Goal: Task Accomplishment & Management: Use online tool/utility

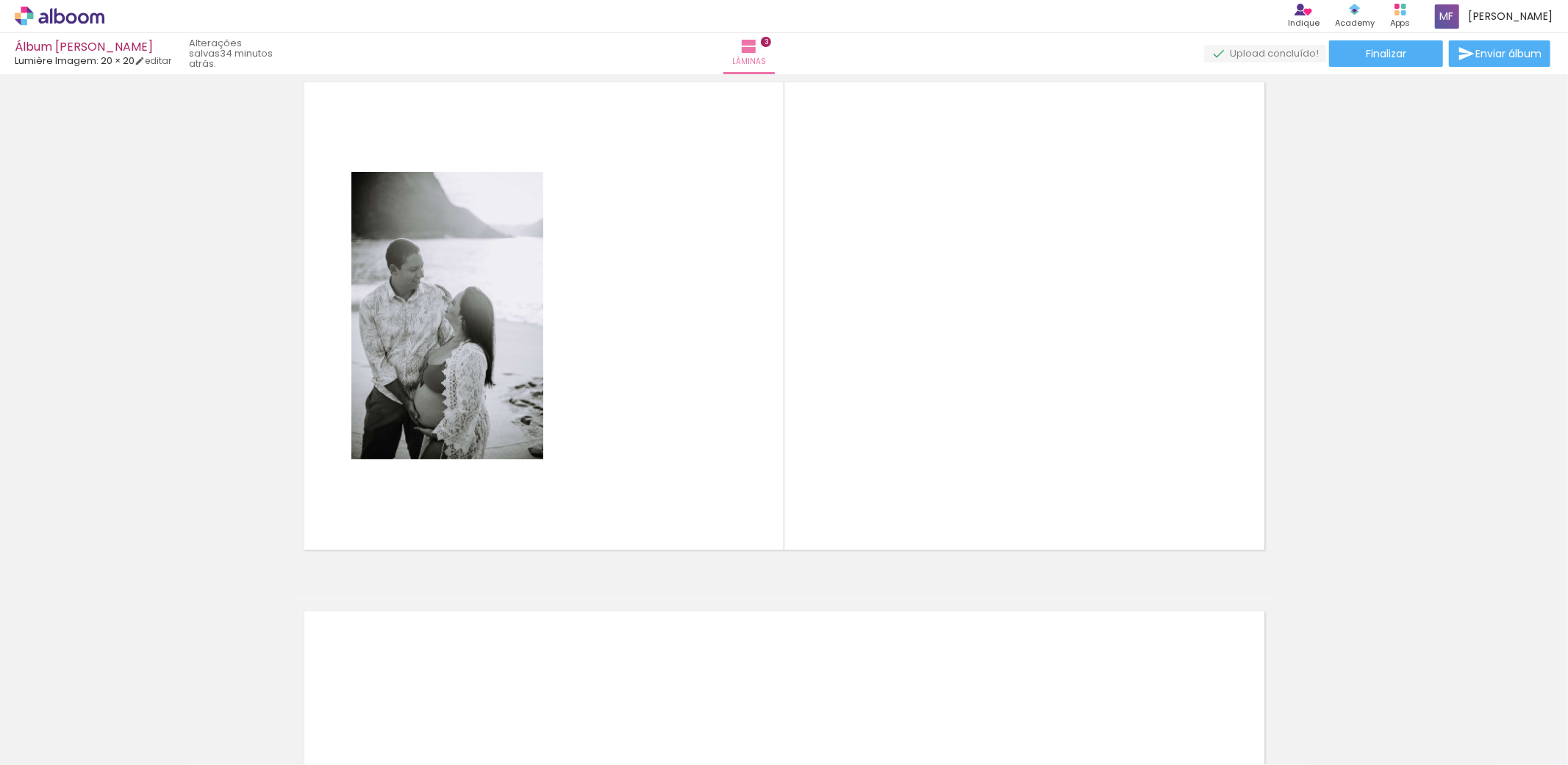
scroll to position [1107, 0]
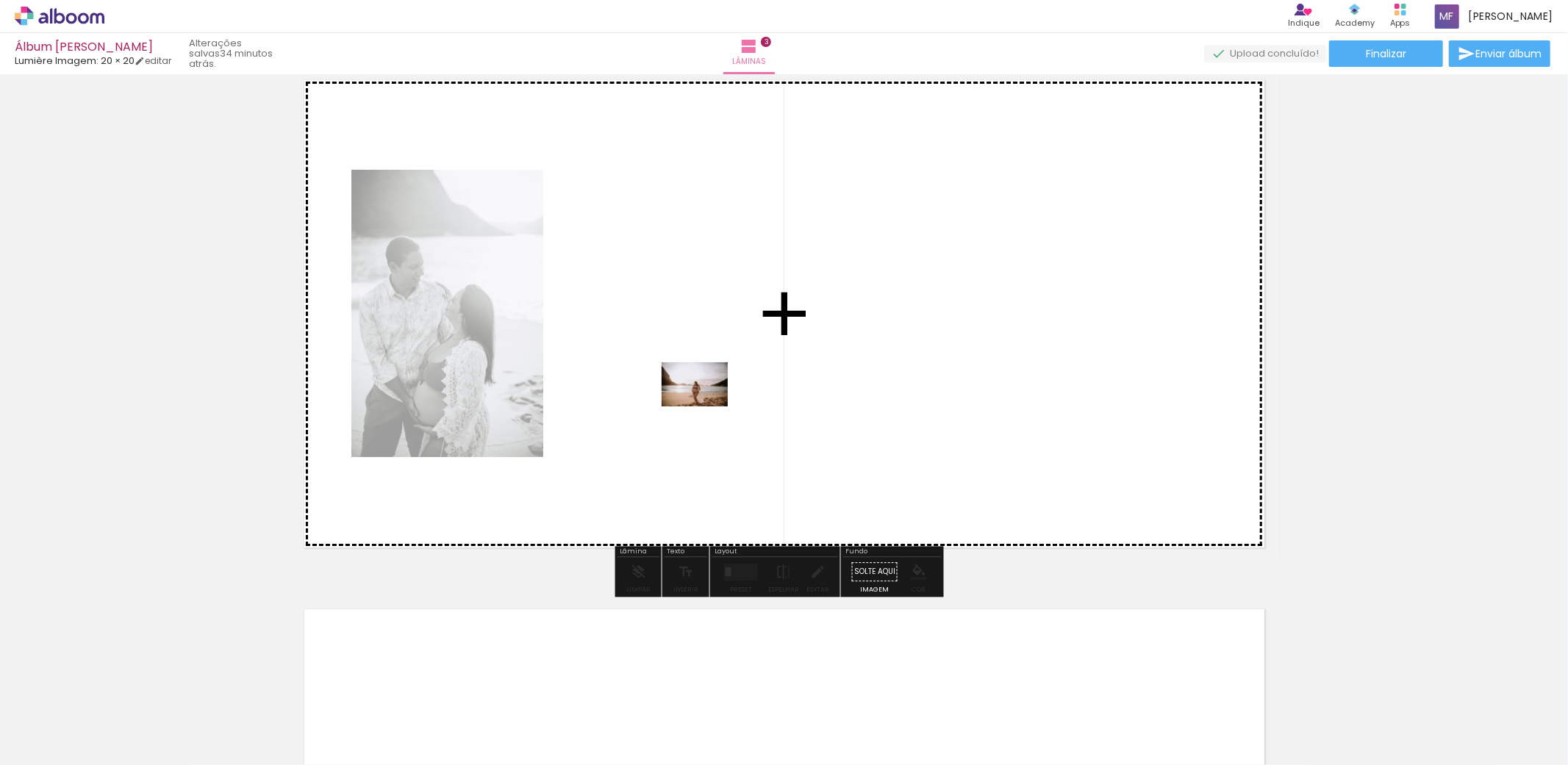
drag, startPoint x: 833, startPoint y: 730, endPoint x: 895, endPoint y: 717, distance: 63.3
click at [703, 401] on quentale-workspace at bounding box center [784, 382] width 1568 height 765
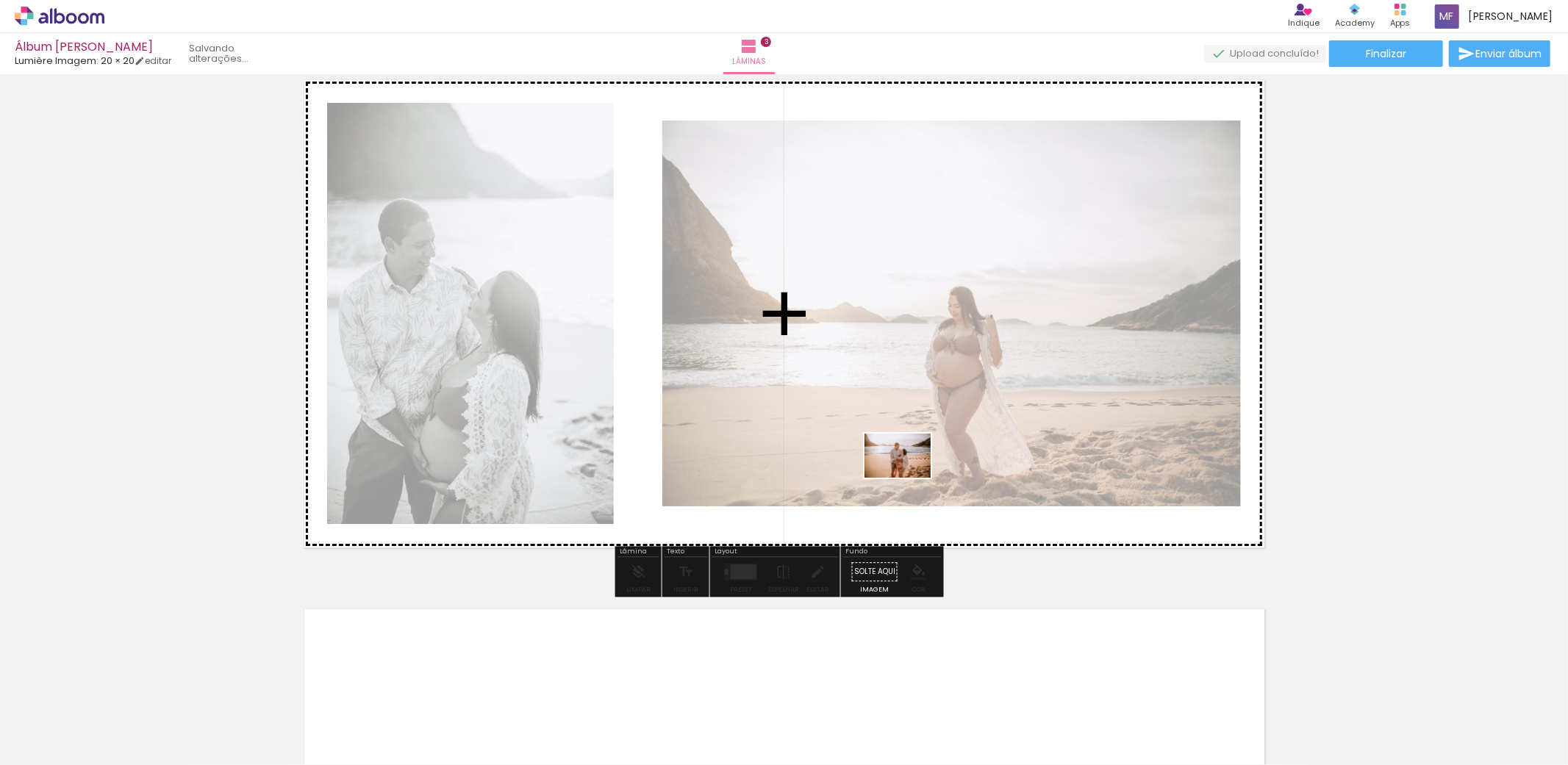
drag, startPoint x: 969, startPoint y: 725, endPoint x: 1018, endPoint y: 590, distance: 143.6
click at [907, 474] on quentale-workspace at bounding box center [784, 382] width 1568 height 765
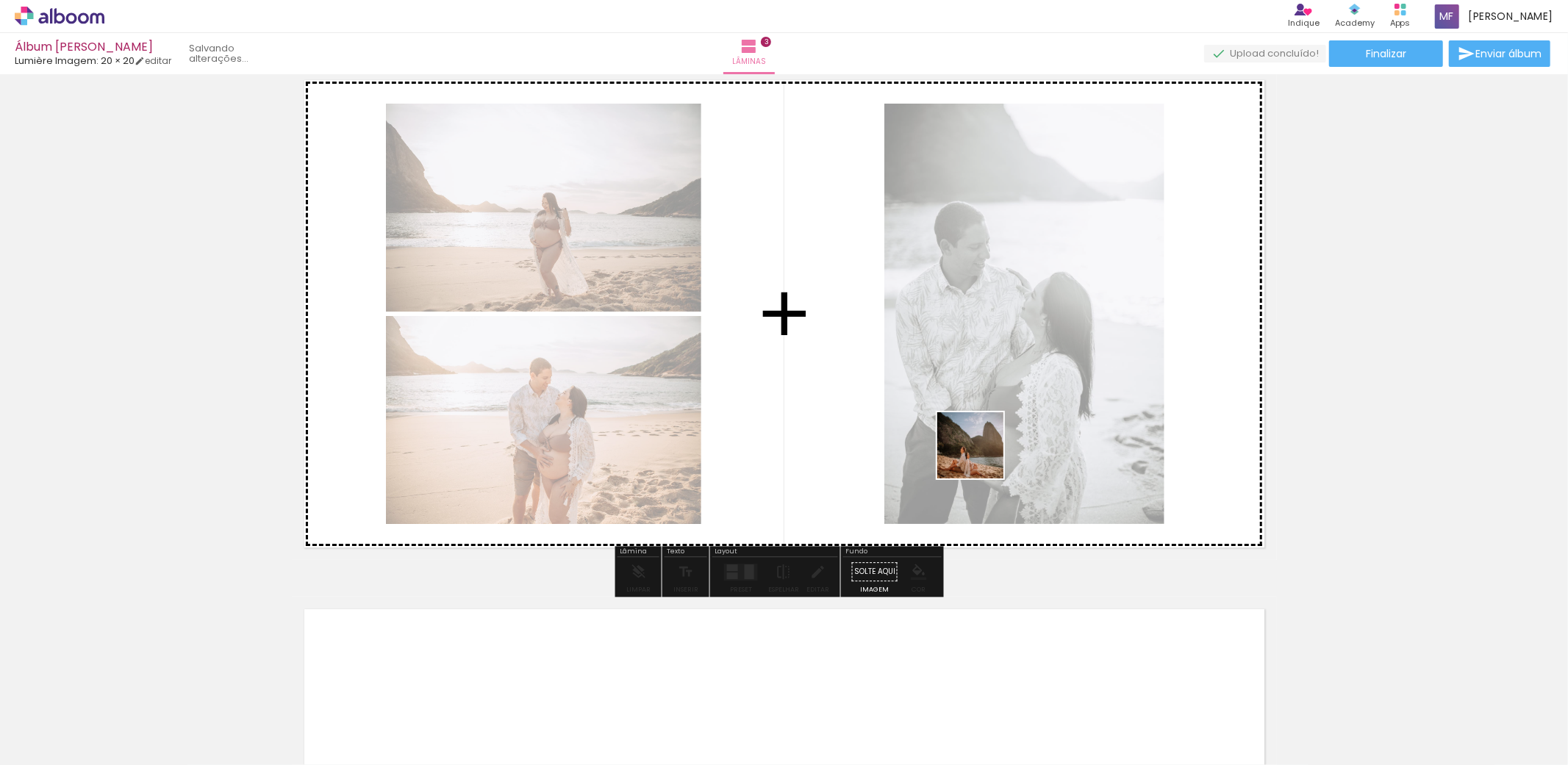
drag, startPoint x: 1134, startPoint y: 721, endPoint x: 980, endPoint y: 453, distance: 309.1
click at [980, 453] on quentale-workspace at bounding box center [784, 382] width 1568 height 765
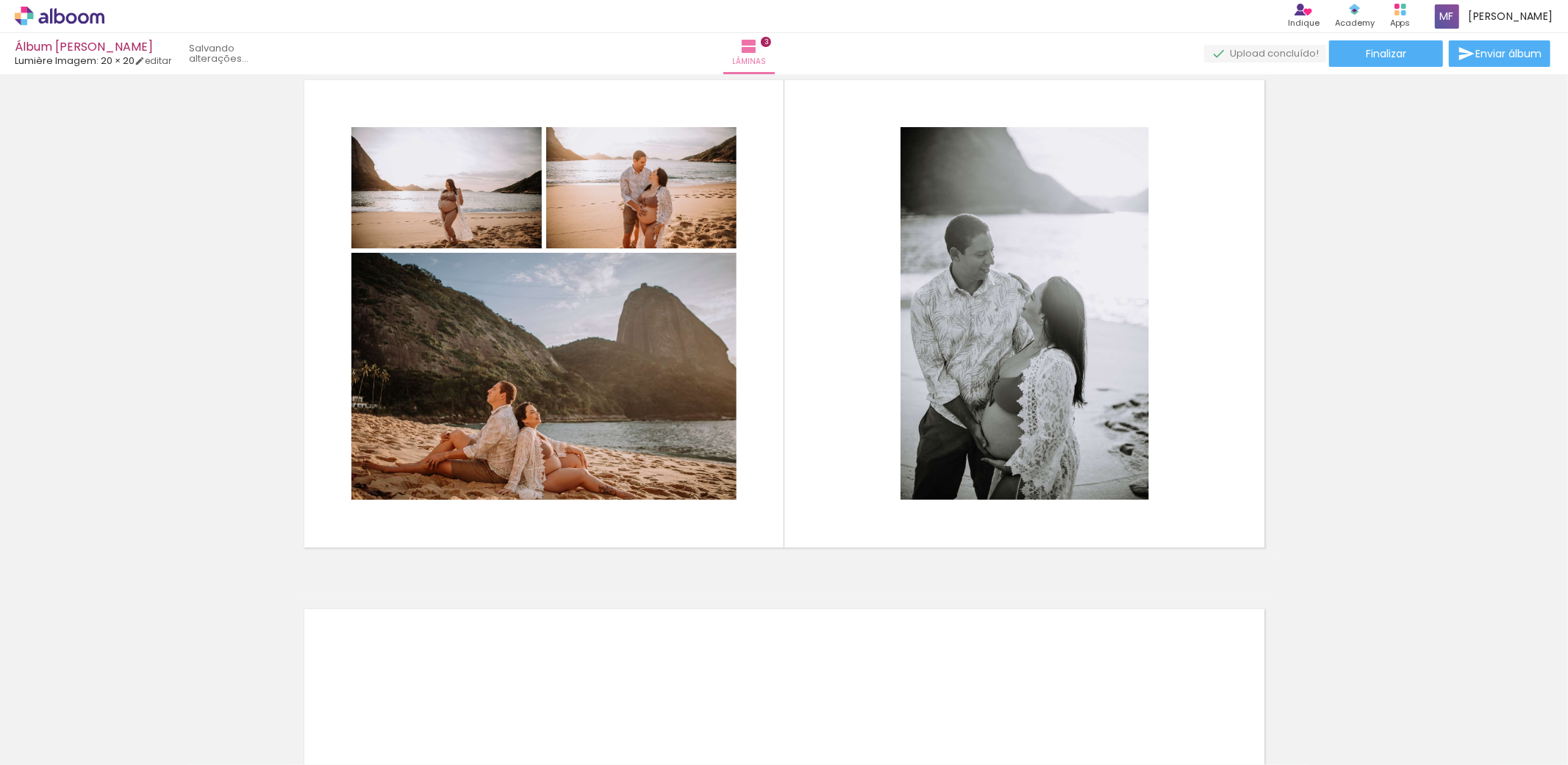
scroll to position [0, 1767]
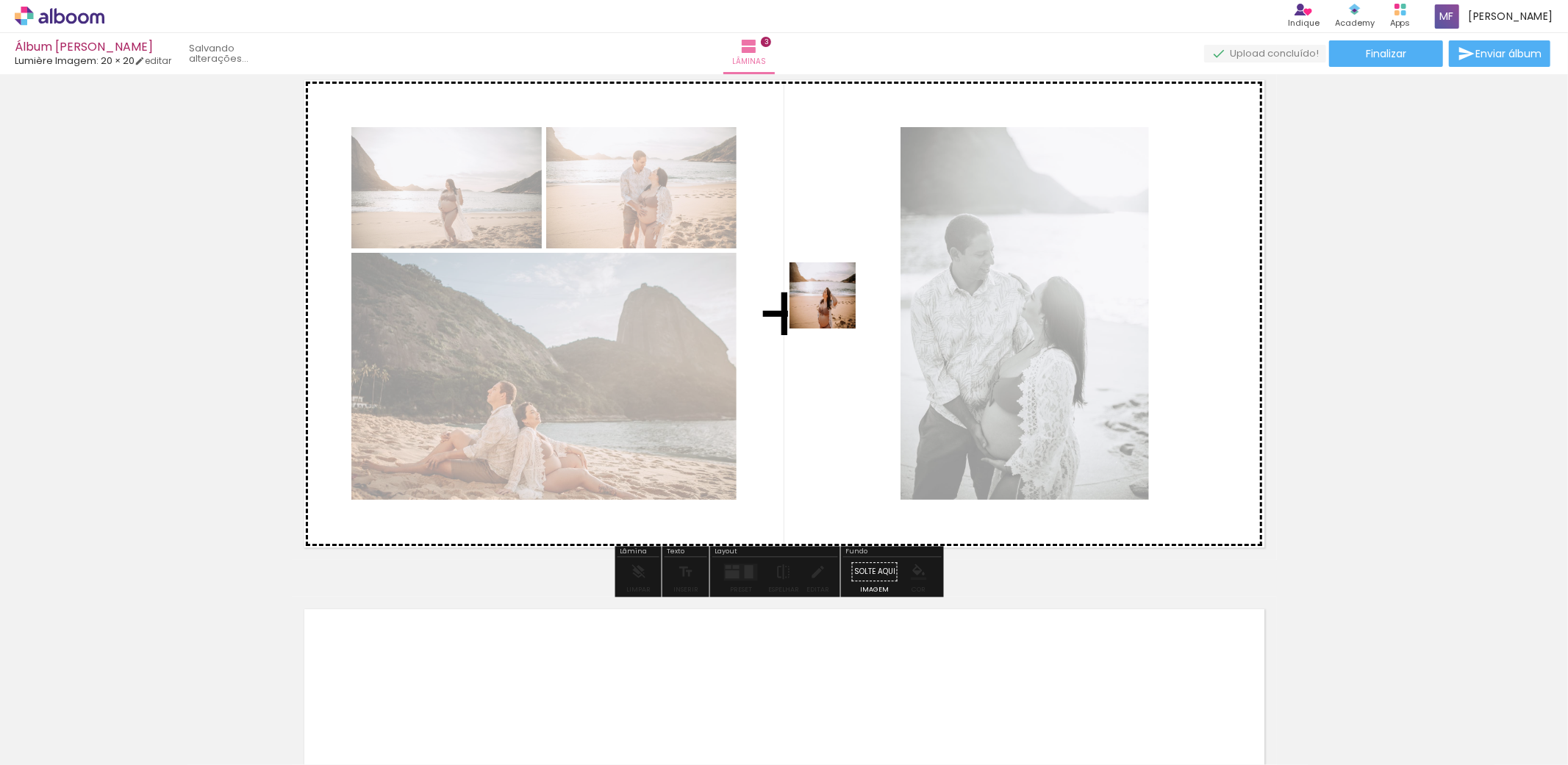
drag, startPoint x: 1084, startPoint y: 722, endPoint x: 834, endPoint y: 306, distance: 485.3
click at [834, 306] on quentale-workspace at bounding box center [784, 382] width 1568 height 765
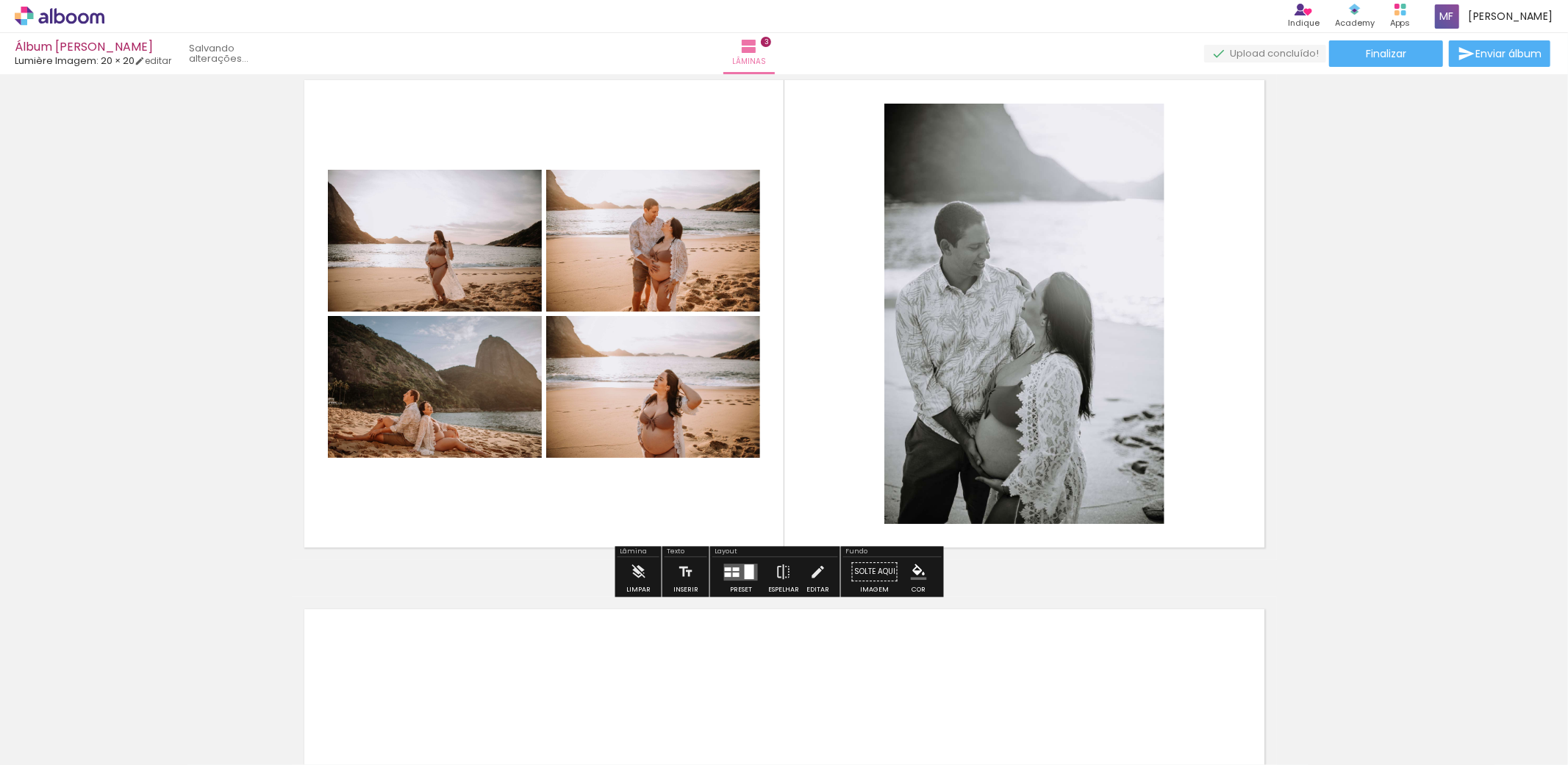
click at [744, 568] on div at bounding box center [749, 571] width 9 height 14
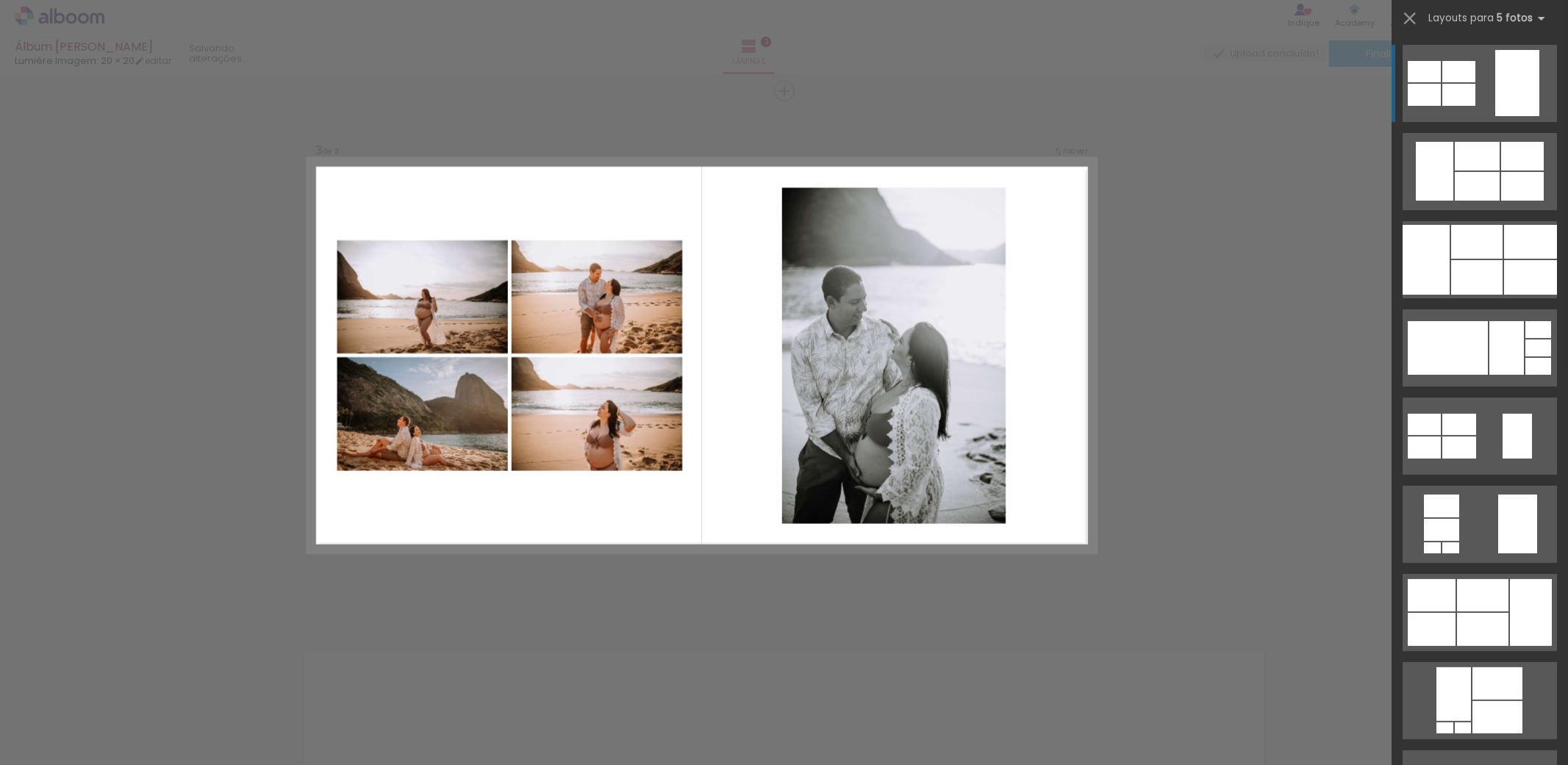
scroll to position [1046, 0]
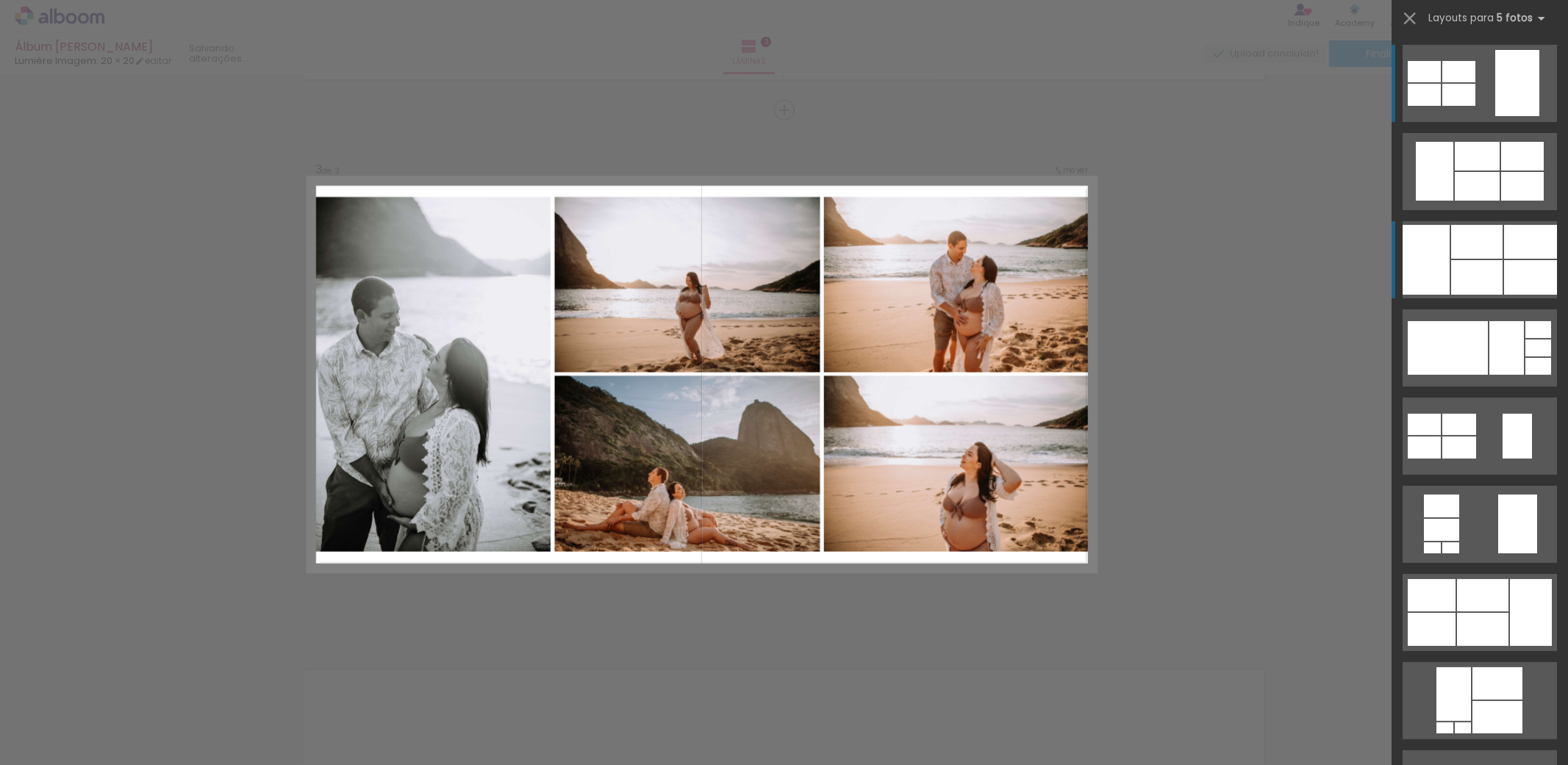
click at [1466, 170] on div at bounding box center [1477, 156] width 45 height 29
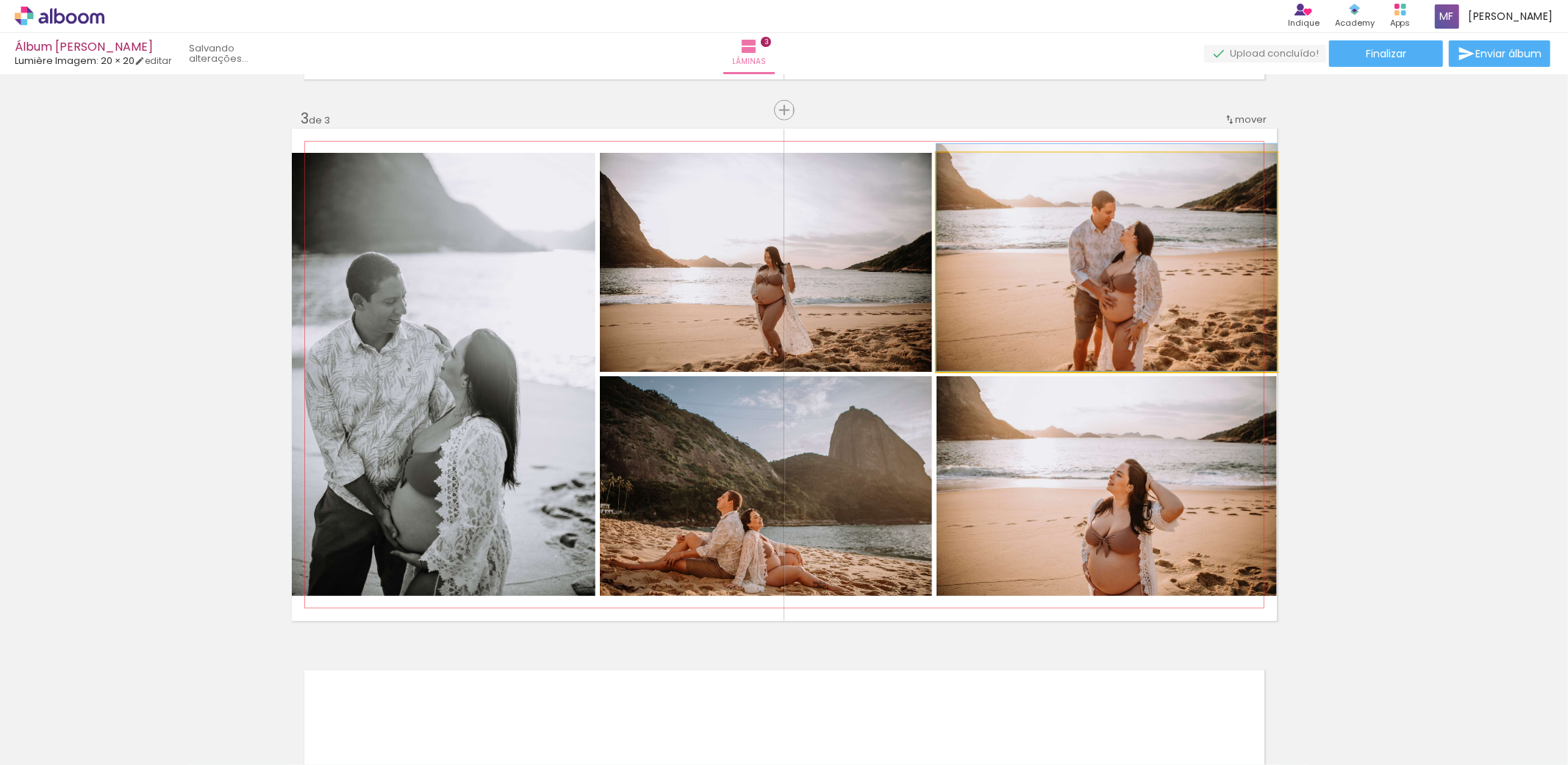
drag, startPoint x: 1082, startPoint y: 321, endPoint x: 876, endPoint y: 301, distance: 207.0
click at [0, 0] on slot at bounding box center [0, 0] width 0 height 0
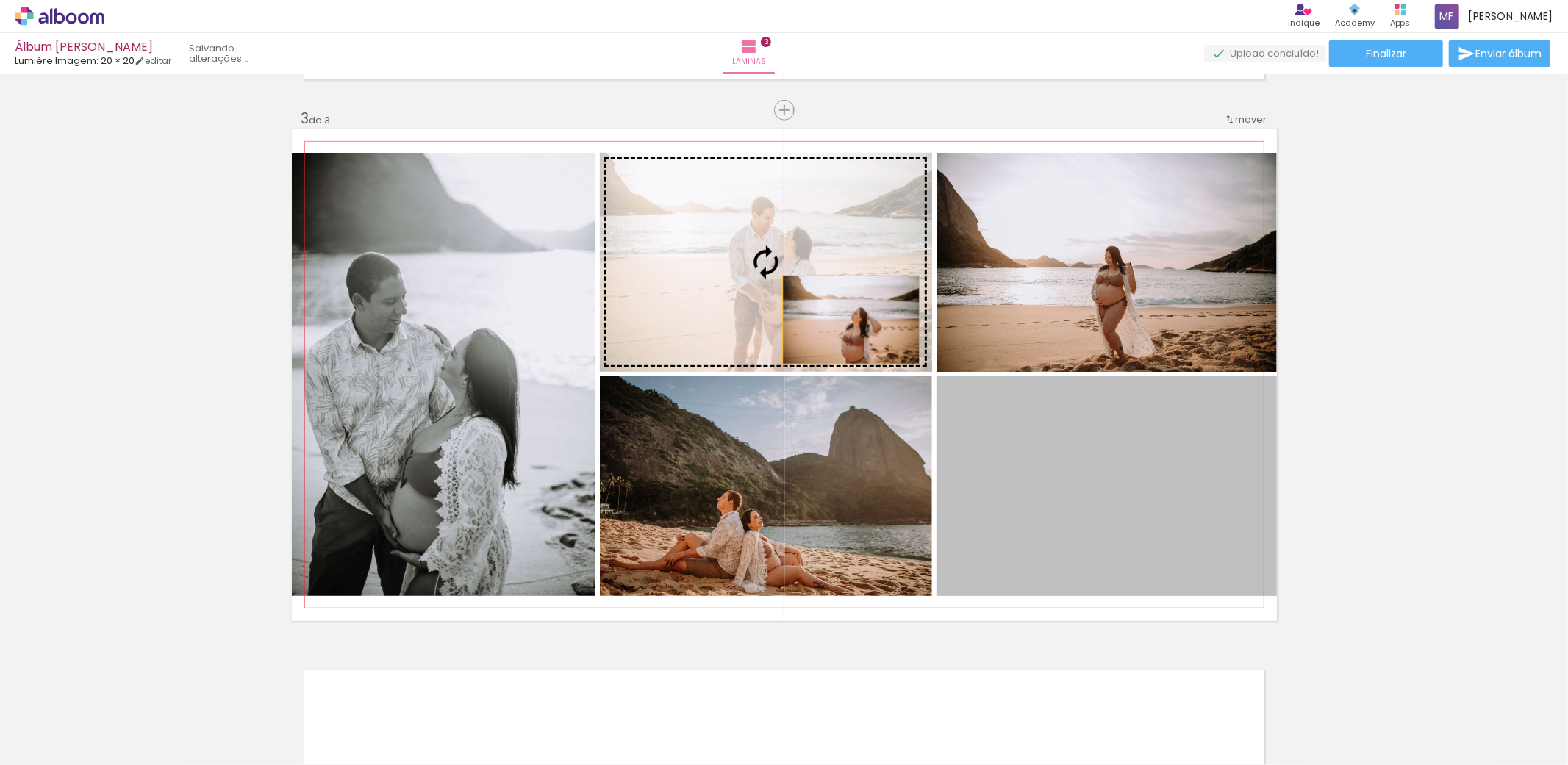
drag, startPoint x: 1077, startPoint y: 526, endPoint x: 844, endPoint y: 319, distance: 311.7
click at [0, 0] on slot at bounding box center [0, 0] width 0 height 0
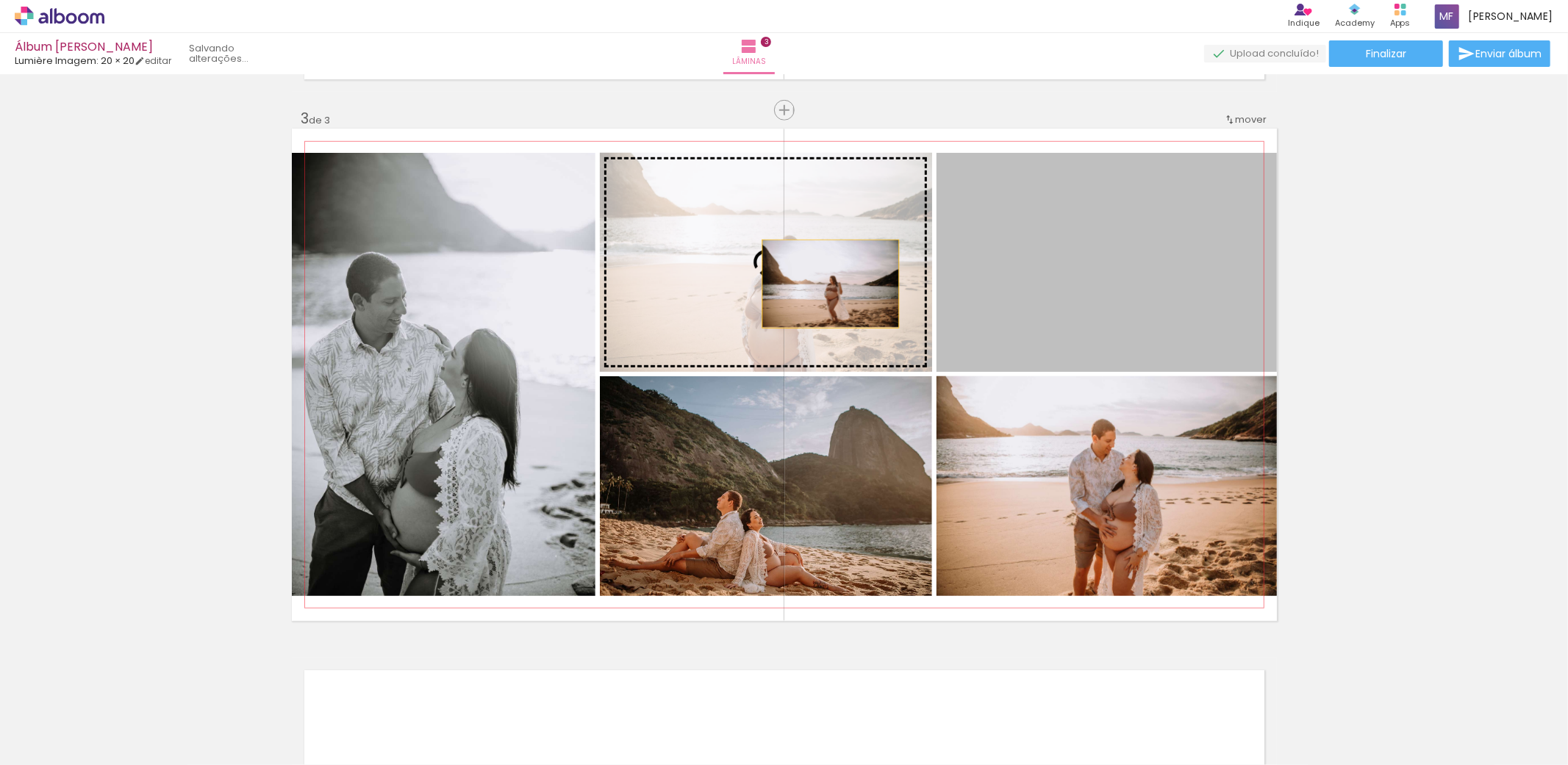
drag, startPoint x: 1037, startPoint y: 294, endPoint x: 824, endPoint y: 283, distance: 213.3
click at [0, 0] on slot at bounding box center [0, 0] width 0 height 0
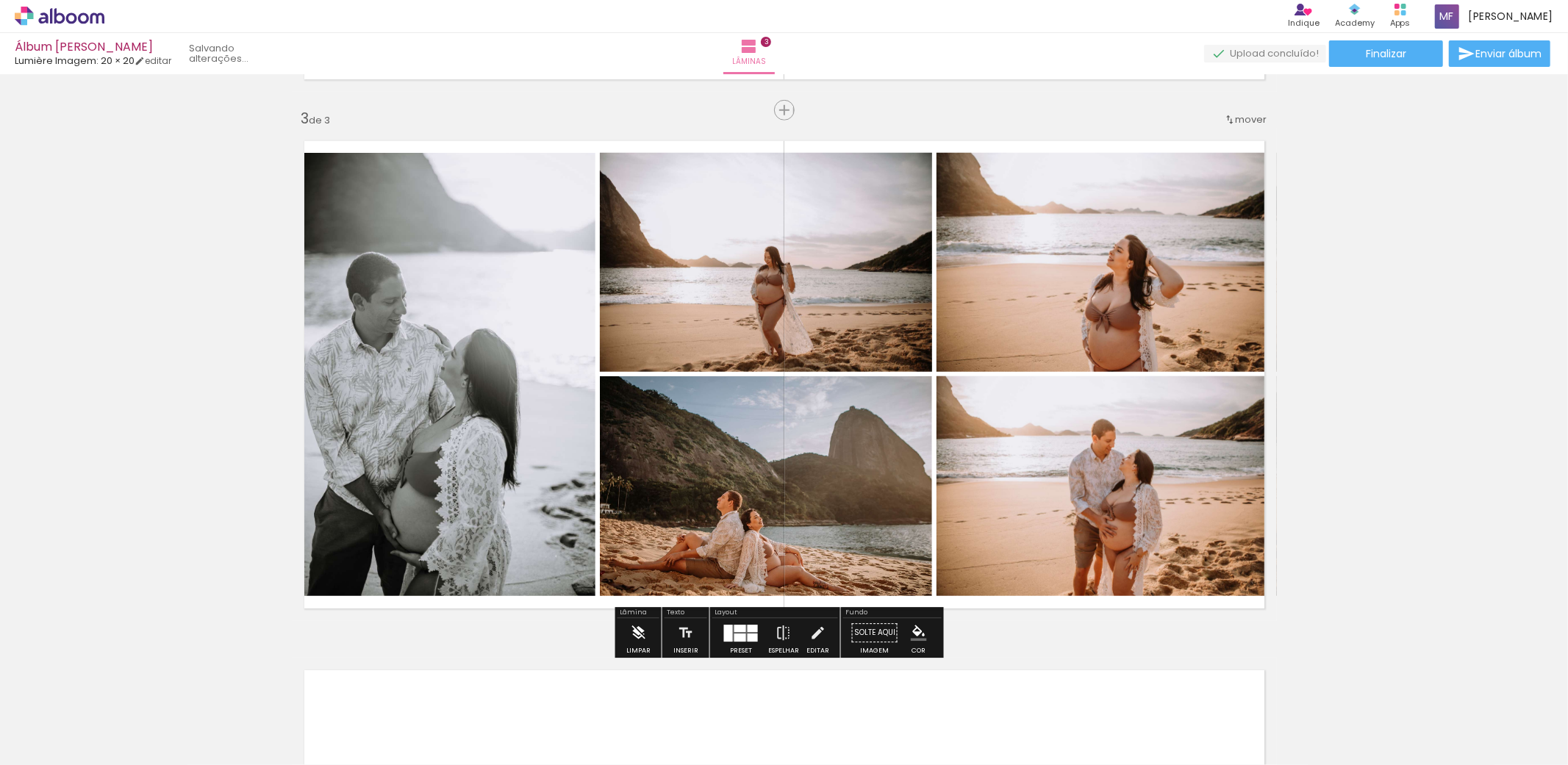
click at [632, 629] on iron-icon at bounding box center [638, 633] width 16 height 30
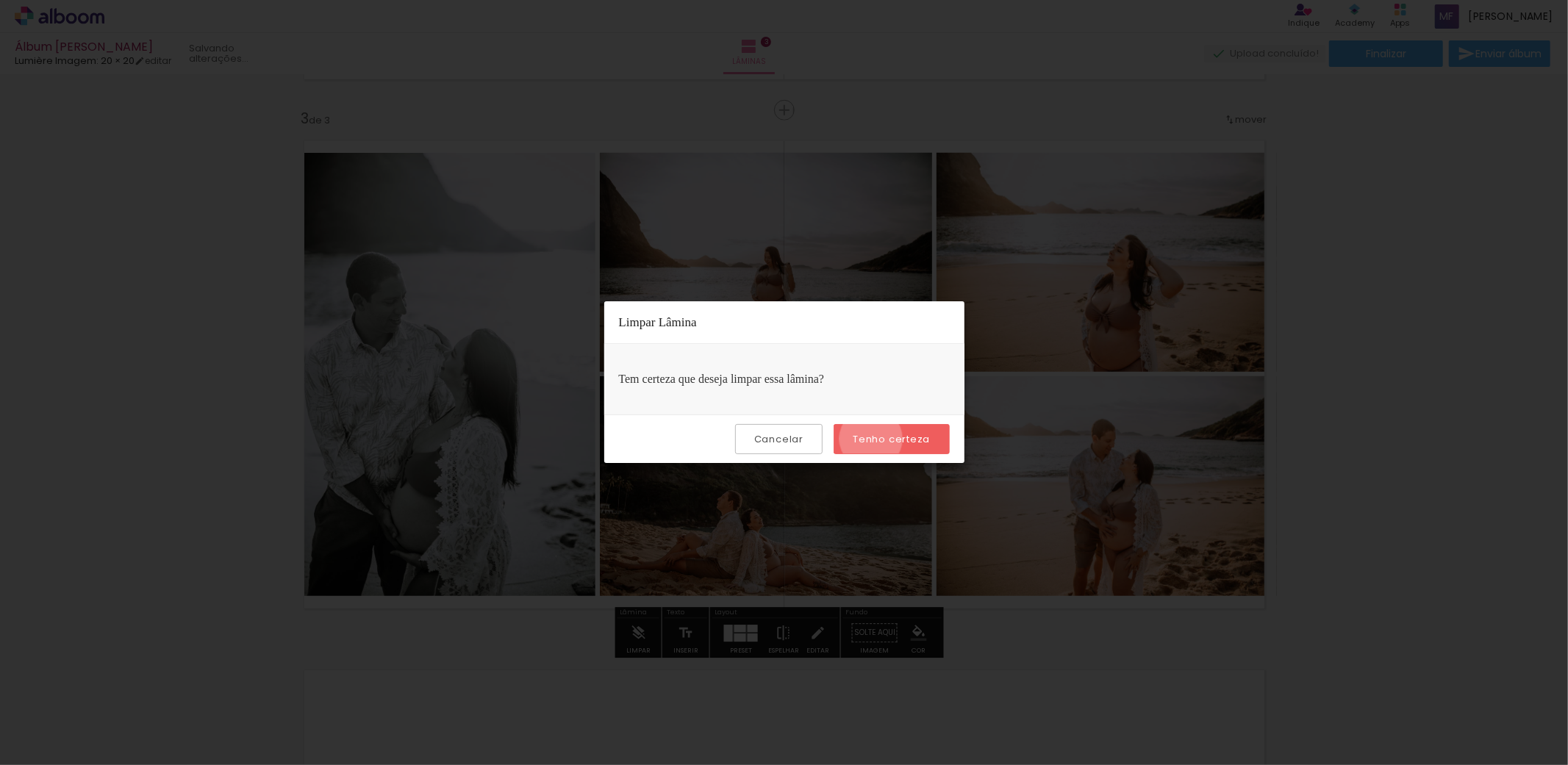
click at [0, 0] on slot "Tenho certeza" at bounding box center [0, 0] width 0 height 0
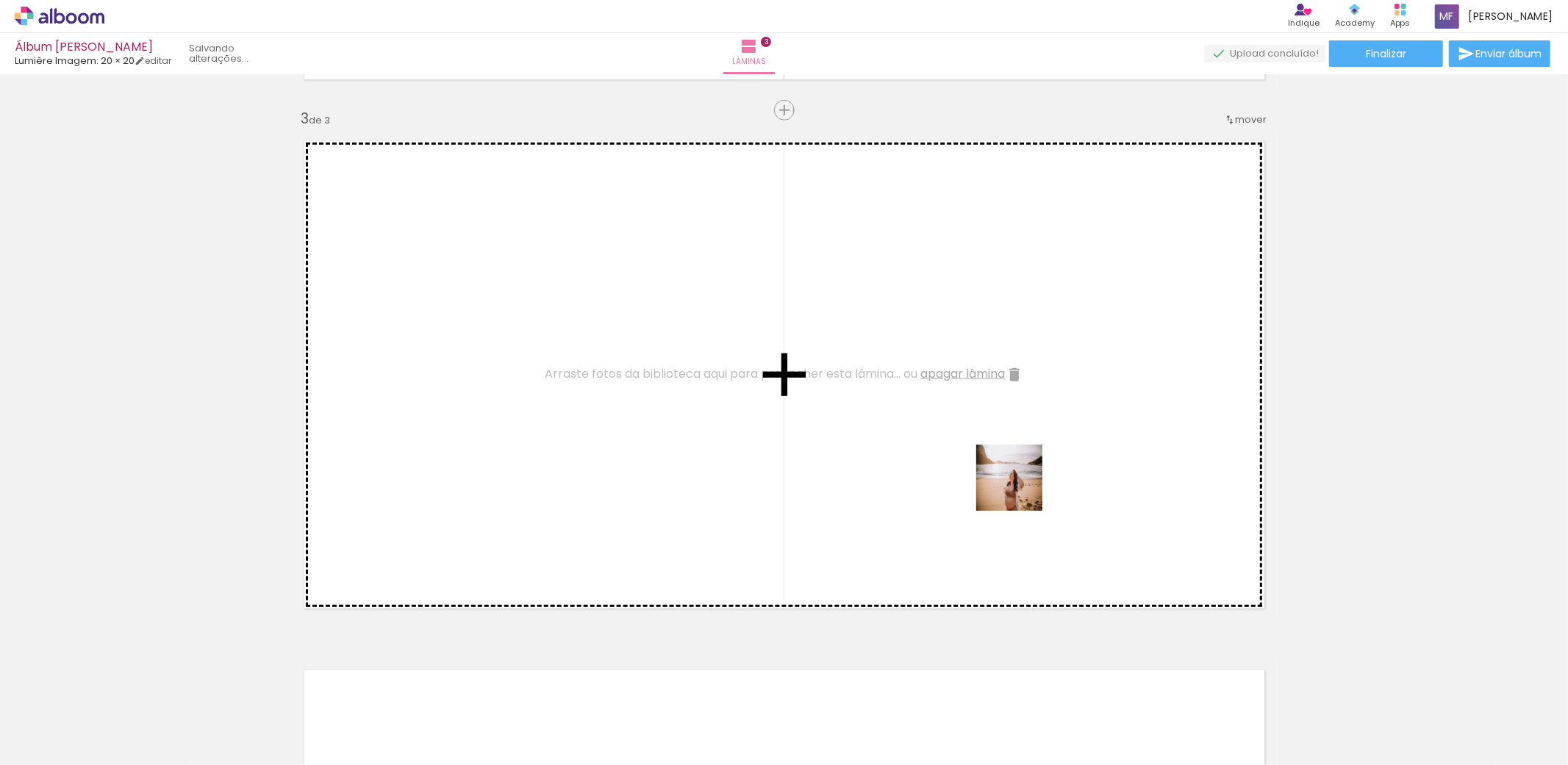
drag, startPoint x: 1114, startPoint y: 719, endPoint x: 1020, endPoint y: 488, distance: 249.4
click at [1020, 488] on quentale-workspace at bounding box center [784, 382] width 1568 height 765
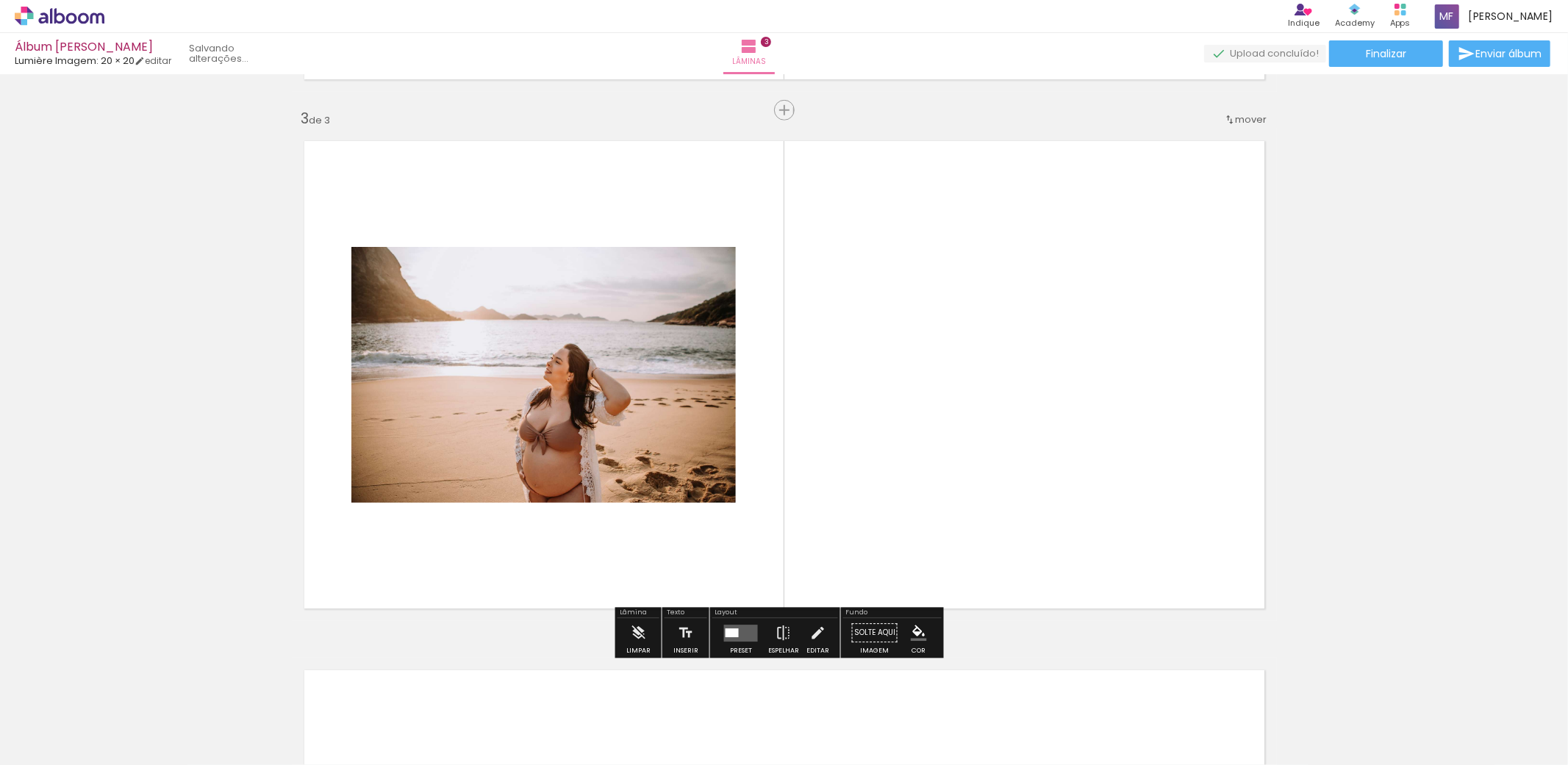
scroll to position [0, 0]
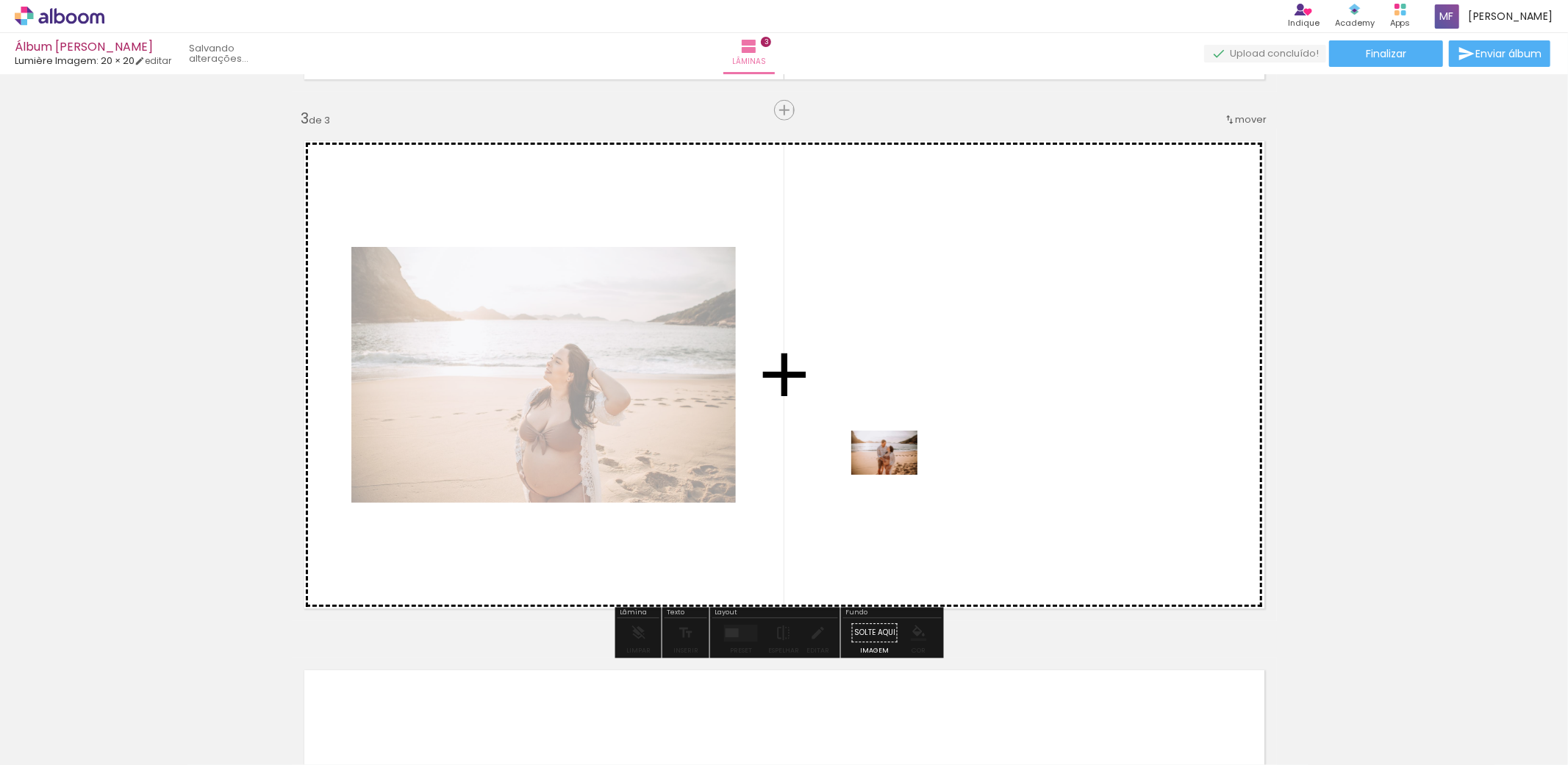
drag, startPoint x: 971, startPoint y: 720, endPoint x: 895, endPoint y: 475, distance: 256.5
click at [895, 475] on quentale-workspace at bounding box center [784, 382] width 1568 height 765
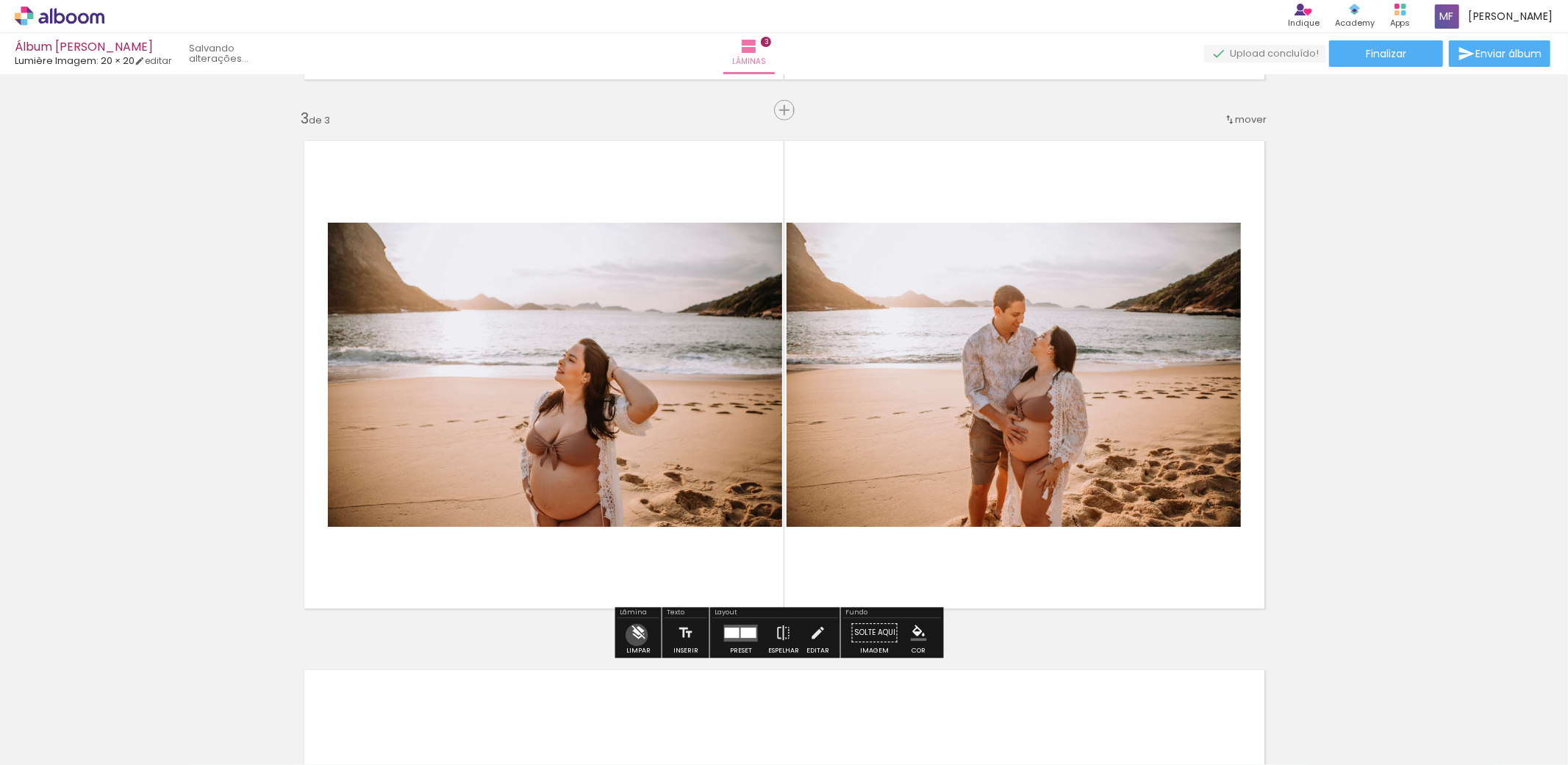
click at [636, 635] on iron-icon at bounding box center [638, 633] width 16 height 30
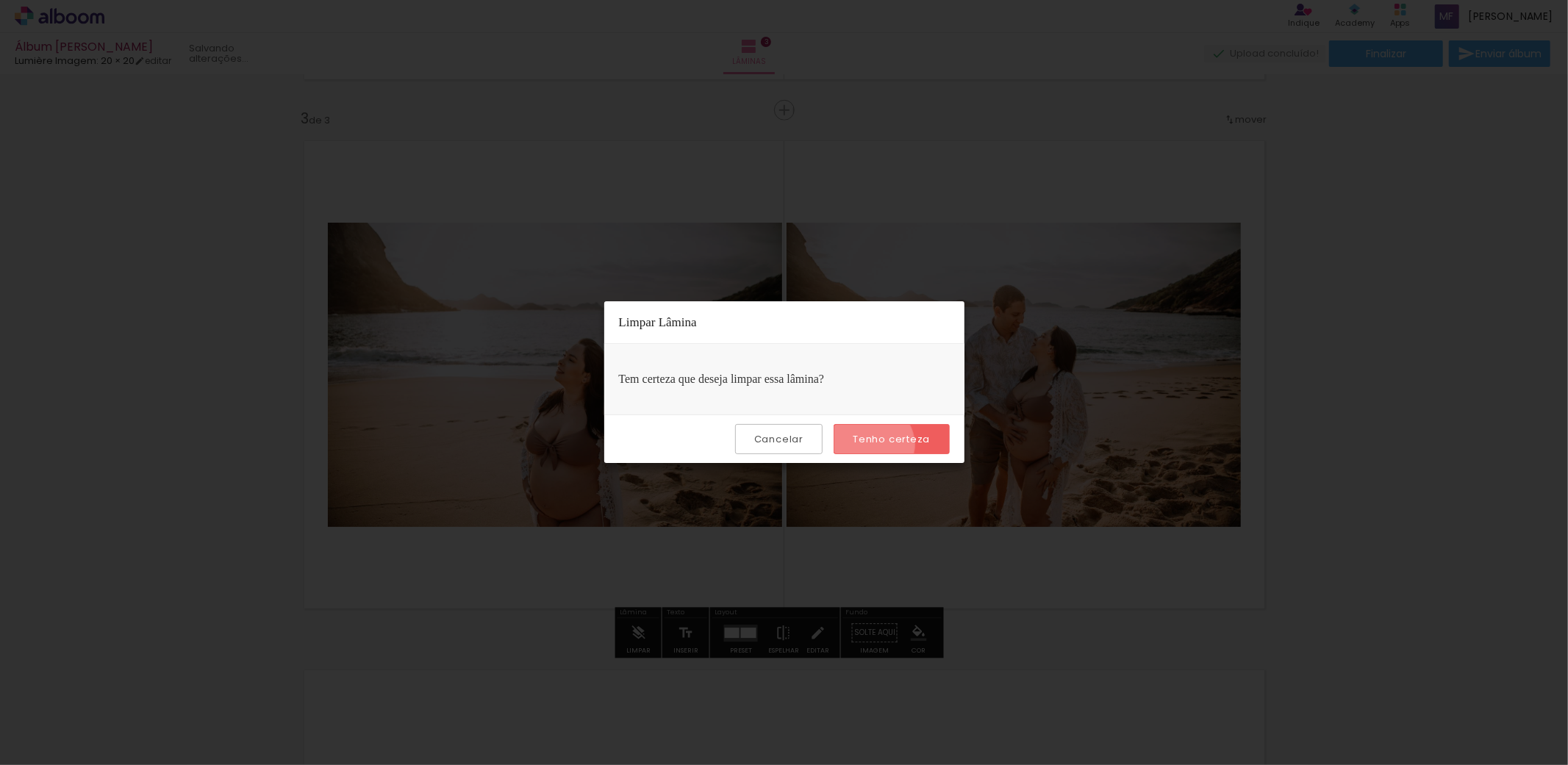
click at [875, 444] on paper-button "Tenho certeza" at bounding box center [891, 439] width 116 height 30
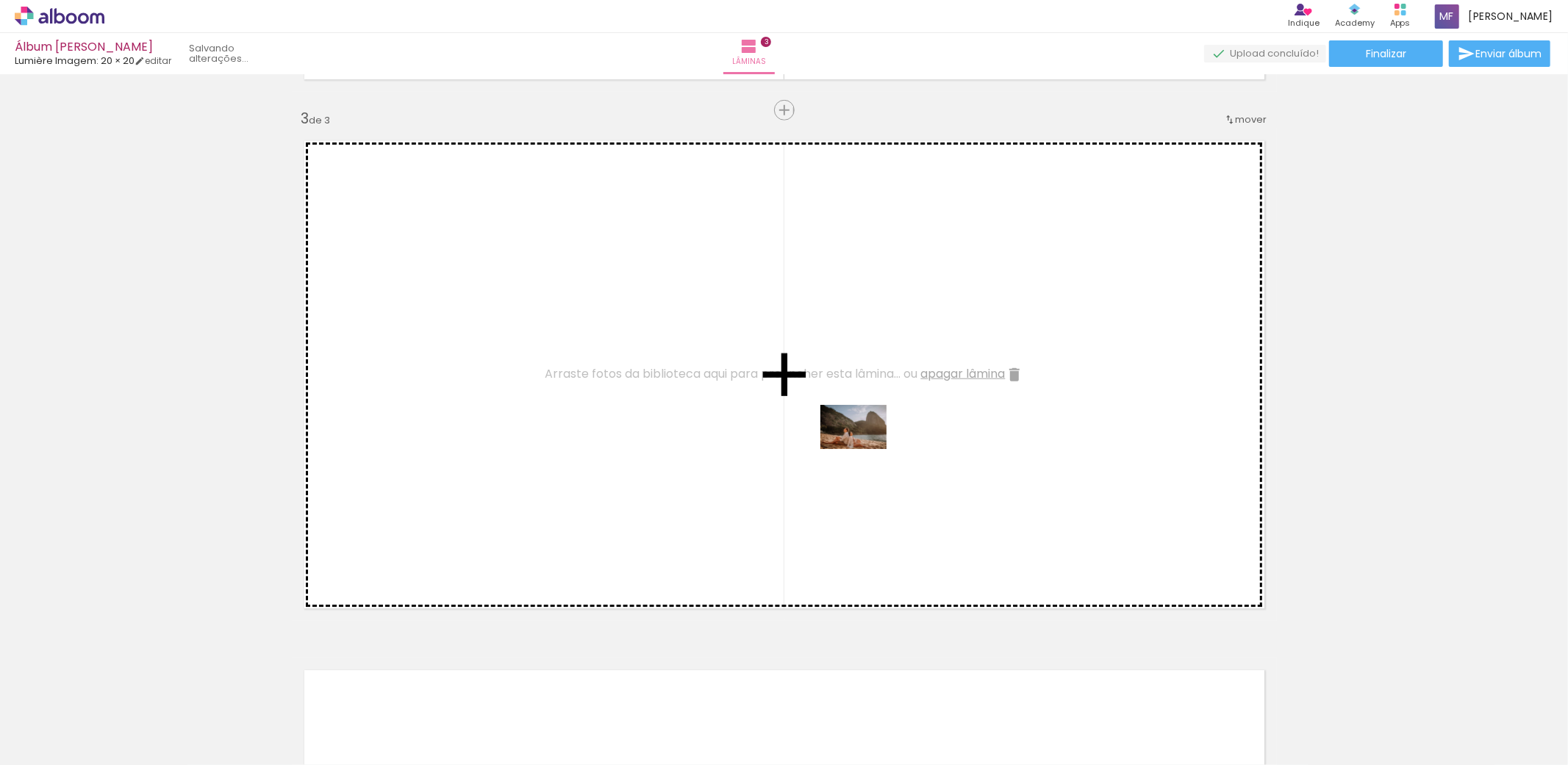
drag, startPoint x: 1131, startPoint y: 730, endPoint x: 864, endPoint y: 449, distance: 387.6
click at [864, 449] on quentale-workspace at bounding box center [784, 382] width 1568 height 765
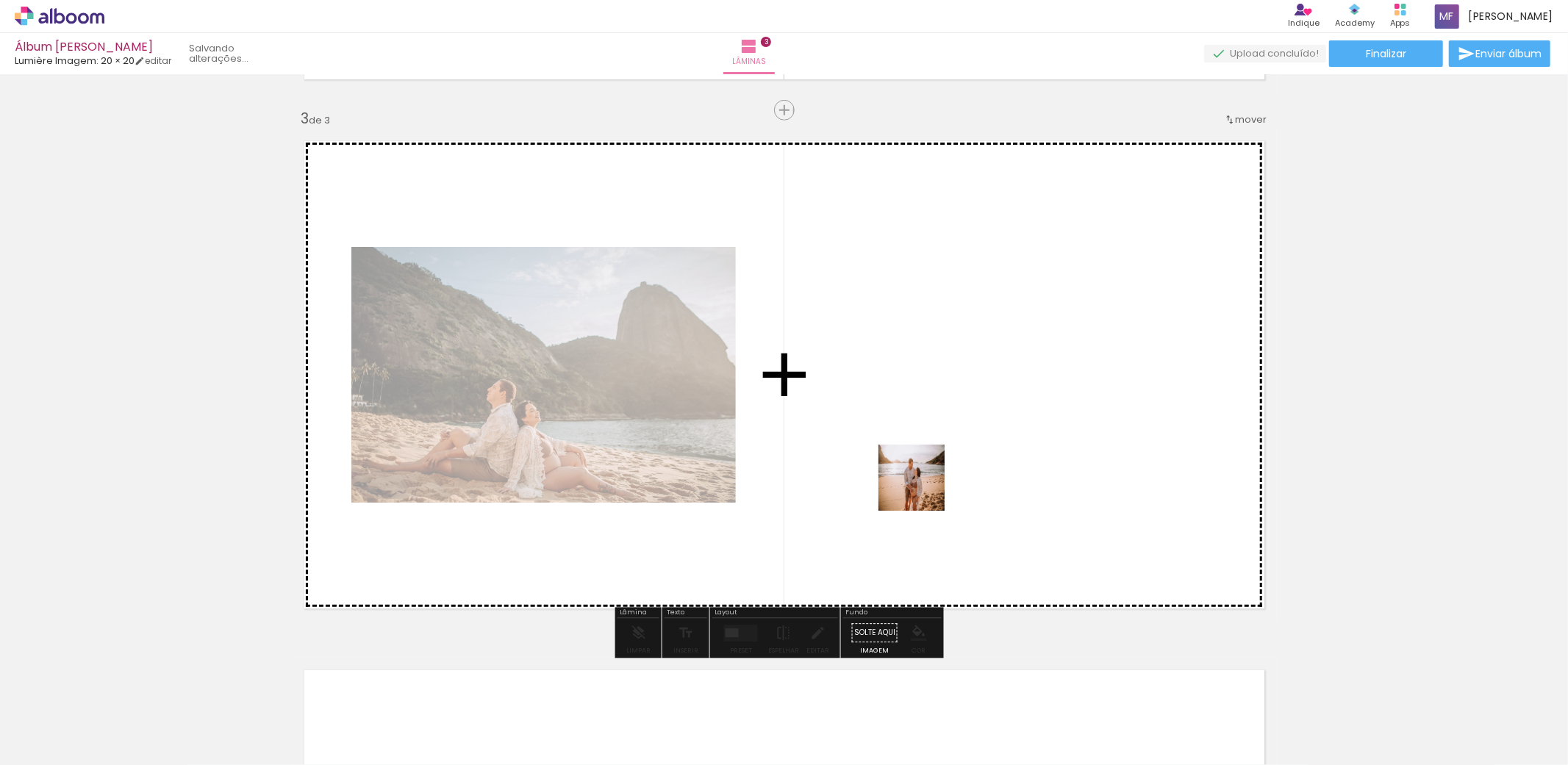
drag, startPoint x: 978, startPoint y: 735, endPoint x: 904, endPoint y: 439, distance: 305.1
click at [904, 439] on quentale-workspace at bounding box center [784, 382] width 1568 height 765
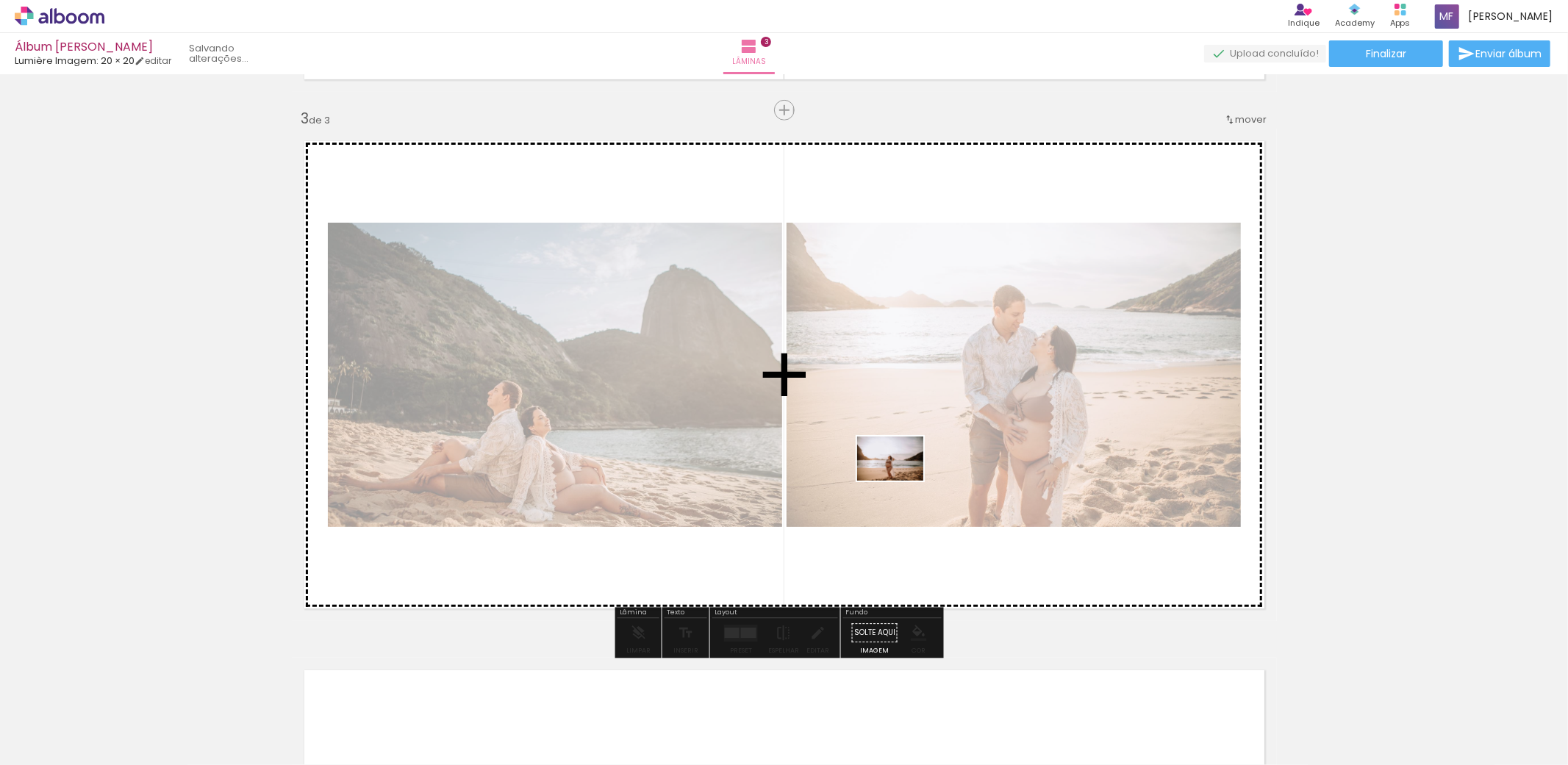
drag, startPoint x: 895, startPoint y: 725, endPoint x: 901, endPoint y: 481, distance: 244.1
click at [901, 481] on quentale-workspace at bounding box center [784, 382] width 1568 height 765
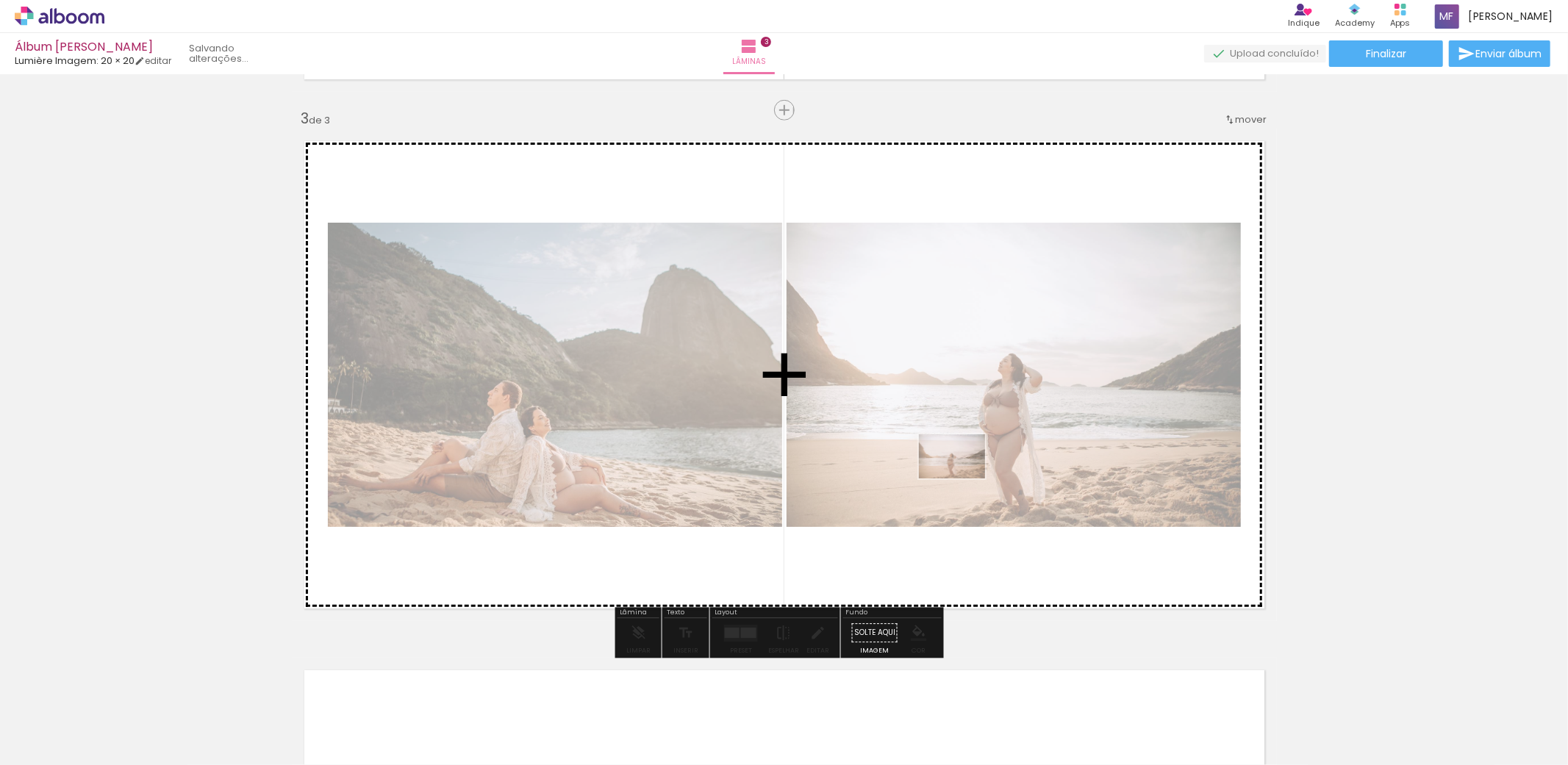
drag, startPoint x: 895, startPoint y: 708, endPoint x: 963, endPoint y: 478, distance: 239.8
click at [963, 478] on quentale-workspace at bounding box center [784, 382] width 1568 height 765
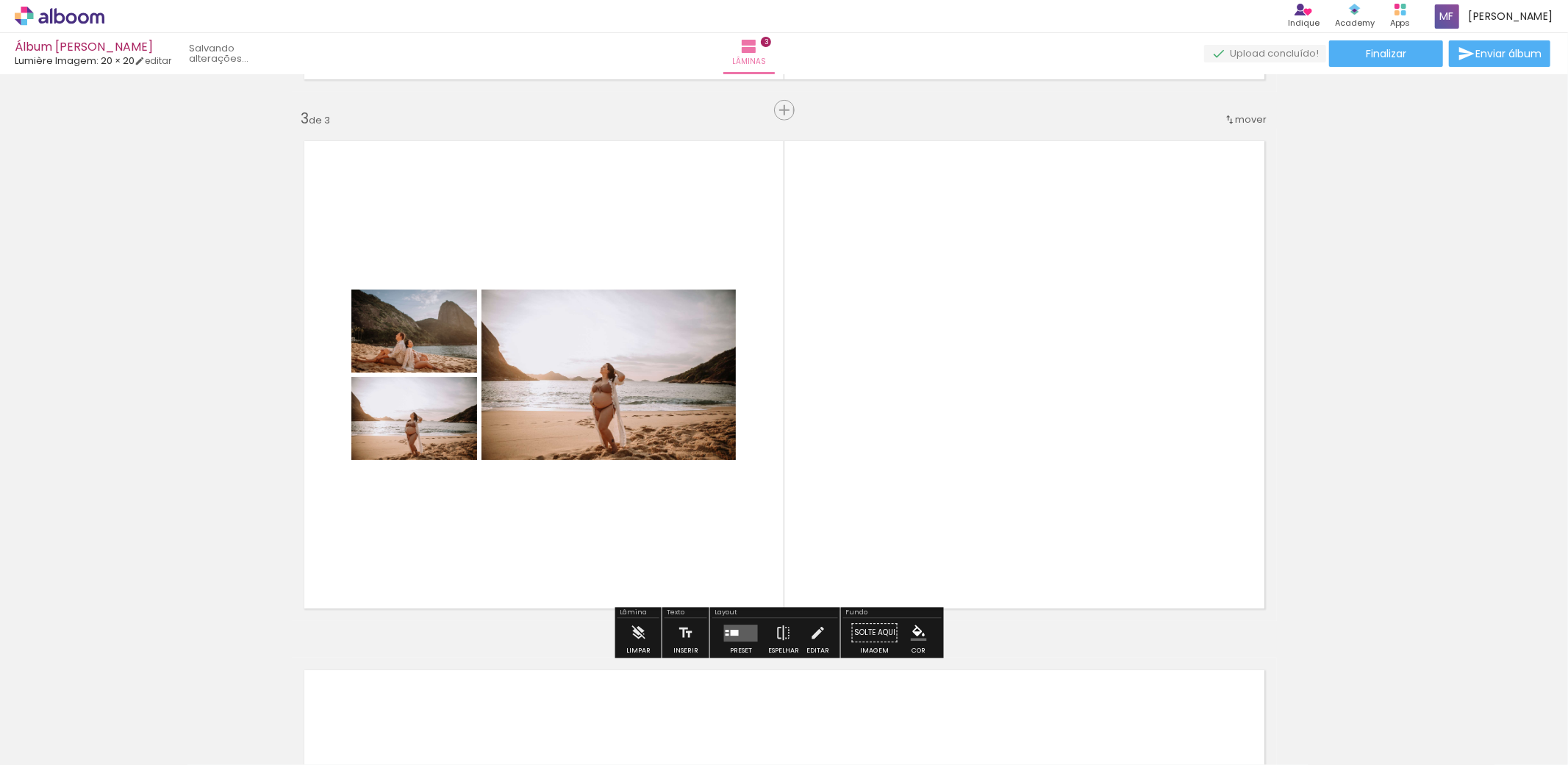
click at [205, 692] on iron-icon at bounding box center [197, 686] width 15 height 15
click at [205, 692] on iron-icon at bounding box center [197, 686] width 15 height 15
click at [635, 640] on iron-icon at bounding box center [638, 633] width 16 height 30
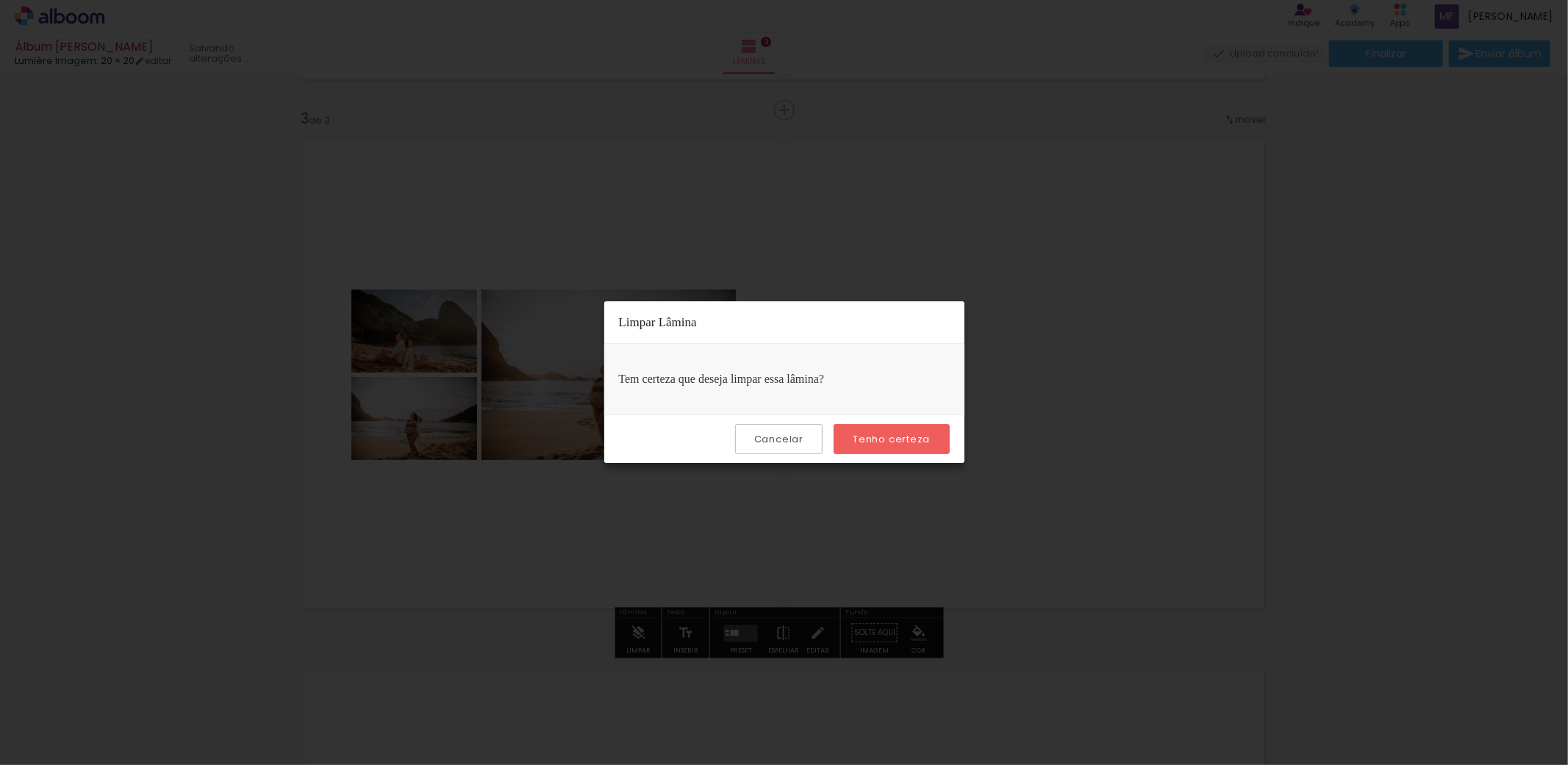
click at [0, 0] on slot "Tenho certeza" at bounding box center [0, 0] width 0 height 0
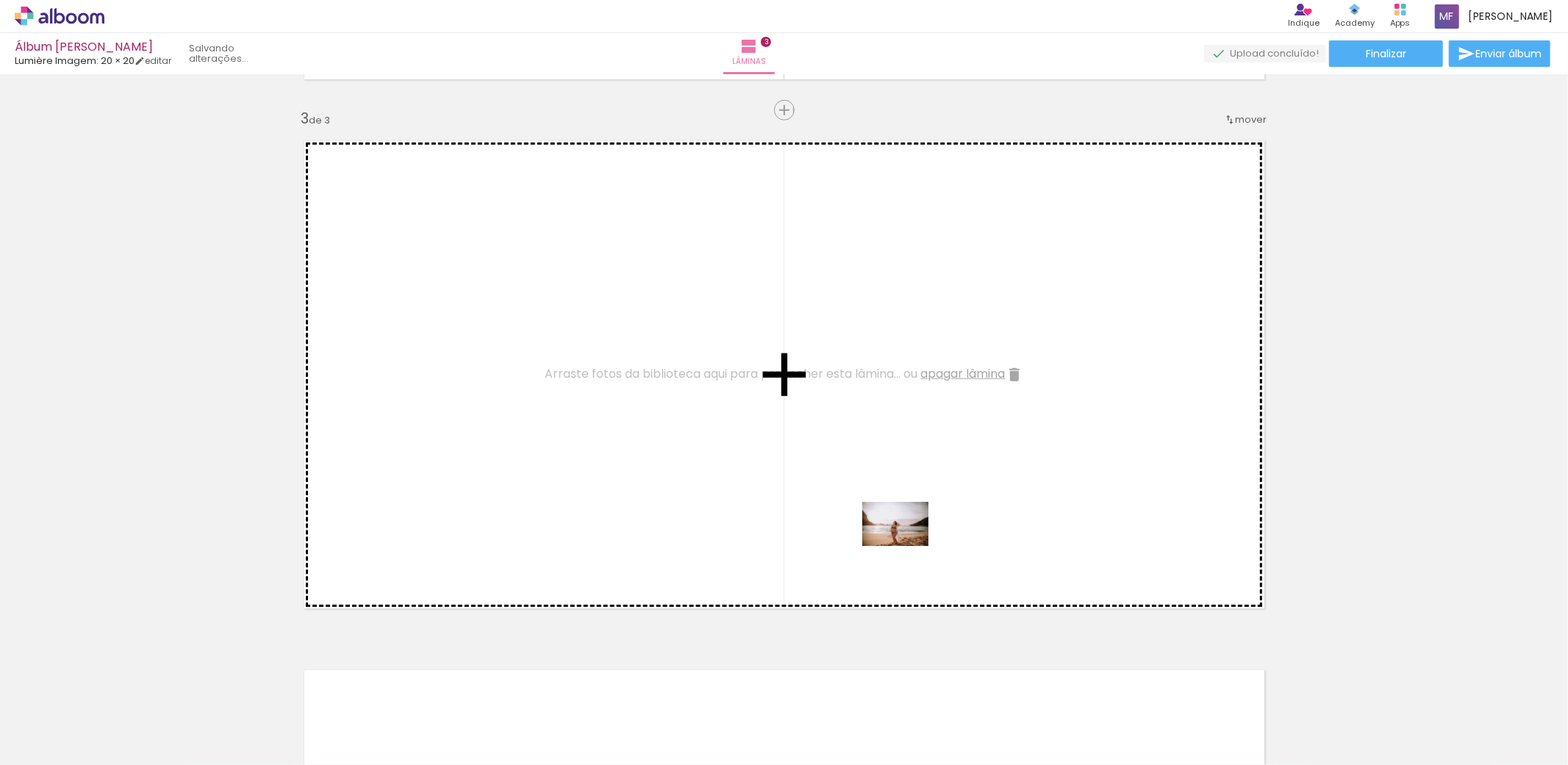
drag, startPoint x: 883, startPoint y: 716, endPoint x: 906, endPoint y: 546, distance: 171.5
click at [906, 546] on quentale-workspace at bounding box center [784, 382] width 1568 height 765
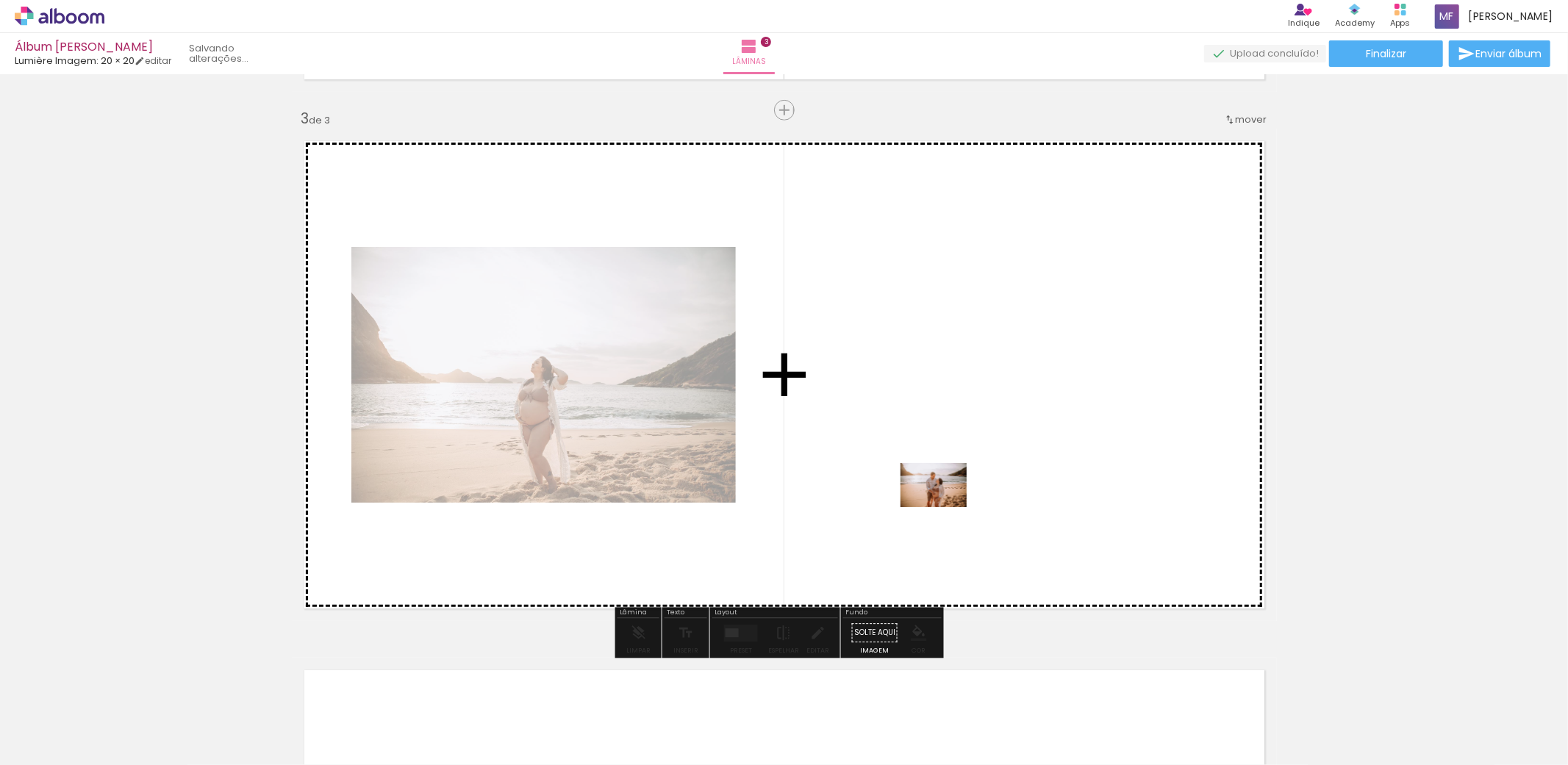
drag, startPoint x: 976, startPoint y: 731, endPoint x: 944, endPoint y: 507, distance: 226.3
click at [944, 507] on quentale-workspace at bounding box center [784, 382] width 1568 height 765
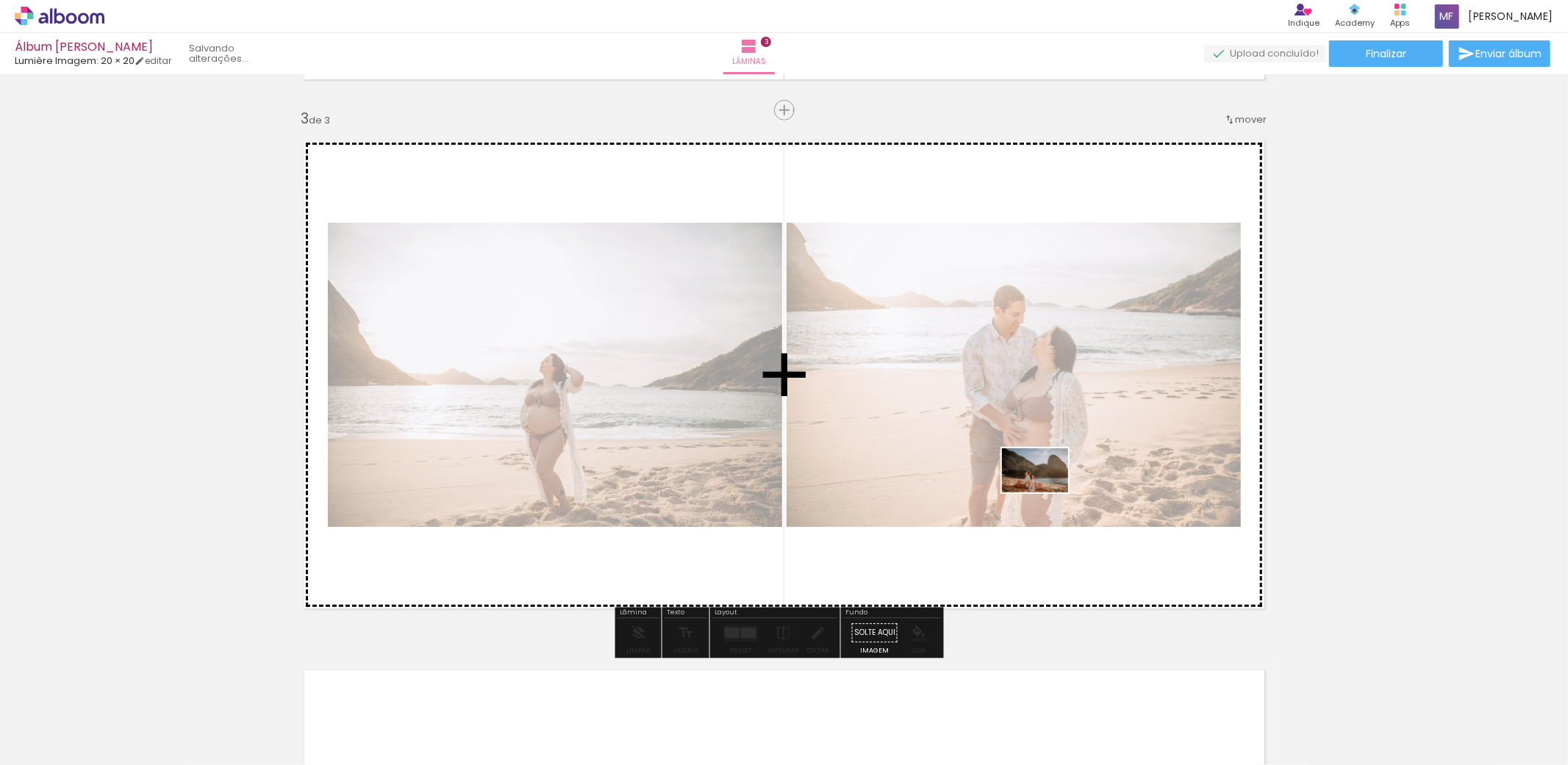
drag, startPoint x: 1144, startPoint y: 730, endPoint x: 1039, endPoint y: 483, distance: 268.4
click at [1039, 483] on quentale-workspace at bounding box center [784, 382] width 1568 height 765
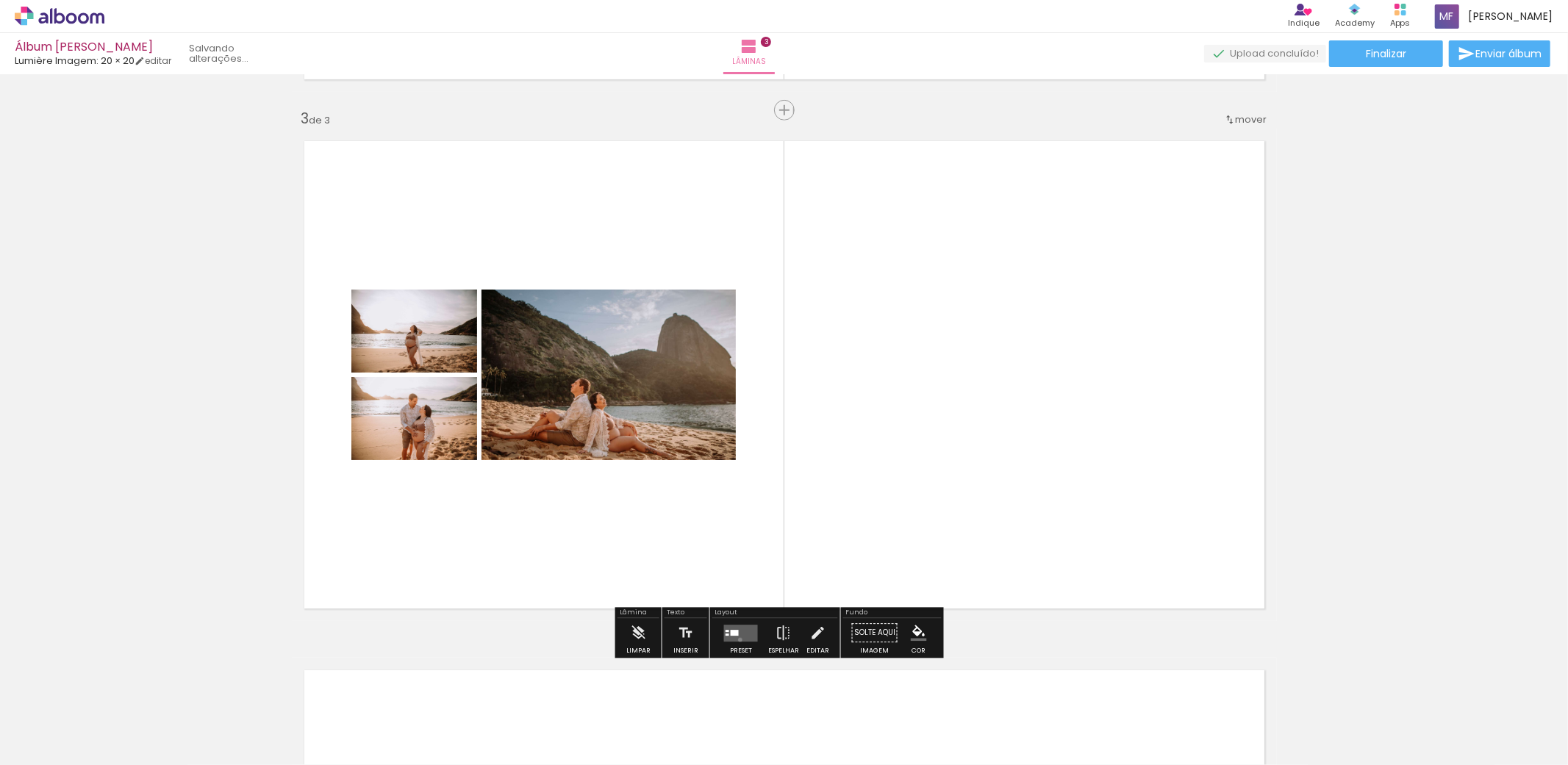
click at [737, 639] on quentale-layouter at bounding box center [741, 633] width 34 height 17
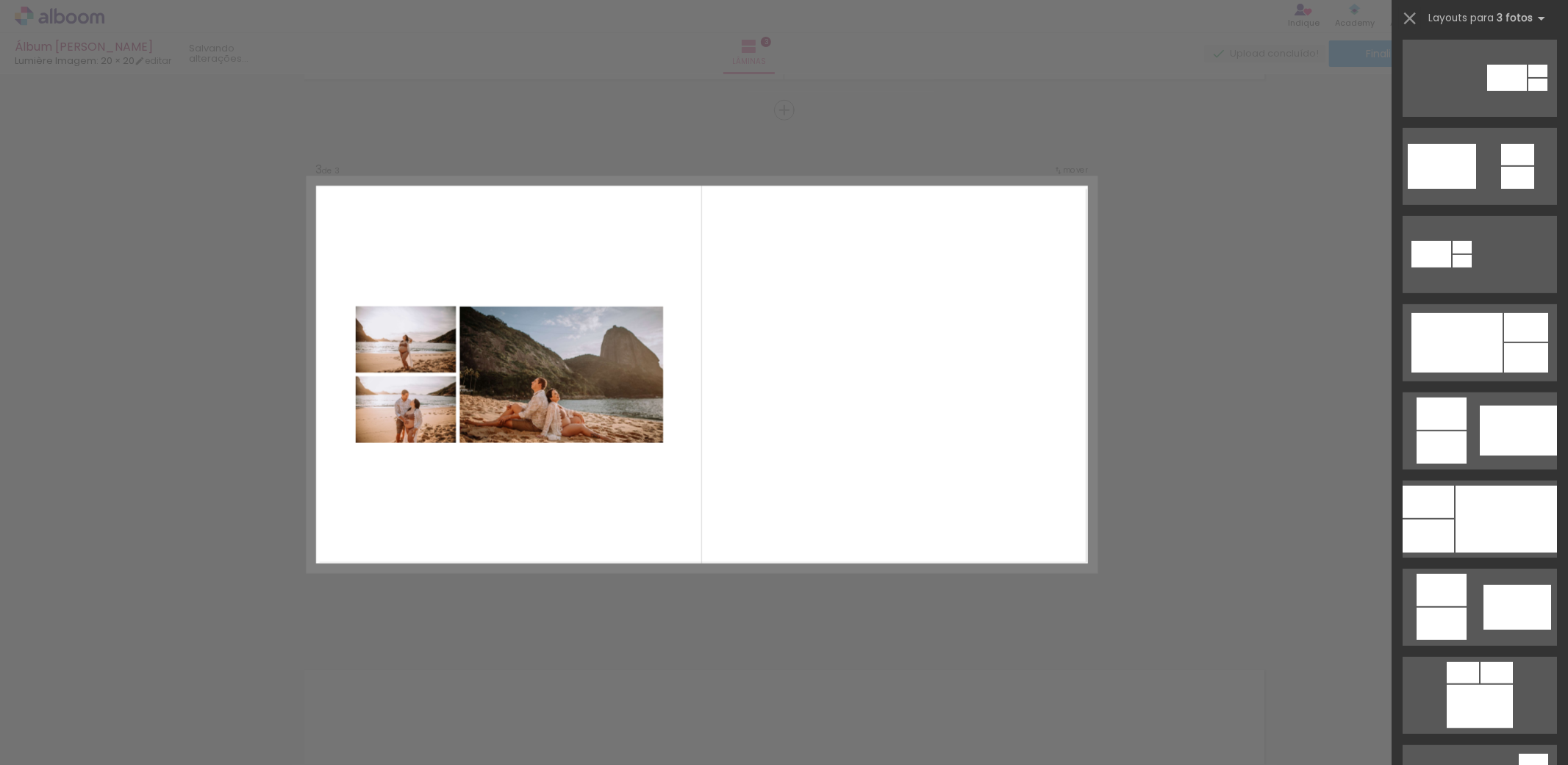
scroll to position [602, 0]
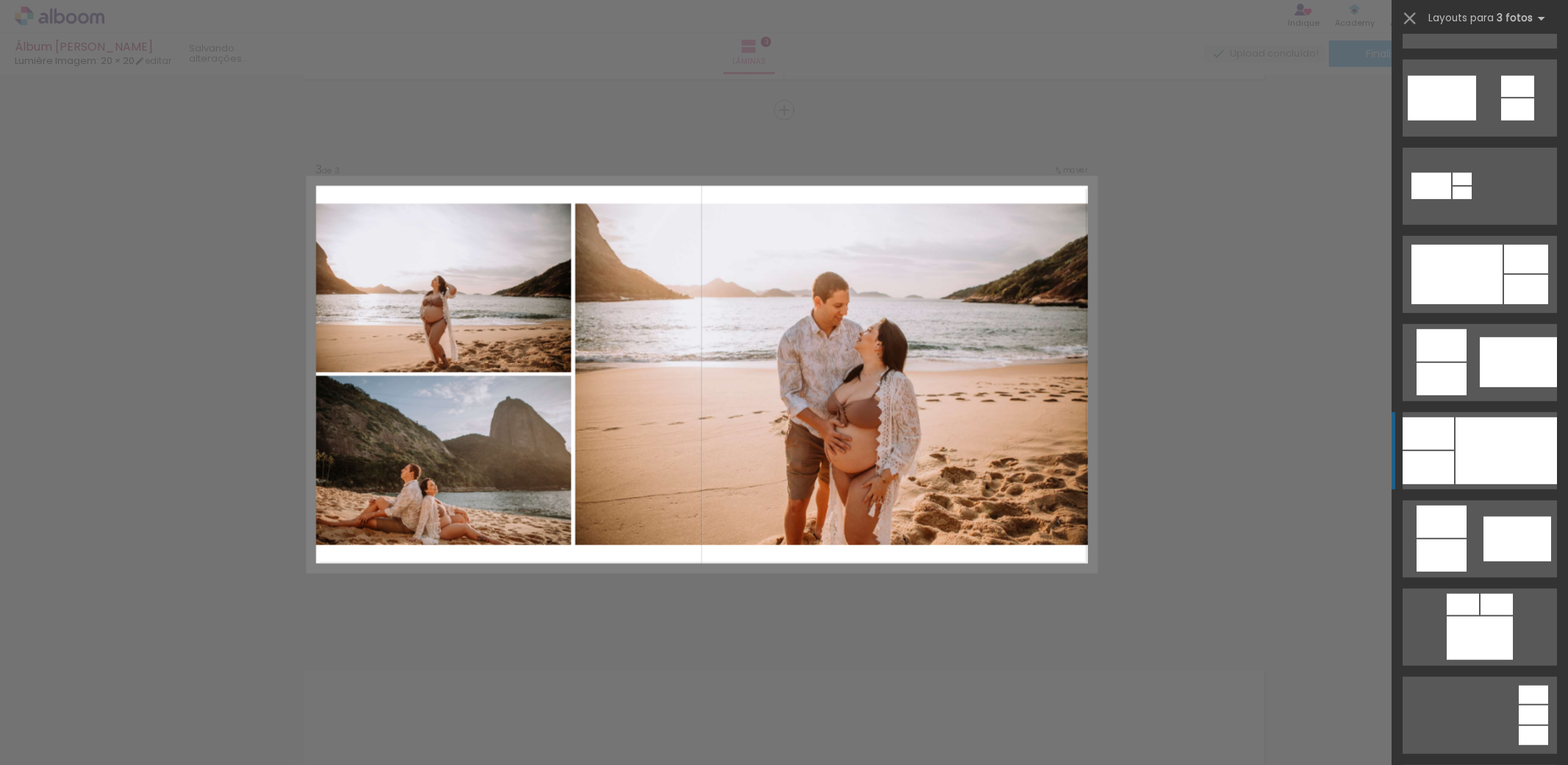
click at [1458, 429] on div at bounding box center [1506, 450] width 101 height 67
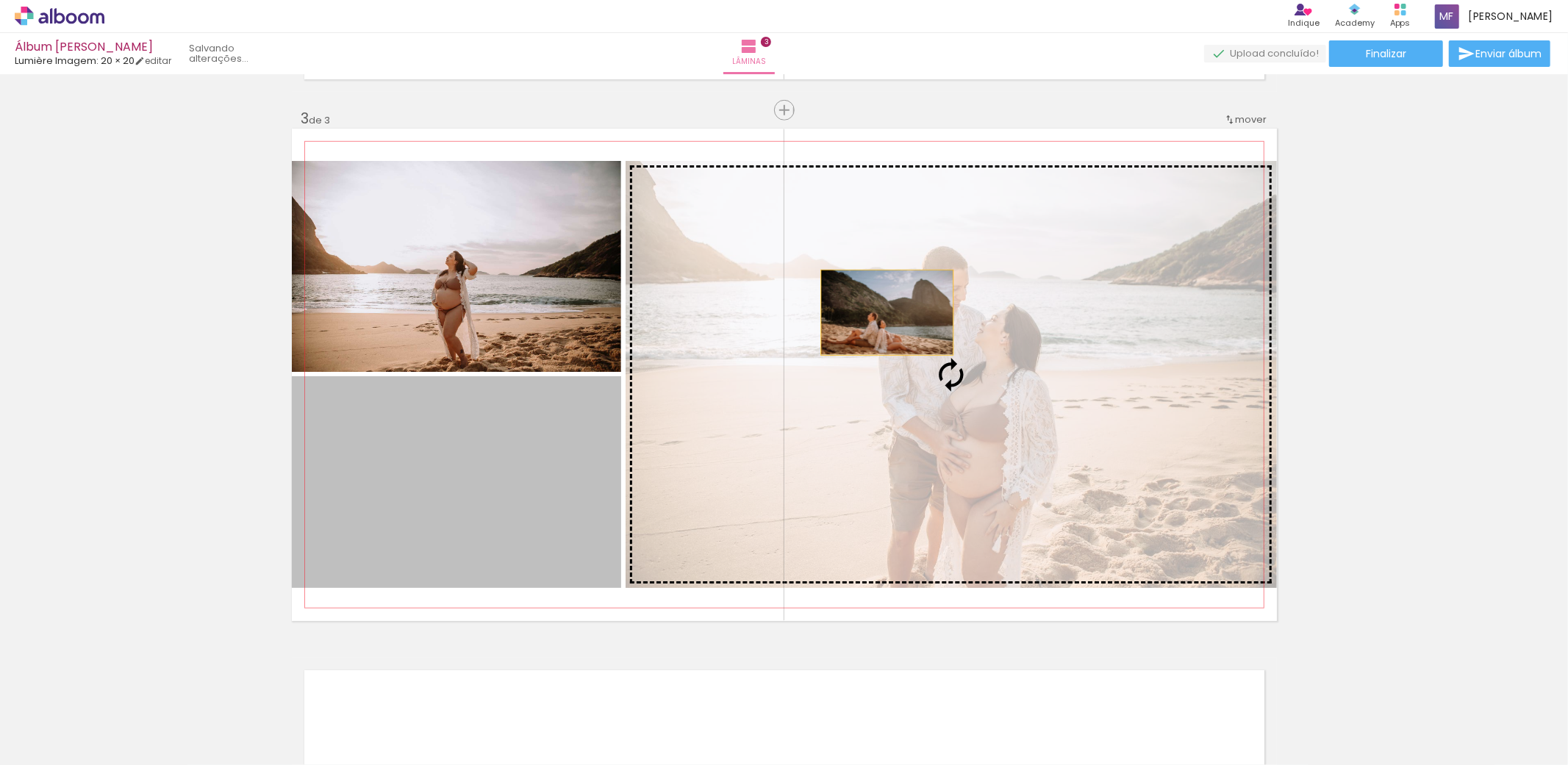
drag, startPoint x: 517, startPoint y: 466, endPoint x: 880, endPoint y: 312, distance: 394.3
click at [0, 0] on slot at bounding box center [0, 0] width 0 height 0
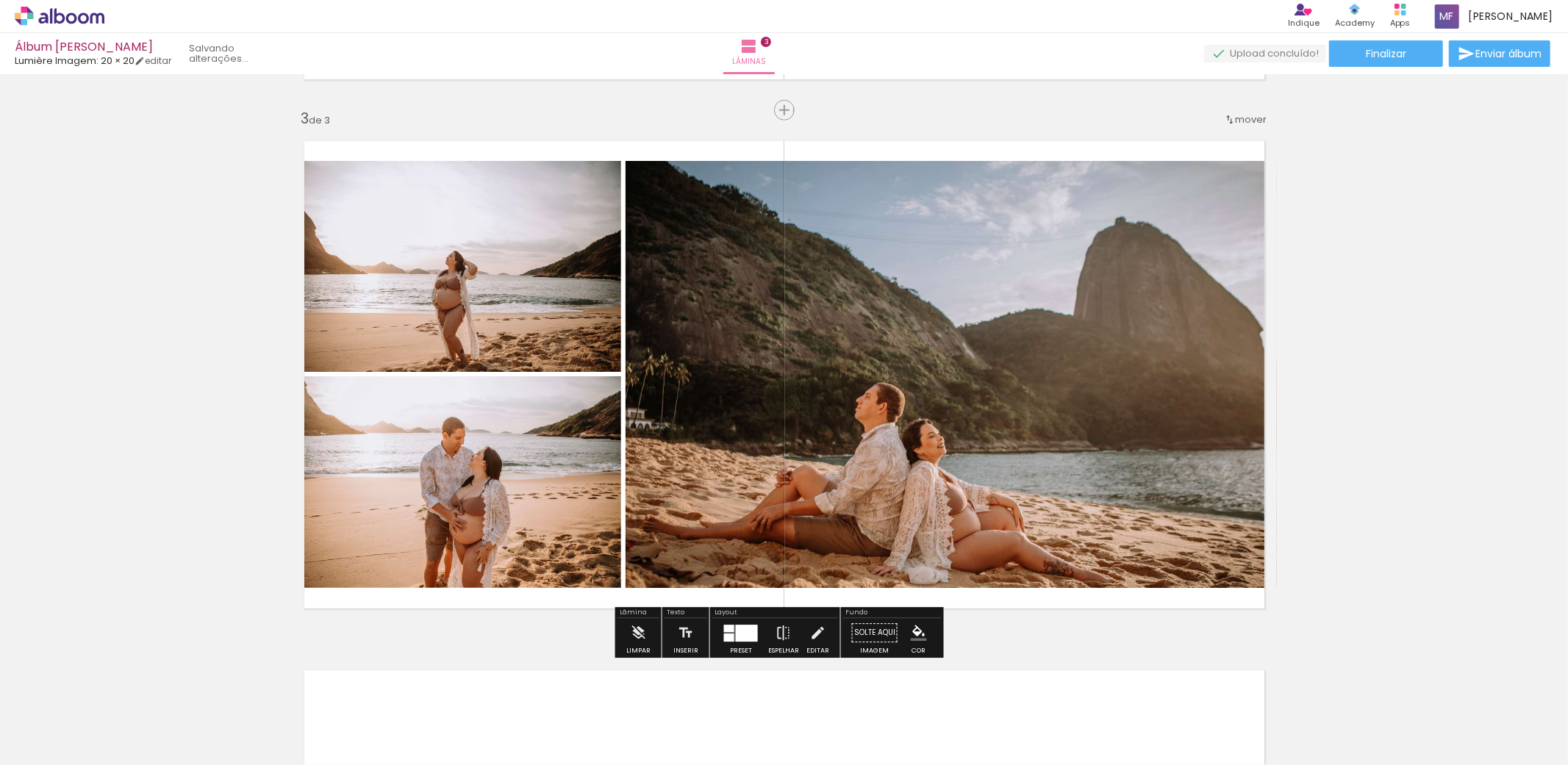
click at [740, 633] on div at bounding box center [747, 633] width 22 height 17
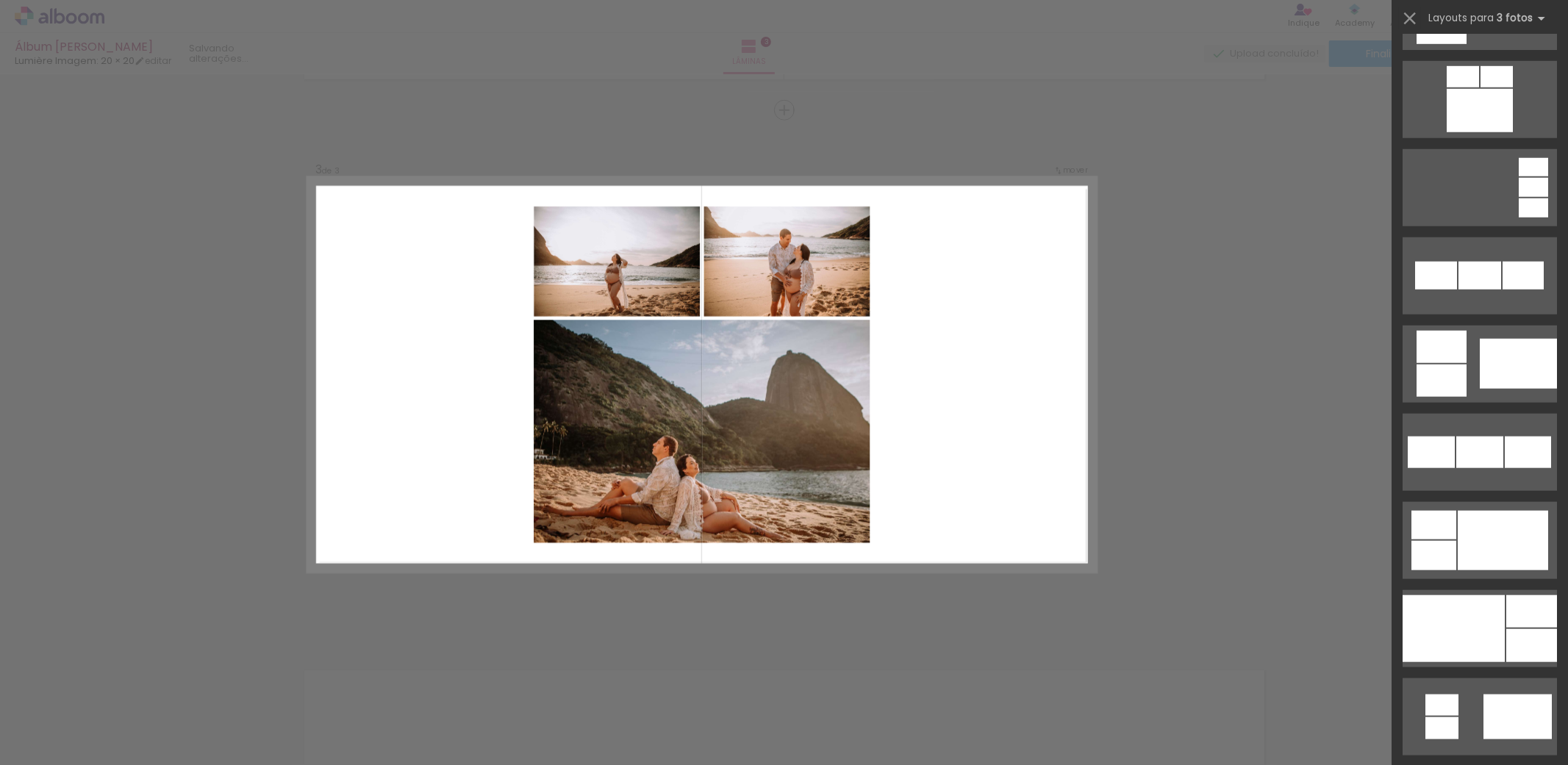
scroll to position [1133, 0]
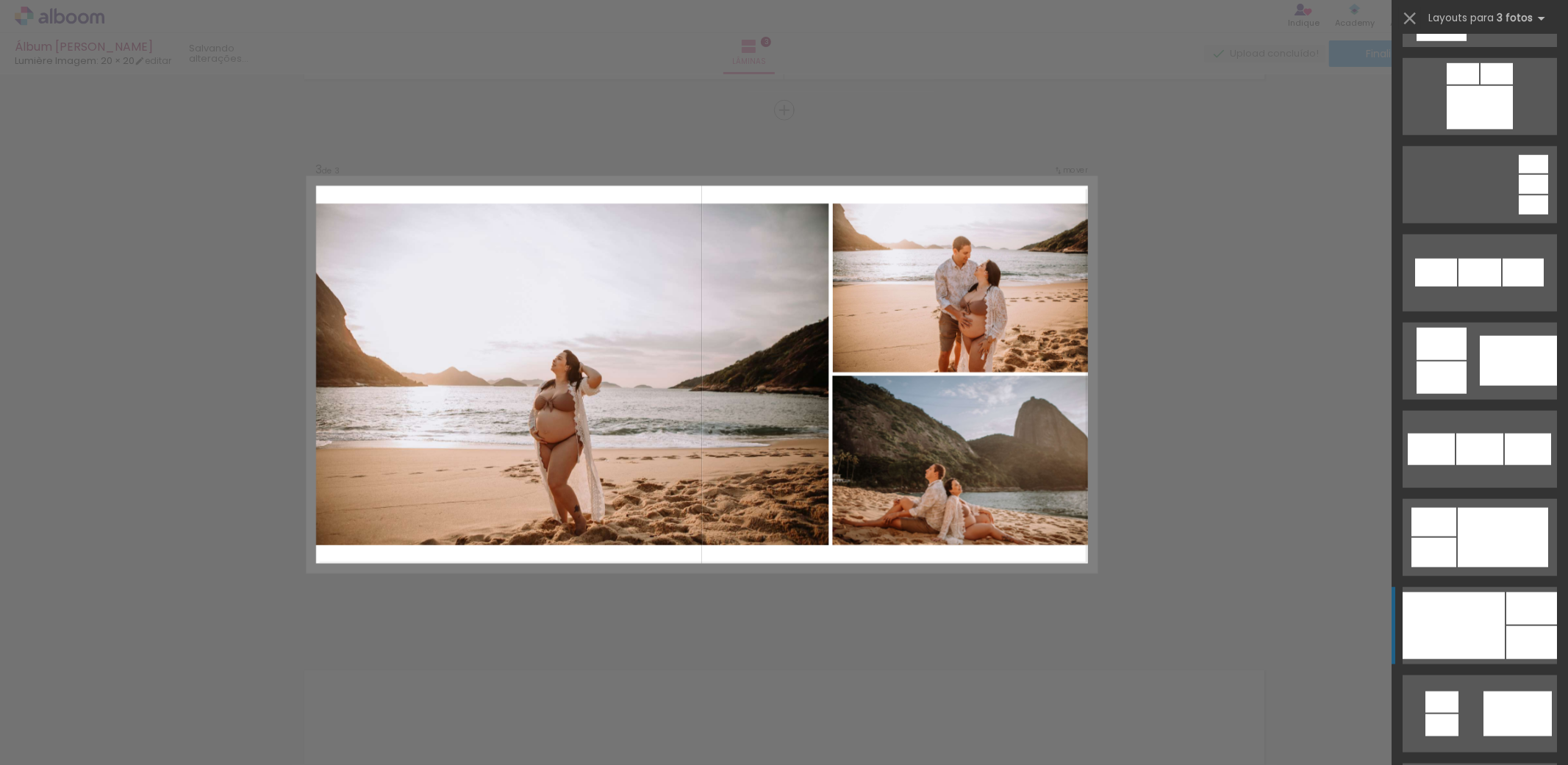
click at [1471, 630] on div at bounding box center [1453, 625] width 102 height 67
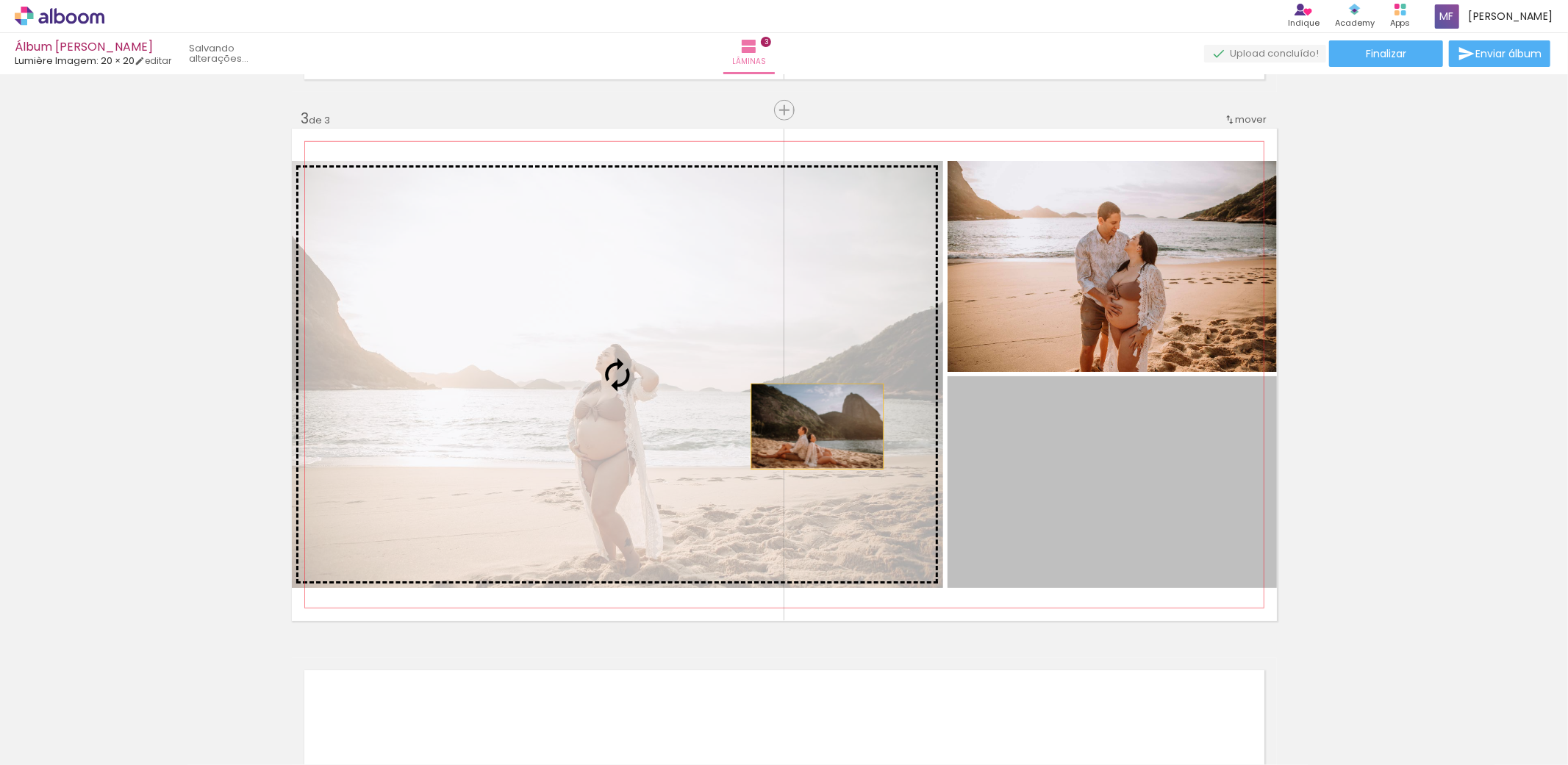
drag, startPoint x: 1147, startPoint y: 497, endPoint x: 810, endPoint y: 426, distance: 344.4
click at [0, 0] on slot at bounding box center [0, 0] width 0 height 0
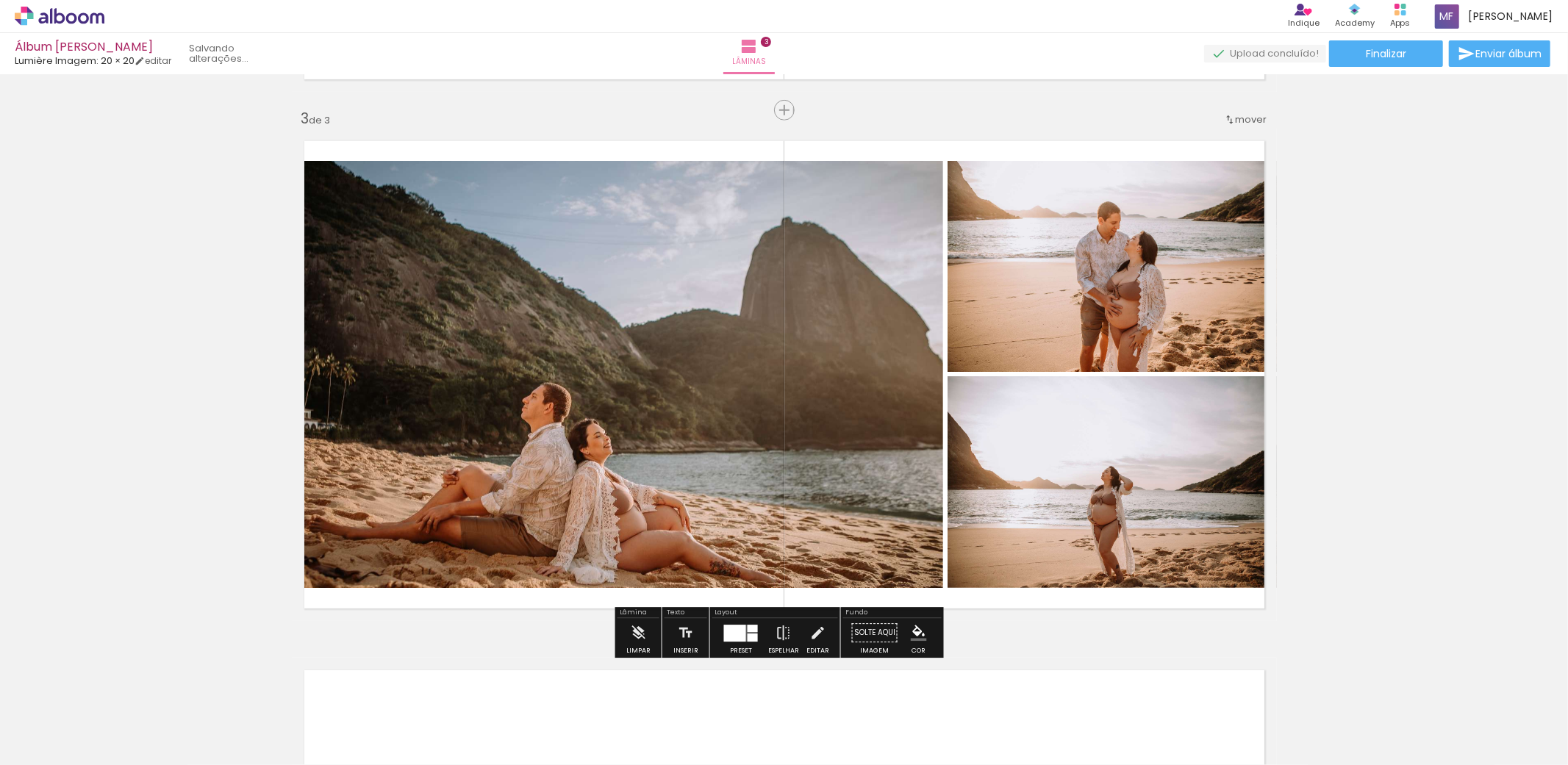
click at [1400, 299] on div "Inserir lâmina 1 de 3 Inserir lâmina 2 de 3 Inserir lâmina 3 de 3" at bounding box center [784, 92] width 1568 height 2117
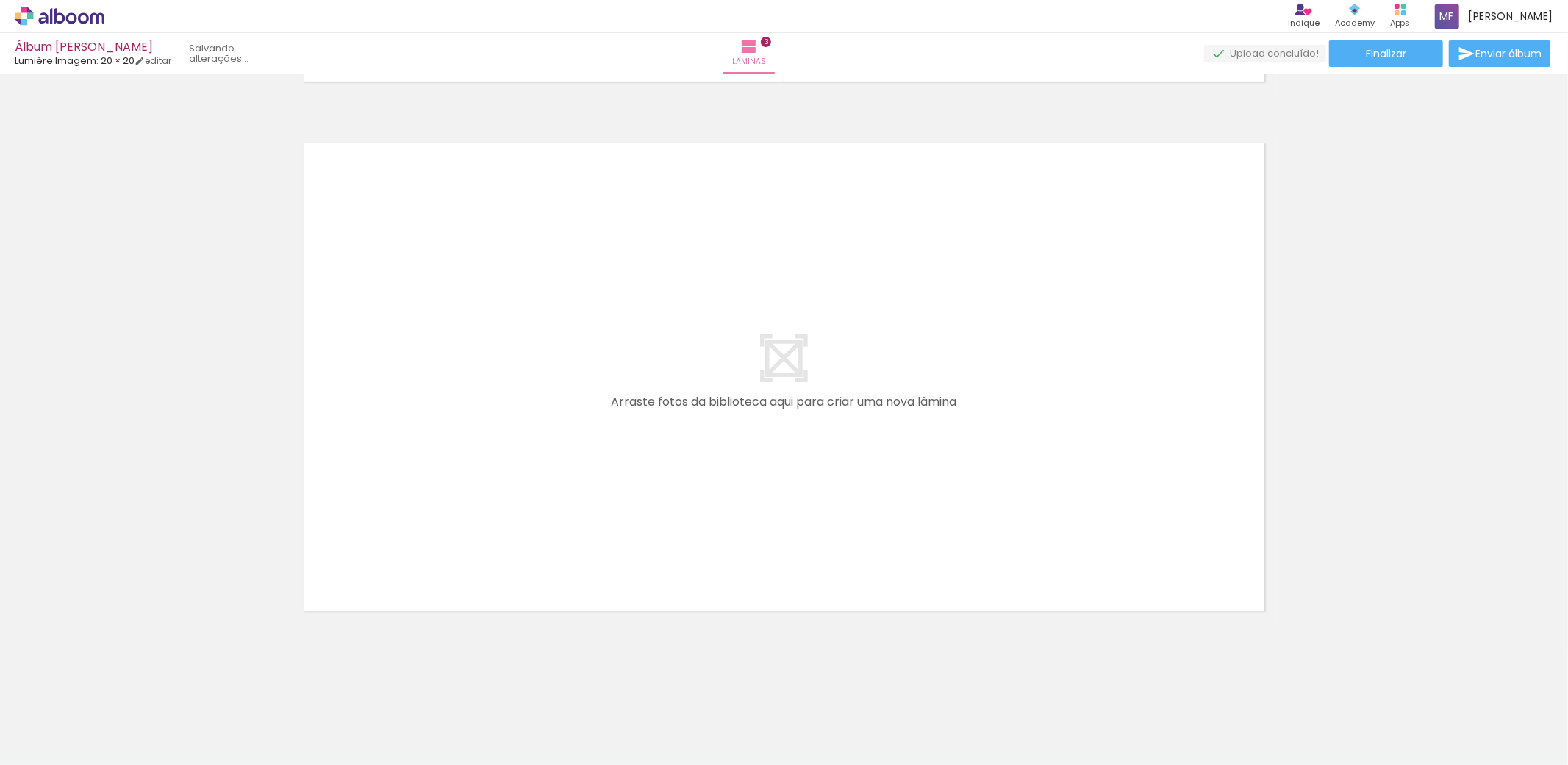
scroll to position [1575, 0]
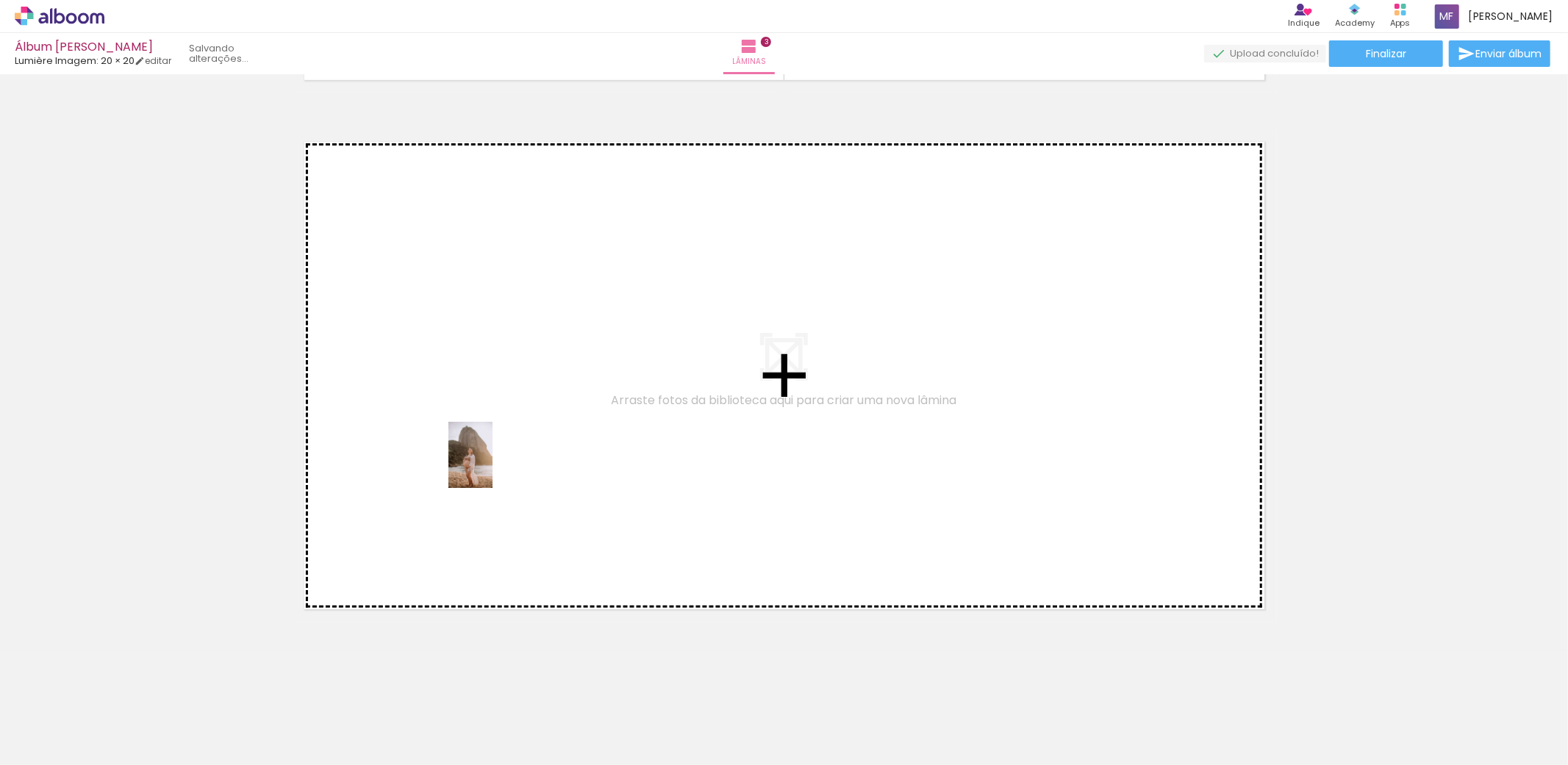
drag, startPoint x: 394, startPoint y: 730, endPoint x: 493, endPoint y: 466, distance: 282.0
click at [493, 466] on quentale-workspace at bounding box center [784, 382] width 1568 height 765
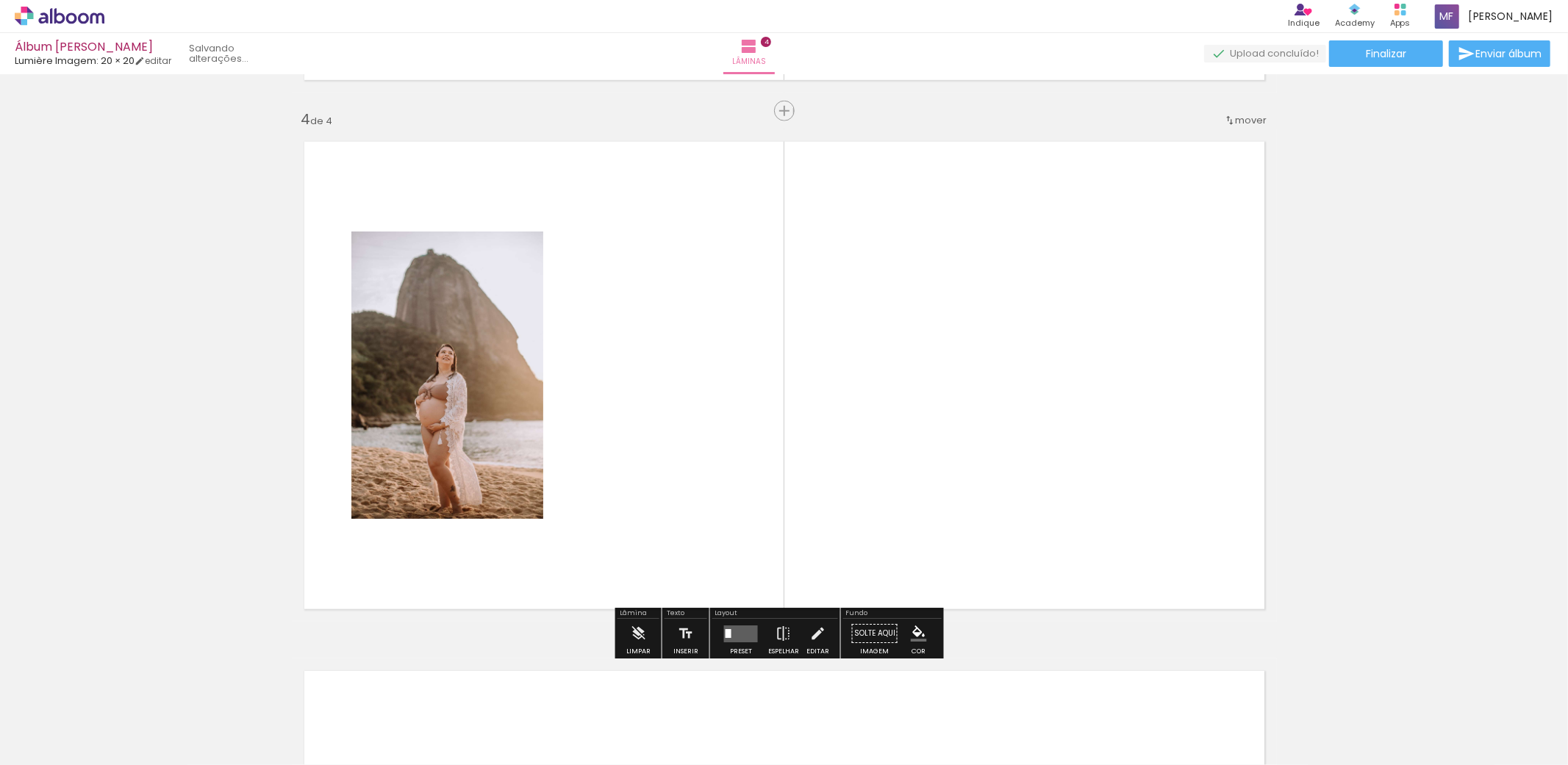
scroll to position [1576, 0]
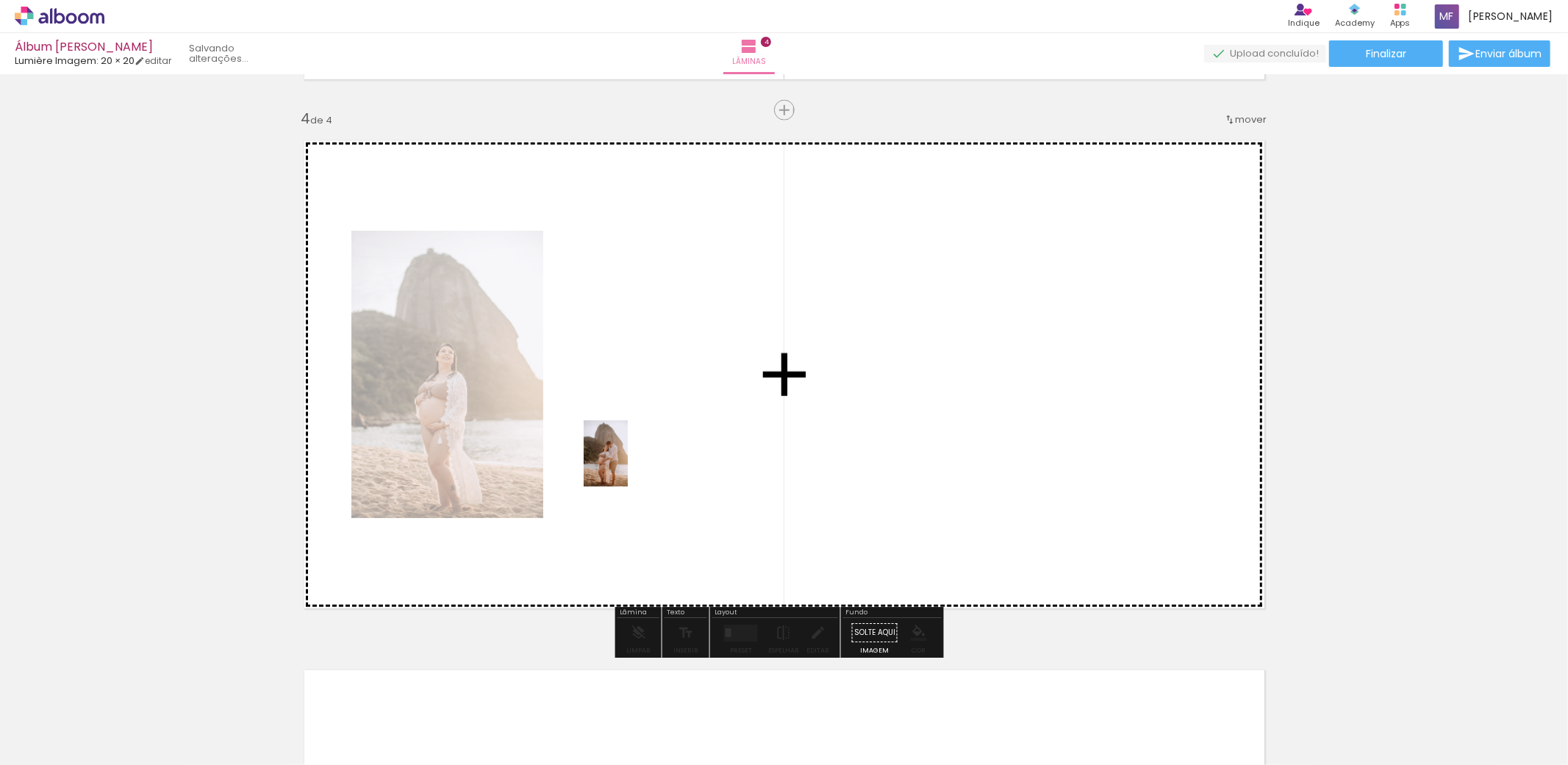
drag, startPoint x: 565, startPoint y: 733, endPoint x: 628, endPoint y: 465, distance: 275.3
click at [628, 465] on quentale-workspace at bounding box center [784, 382] width 1568 height 765
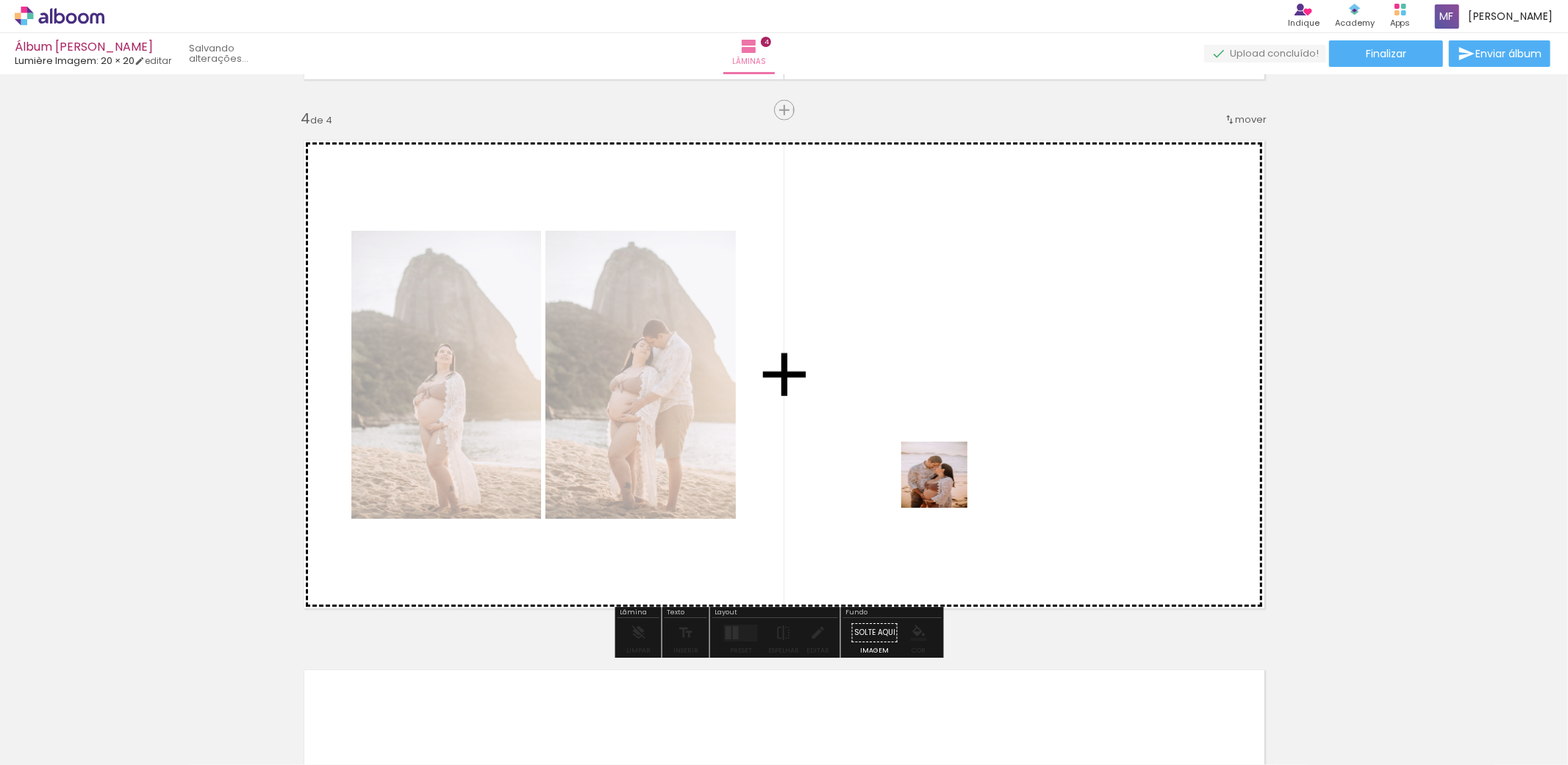
drag, startPoint x: 1061, startPoint y: 720, endPoint x: 933, endPoint y: 466, distance: 284.4
click at [933, 466] on quentale-workspace at bounding box center [784, 382] width 1568 height 765
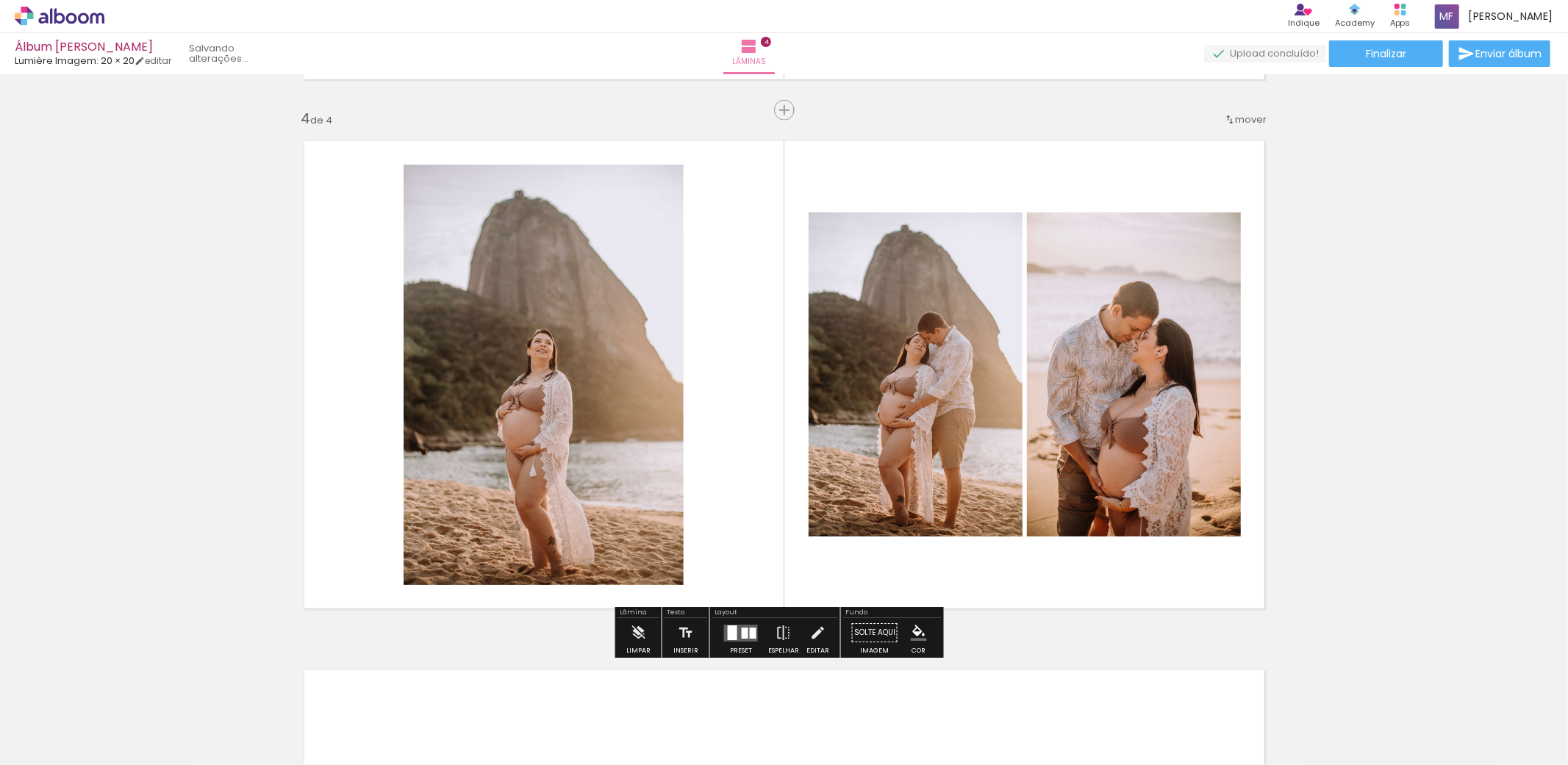
scroll to position [0, 1767]
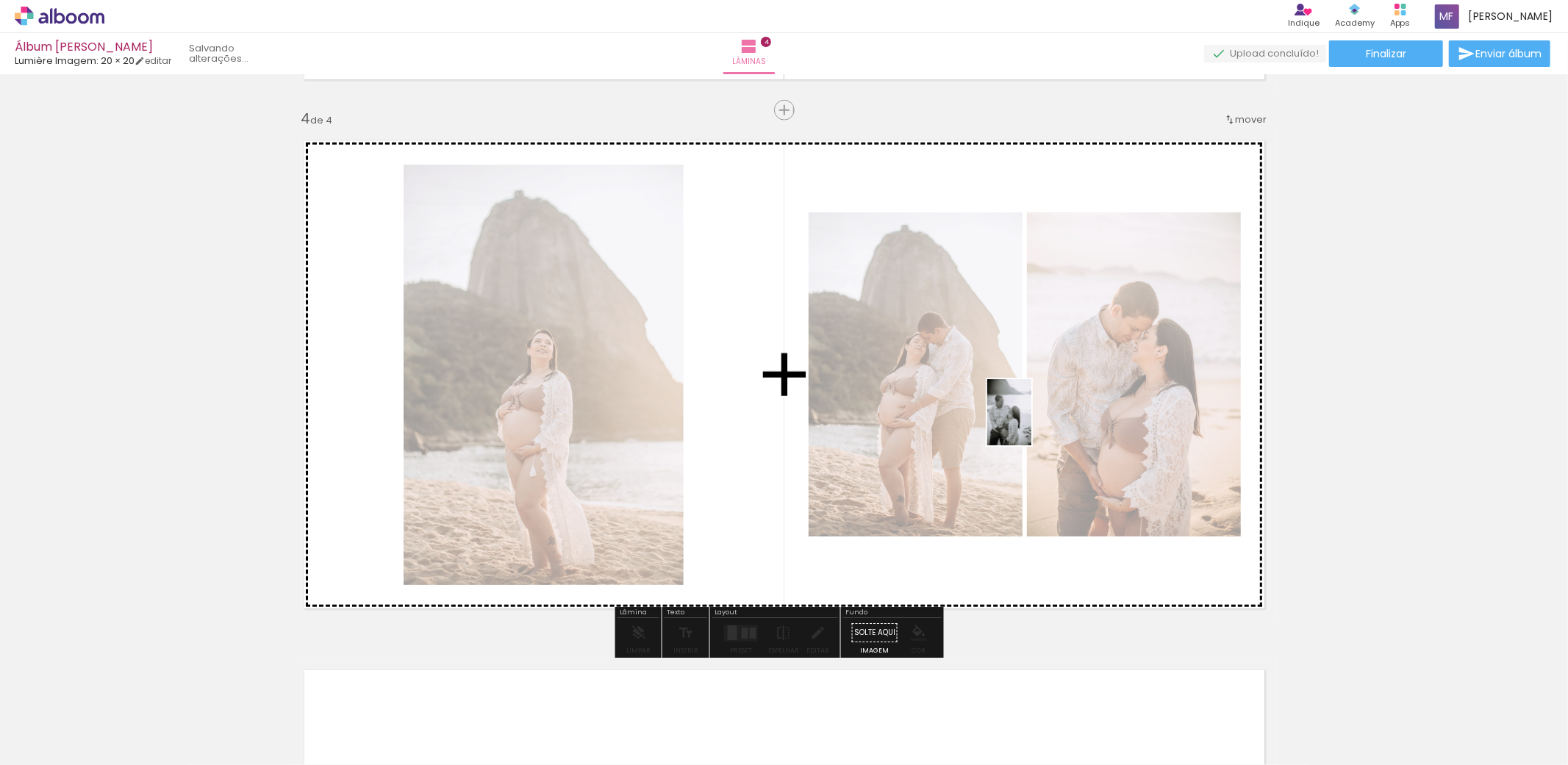
drag, startPoint x: 1187, startPoint y: 719, endPoint x: 1027, endPoint y: 419, distance: 340.0
click at [1027, 419] on quentale-workspace at bounding box center [784, 382] width 1568 height 765
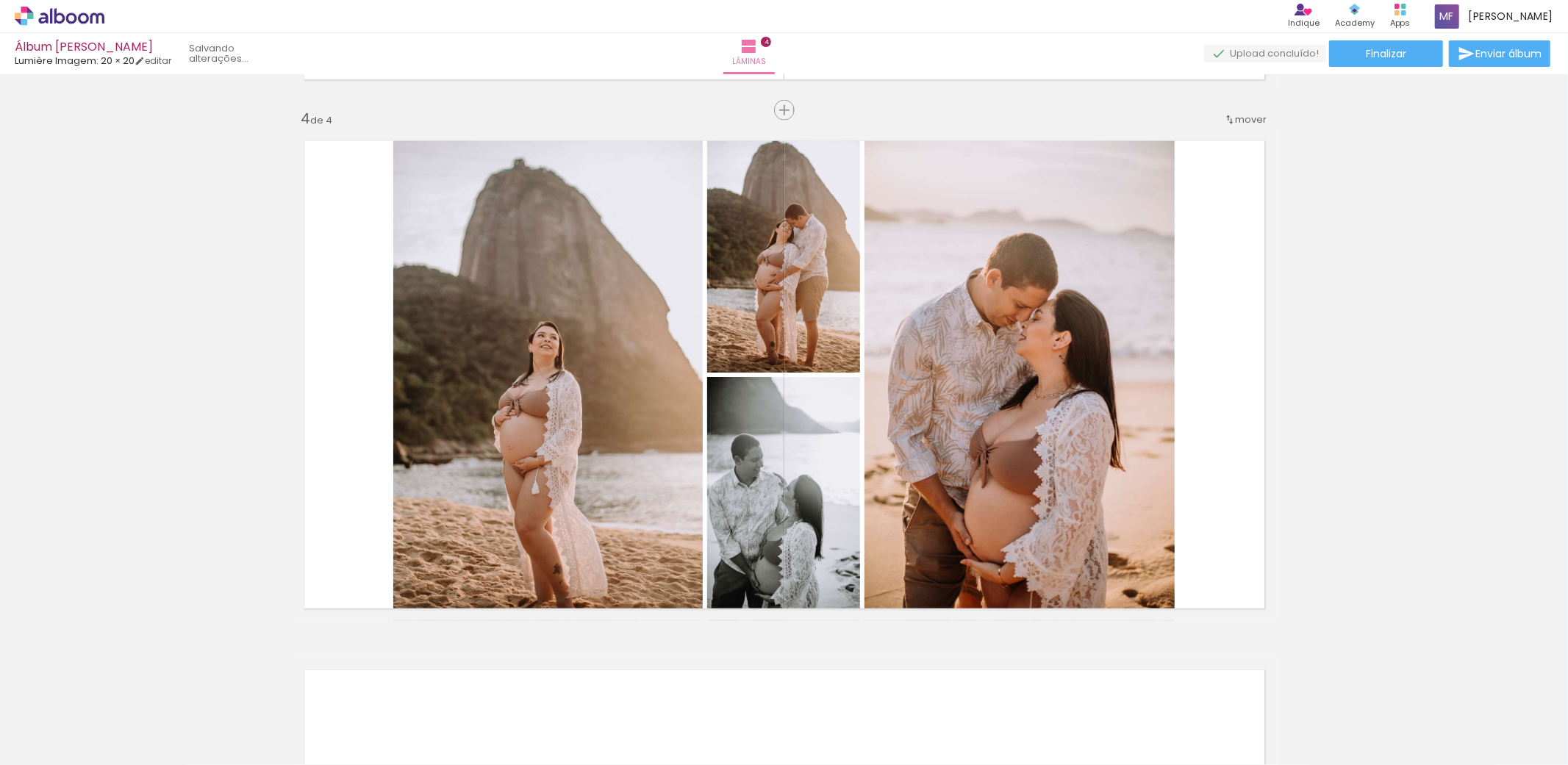
scroll to position [0, 0]
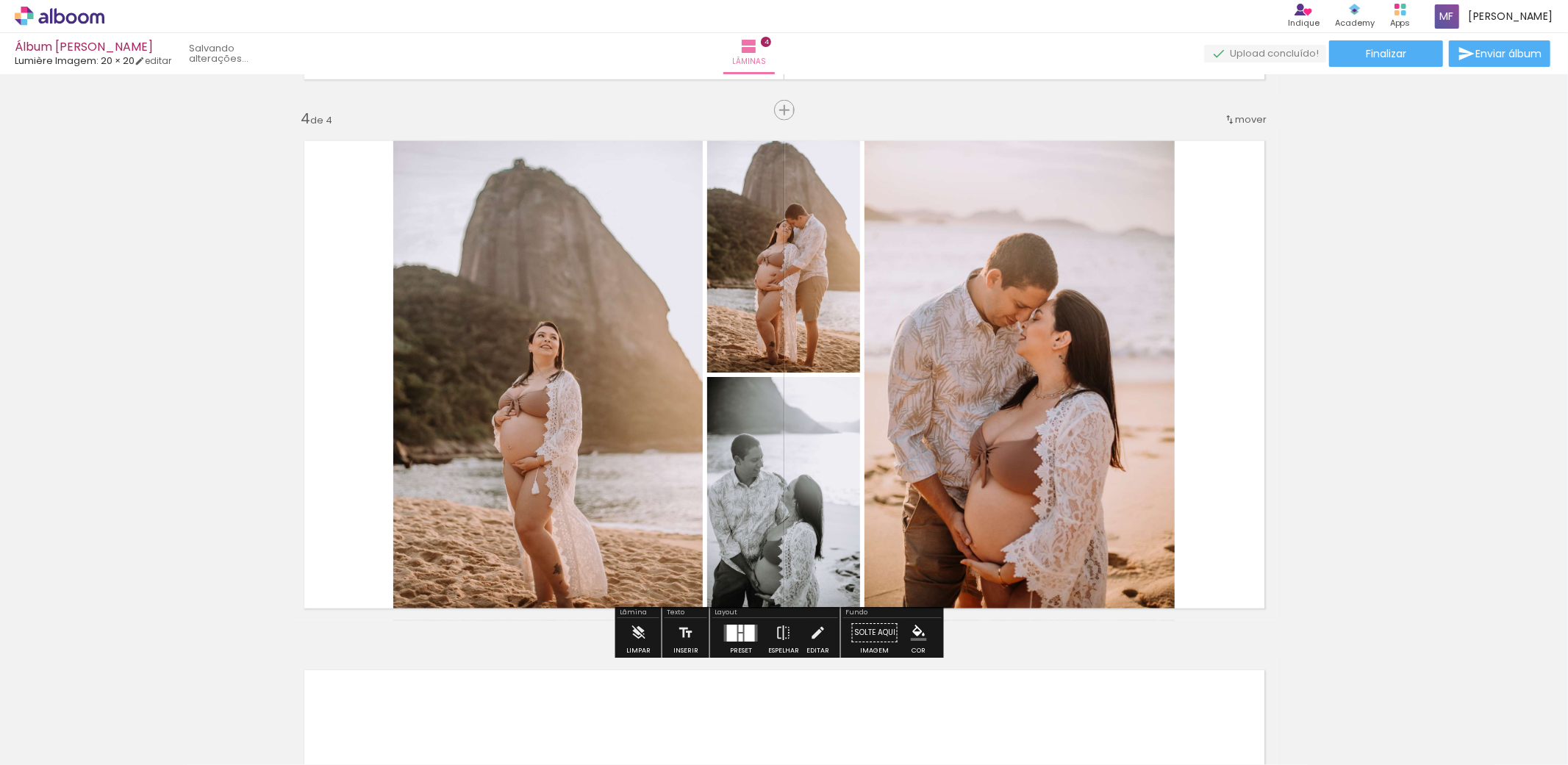
click at [733, 633] on quentale-layouter at bounding box center [741, 633] width 34 height 17
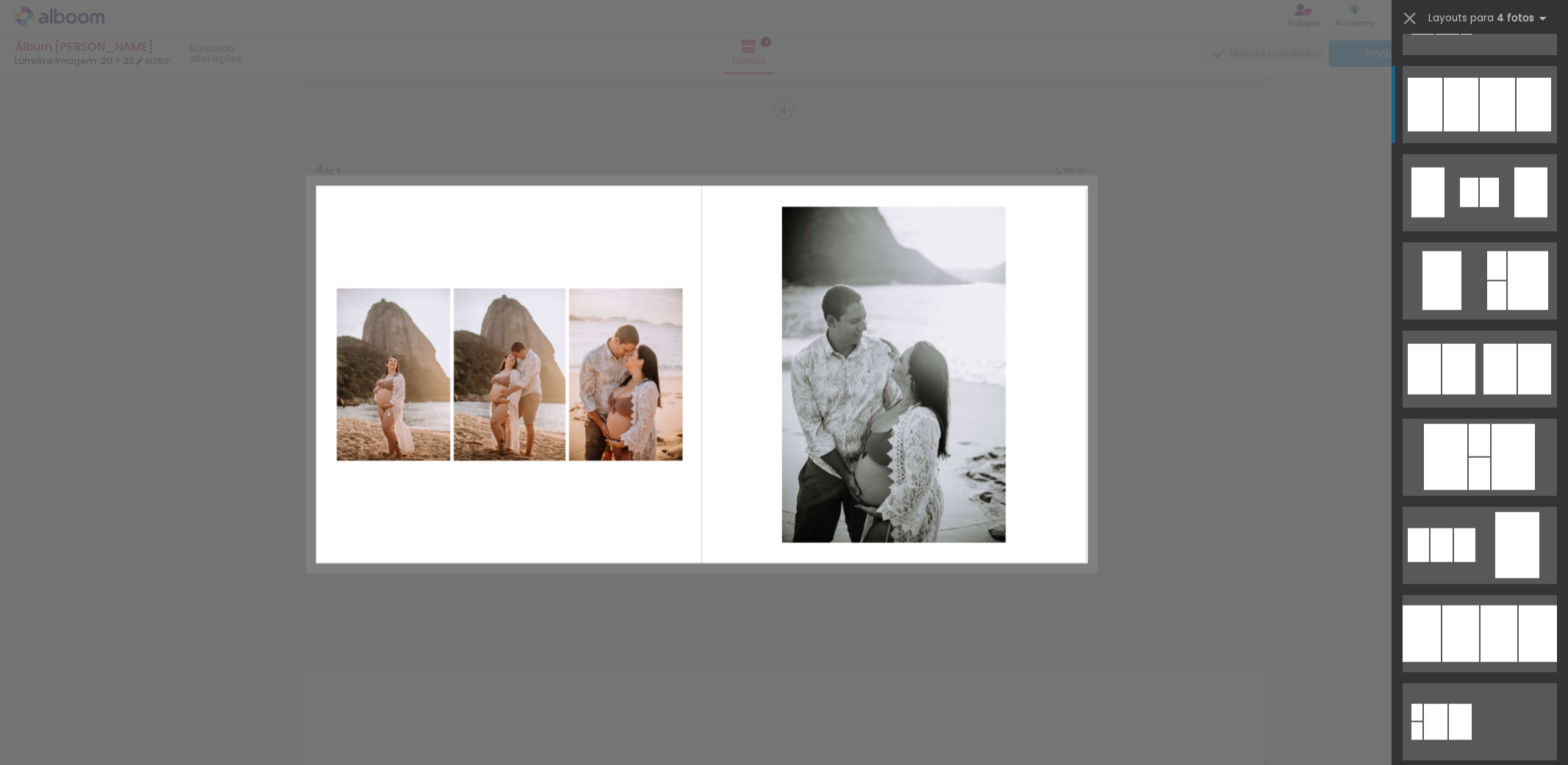
scroll to position [1061, 0]
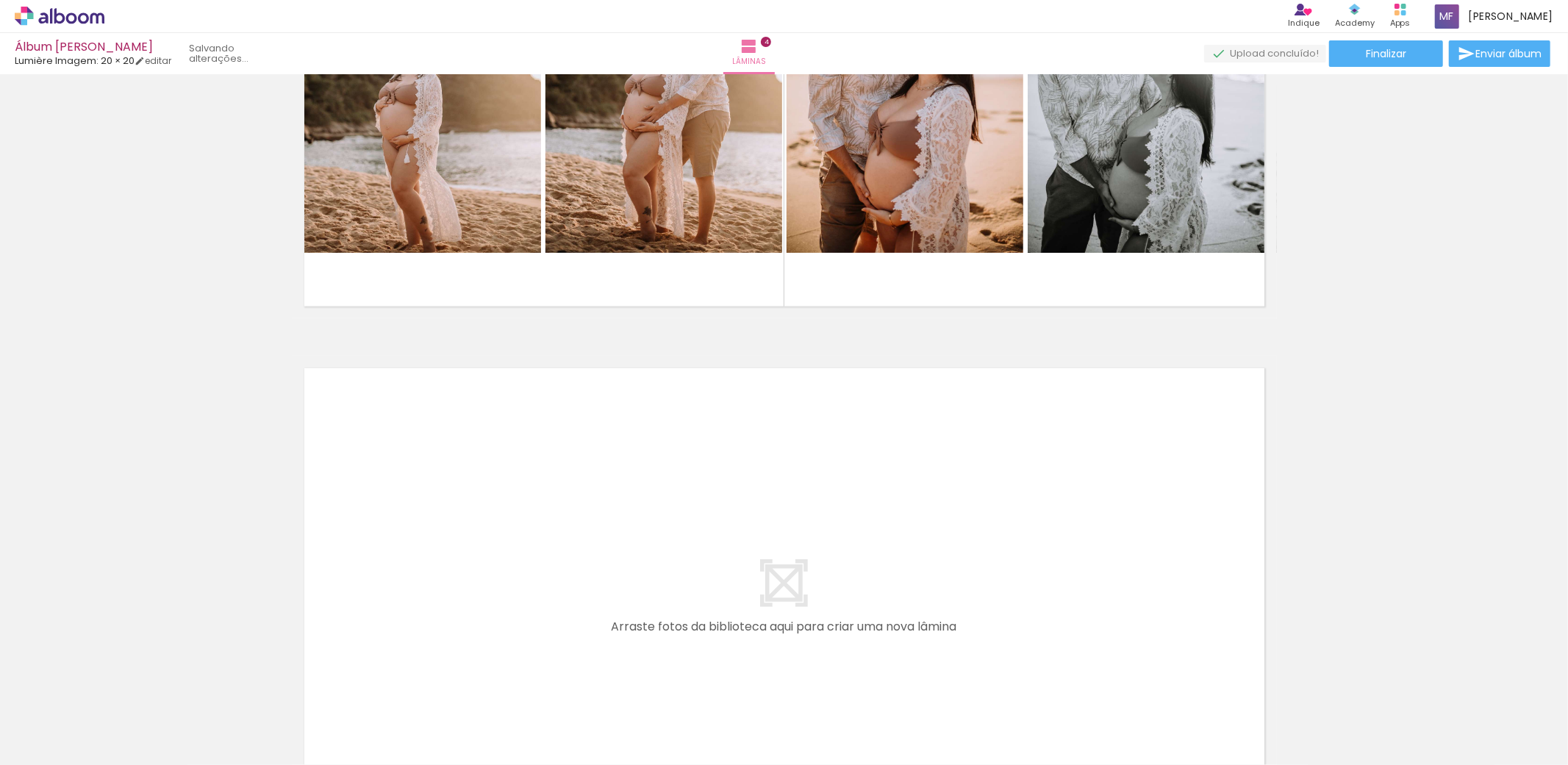
scroll to position [1958, 0]
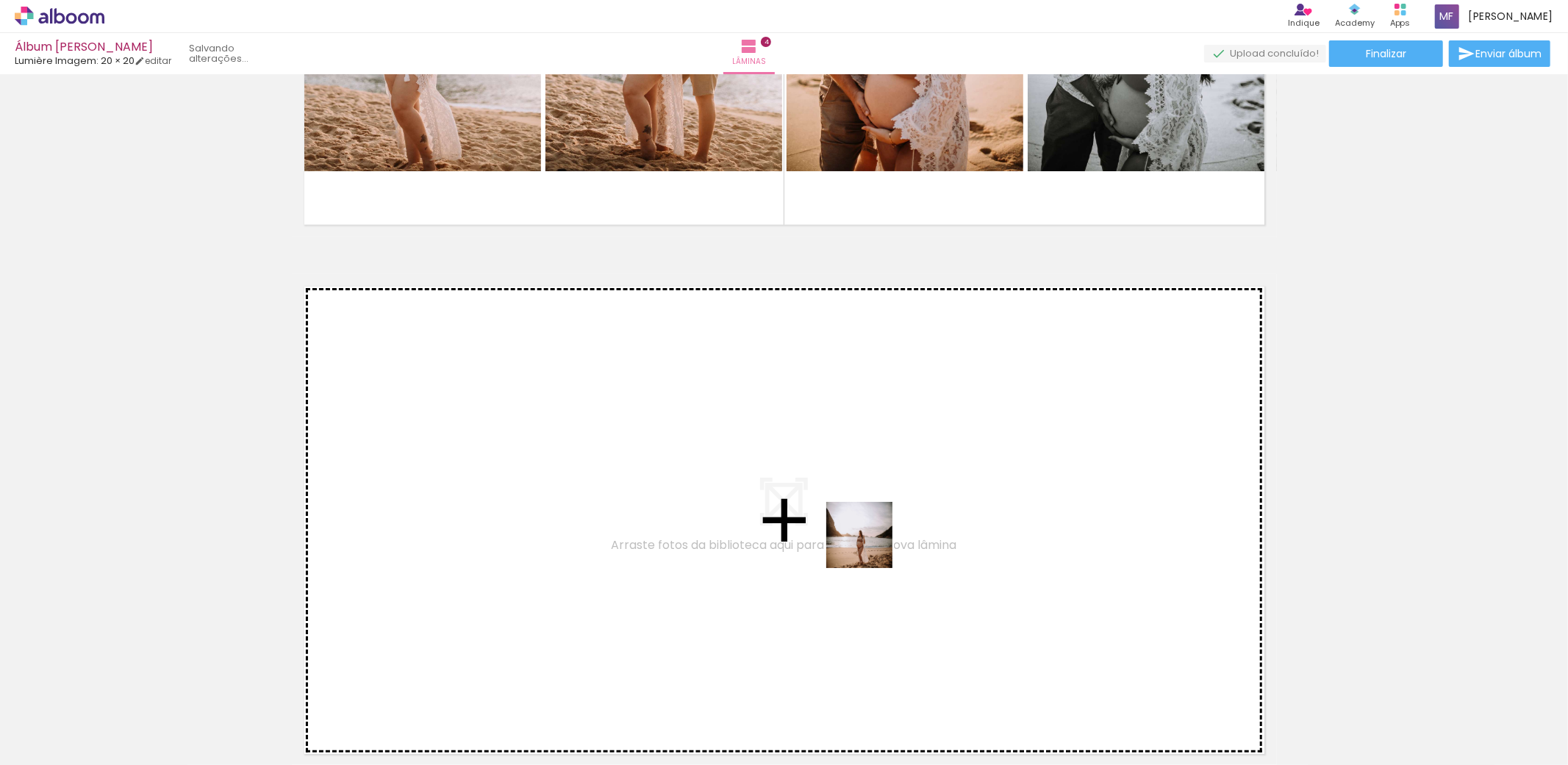
drag, startPoint x: 817, startPoint y: 718, endPoint x: 875, endPoint y: 539, distance: 188.2
click at [875, 539] on quentale-workspace at bounding box center [784, 382] width 1568 height 765
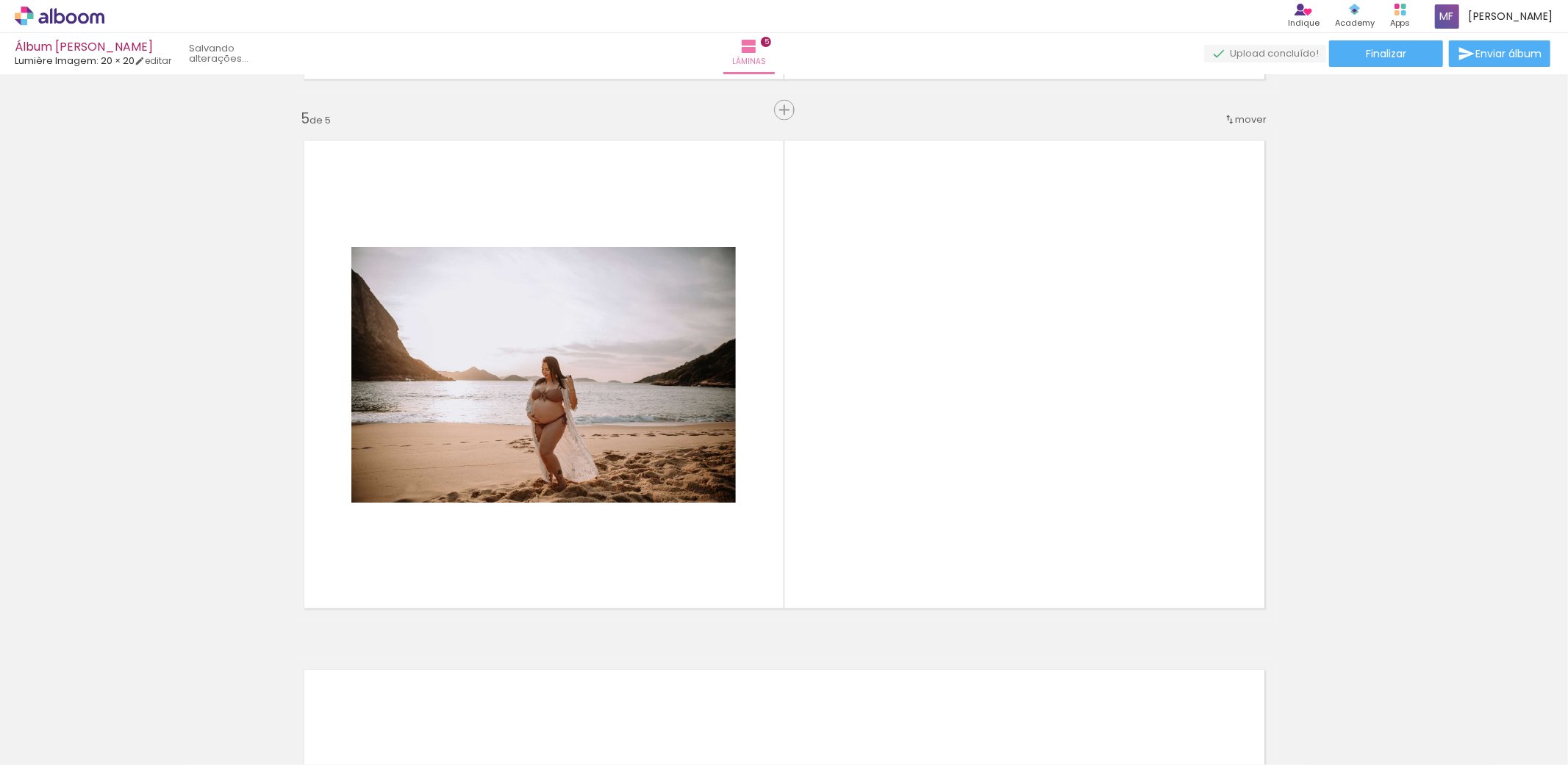
scroll to position [0, 1767]
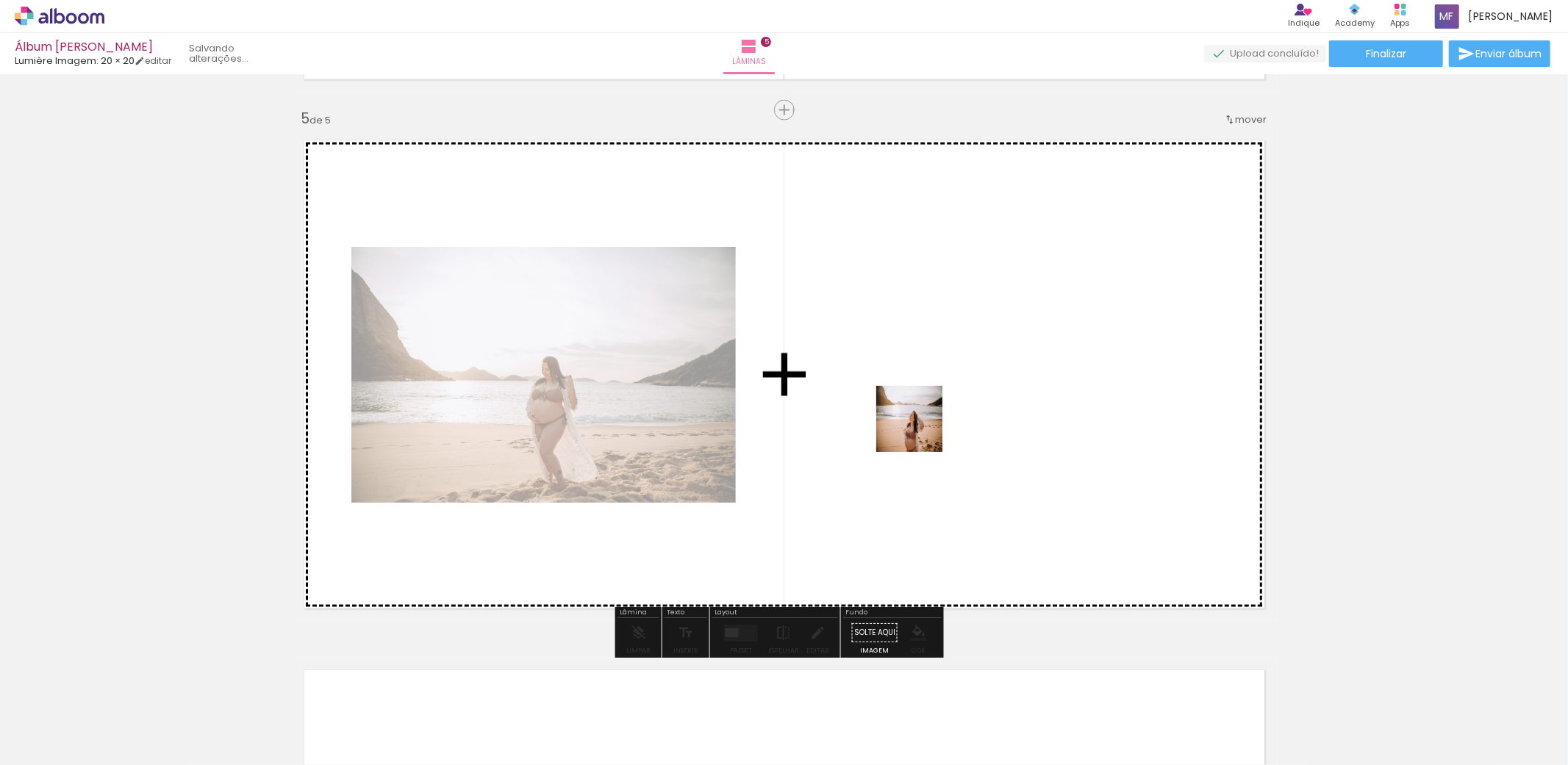
drag, startPoint x: 1113, startPoint y: 728, endPoint x: 920, endPoint y: 429, distance: 355.9
click at [920, 429] on quentale-workspace at bounding box center [784, 382] width 1568 height 765
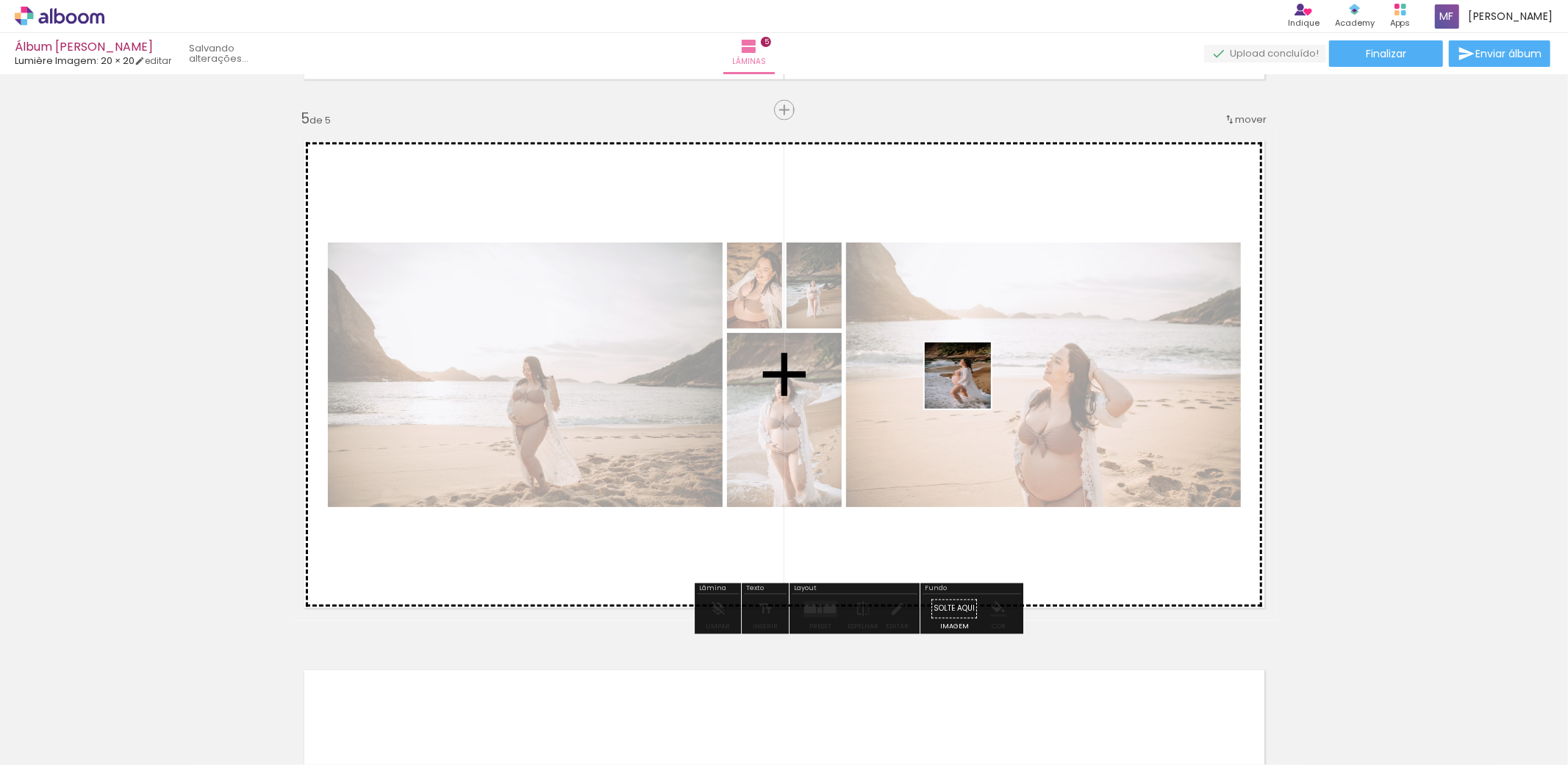
scroll to position [0, 905]
drag, startPoint x: 888, startPoint y: 719, endPoint x: 971, endPoint y: 382, distance: 347.1
click at [971, 382] on quentale-workspace at bounding box center [784, 382] width 1568 height 765
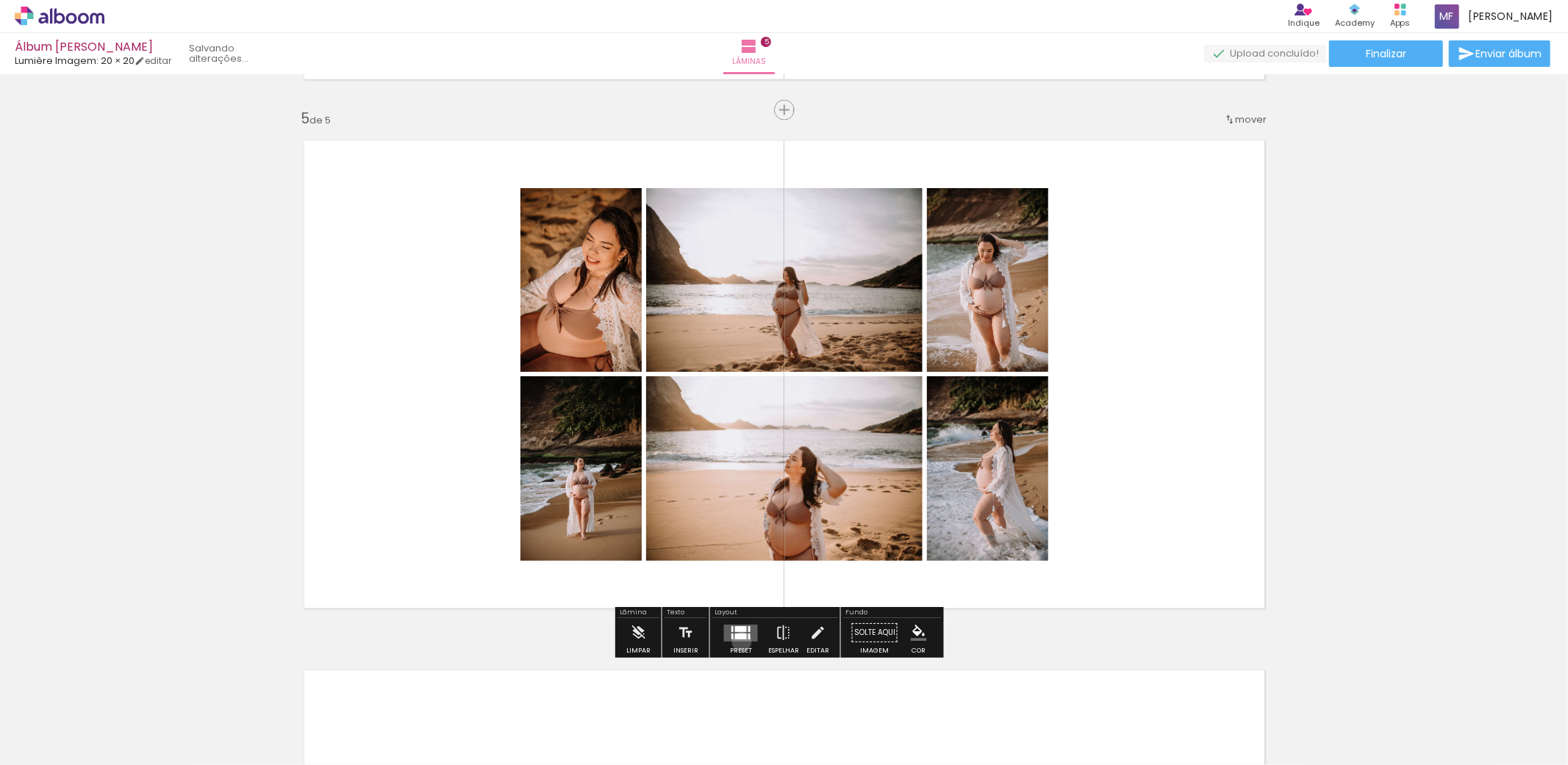
click at [738, 641] on div at bounding box center [741, 633] width 40 height 30
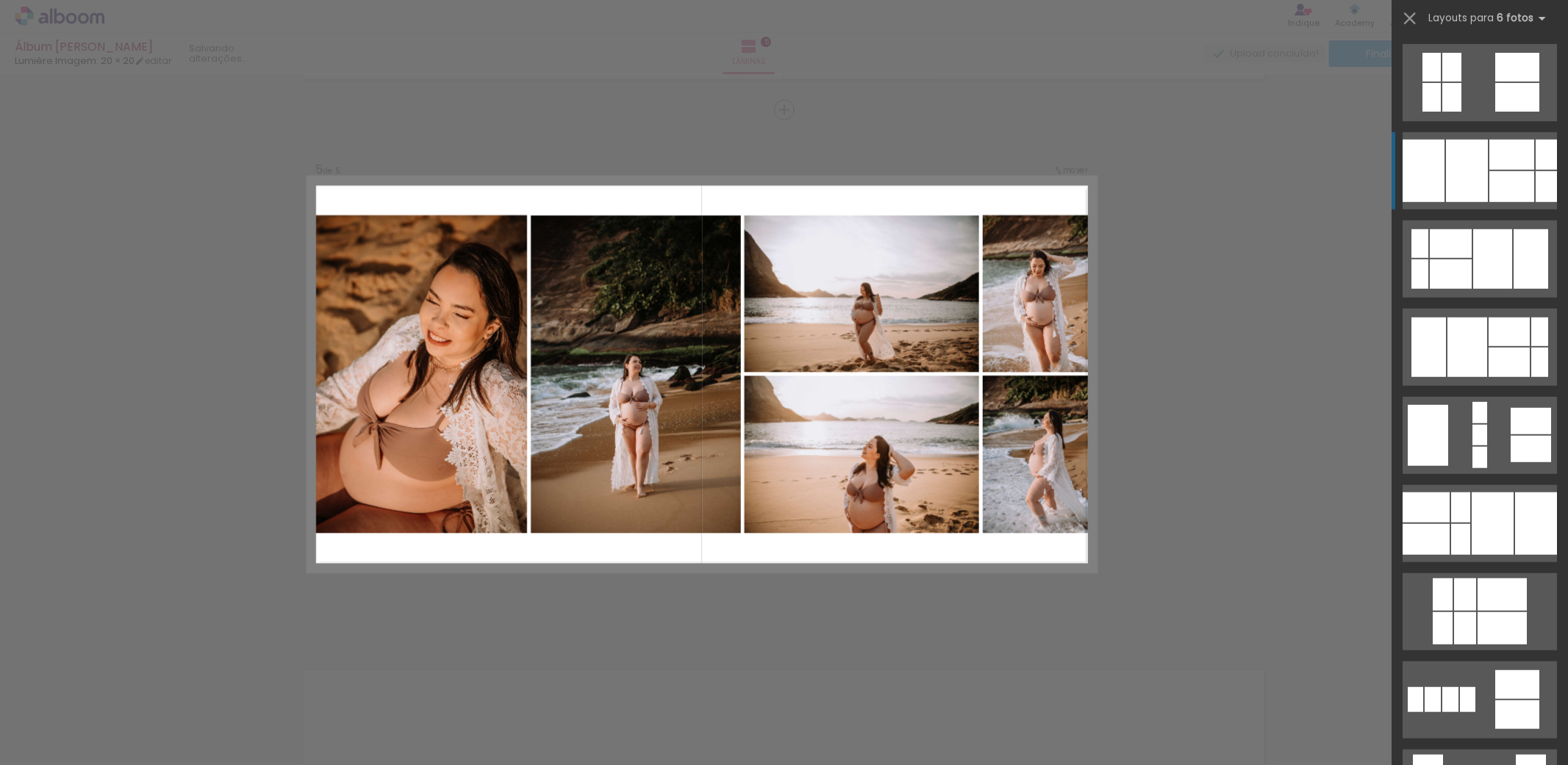
scroll to position [898, 0]
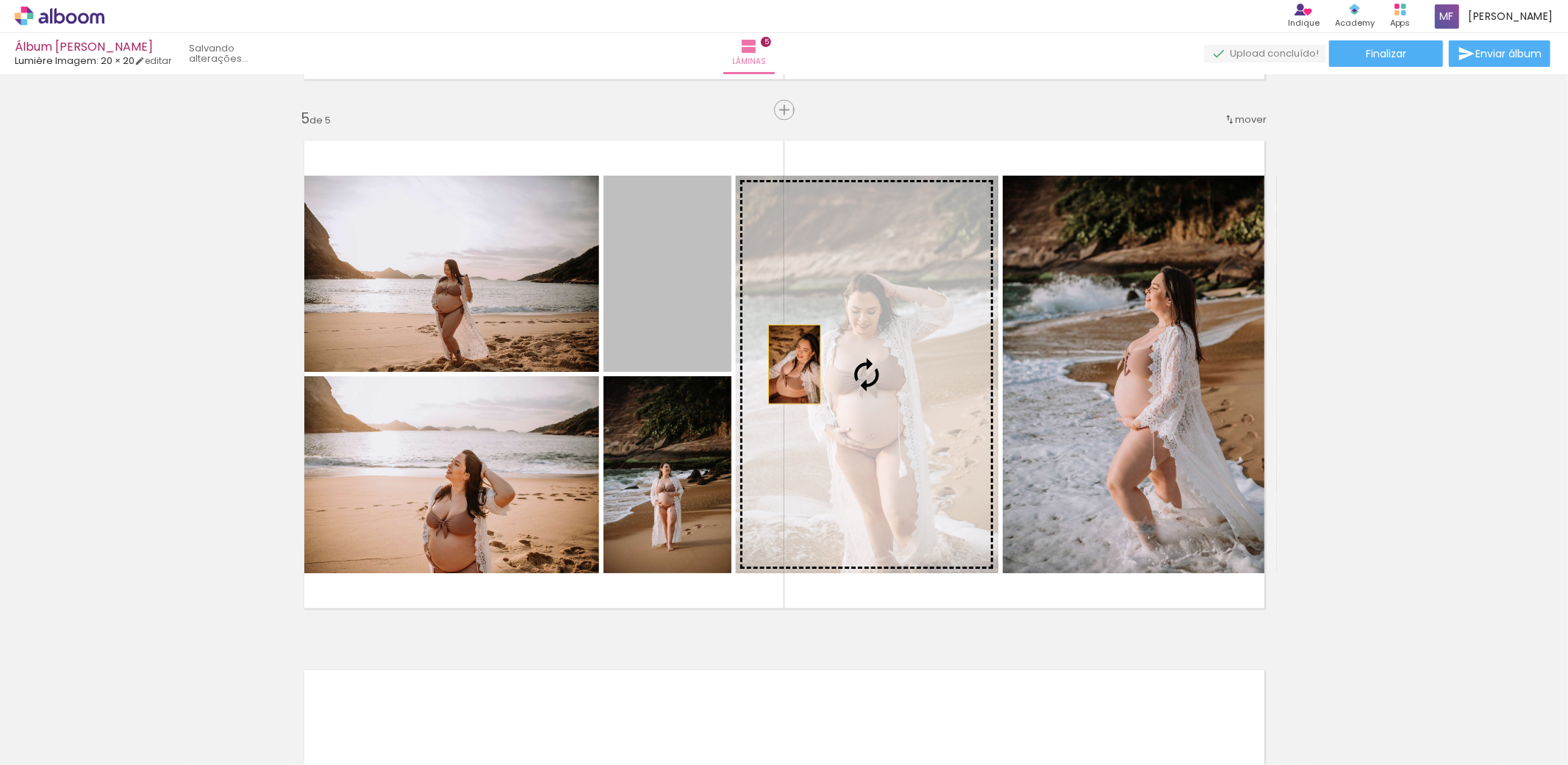
drag, startPoint x: 689, startPoint y: 299, endPoint x: 787, endPoint y: 364, distance: 117.6
click at [0, 0] on slot at bounding box center [0, 0] width 0 height 0
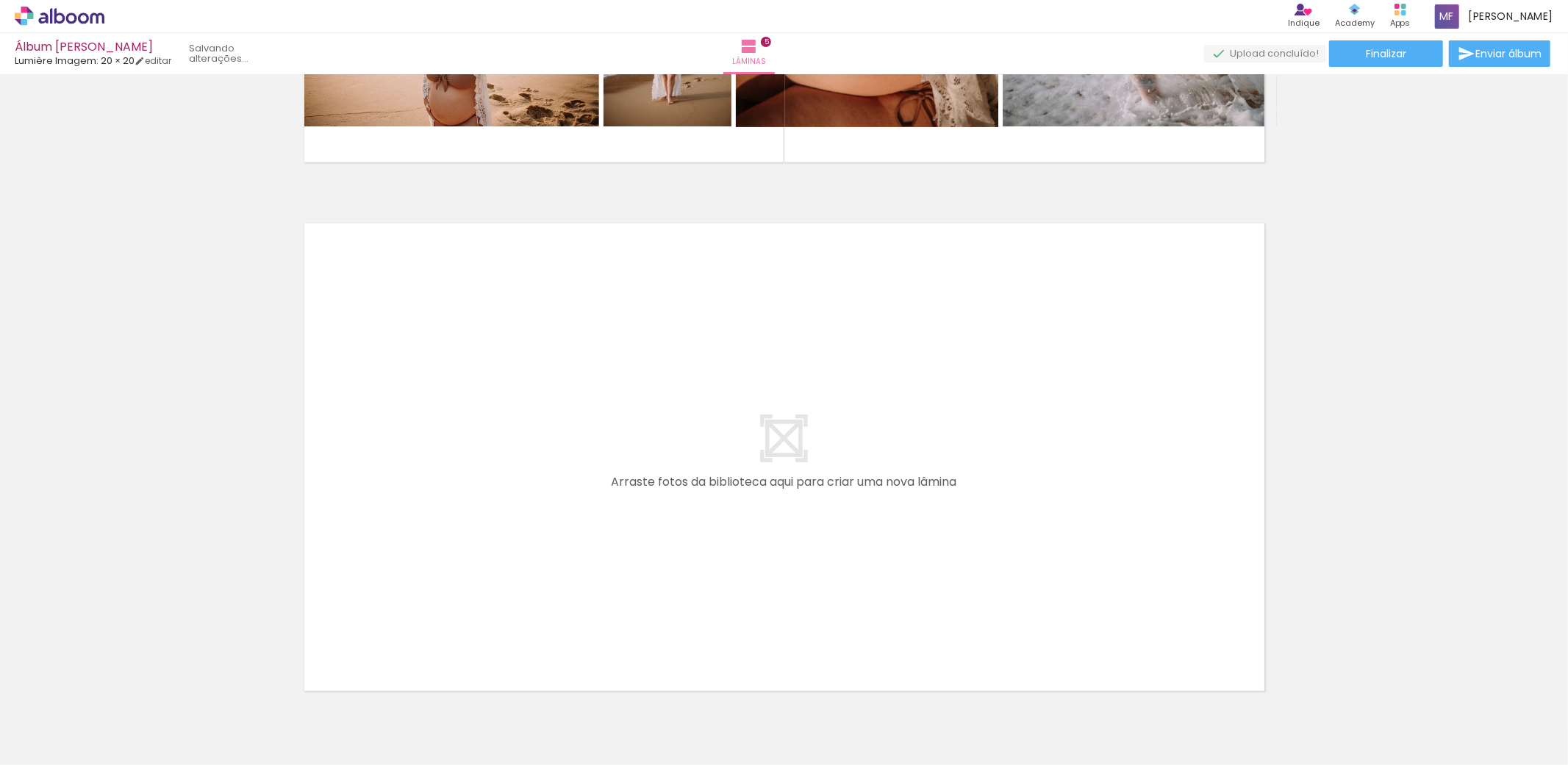
scroll to position [0, 819]
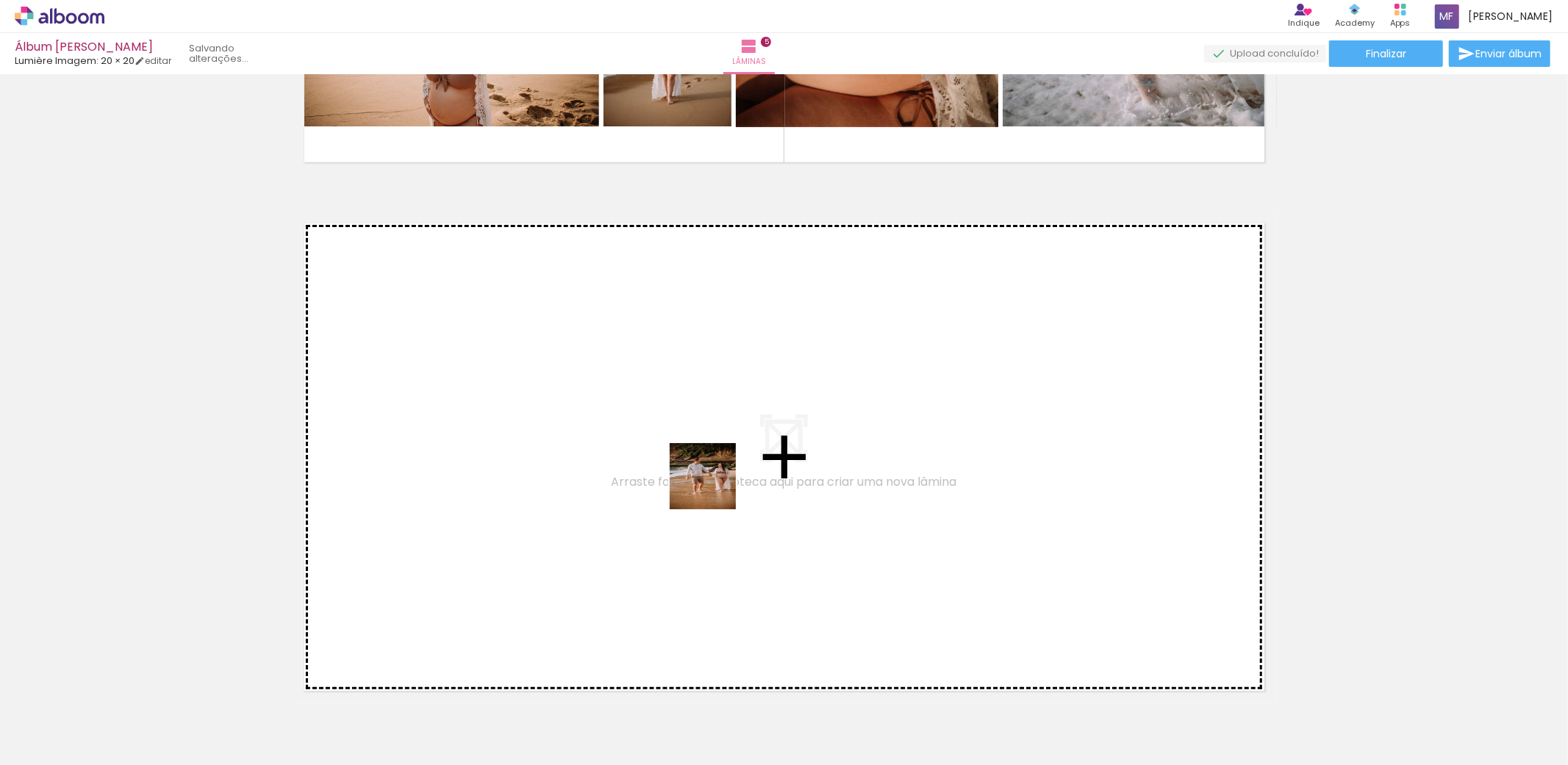
drag, startPoint x: 671, startPoint y: 729, endPoint x: 714, endPoint y: 488, distance: 244.8
click at [714, 488] on quentale-workspace at bounding box center [784, 382] width 1568 height 765
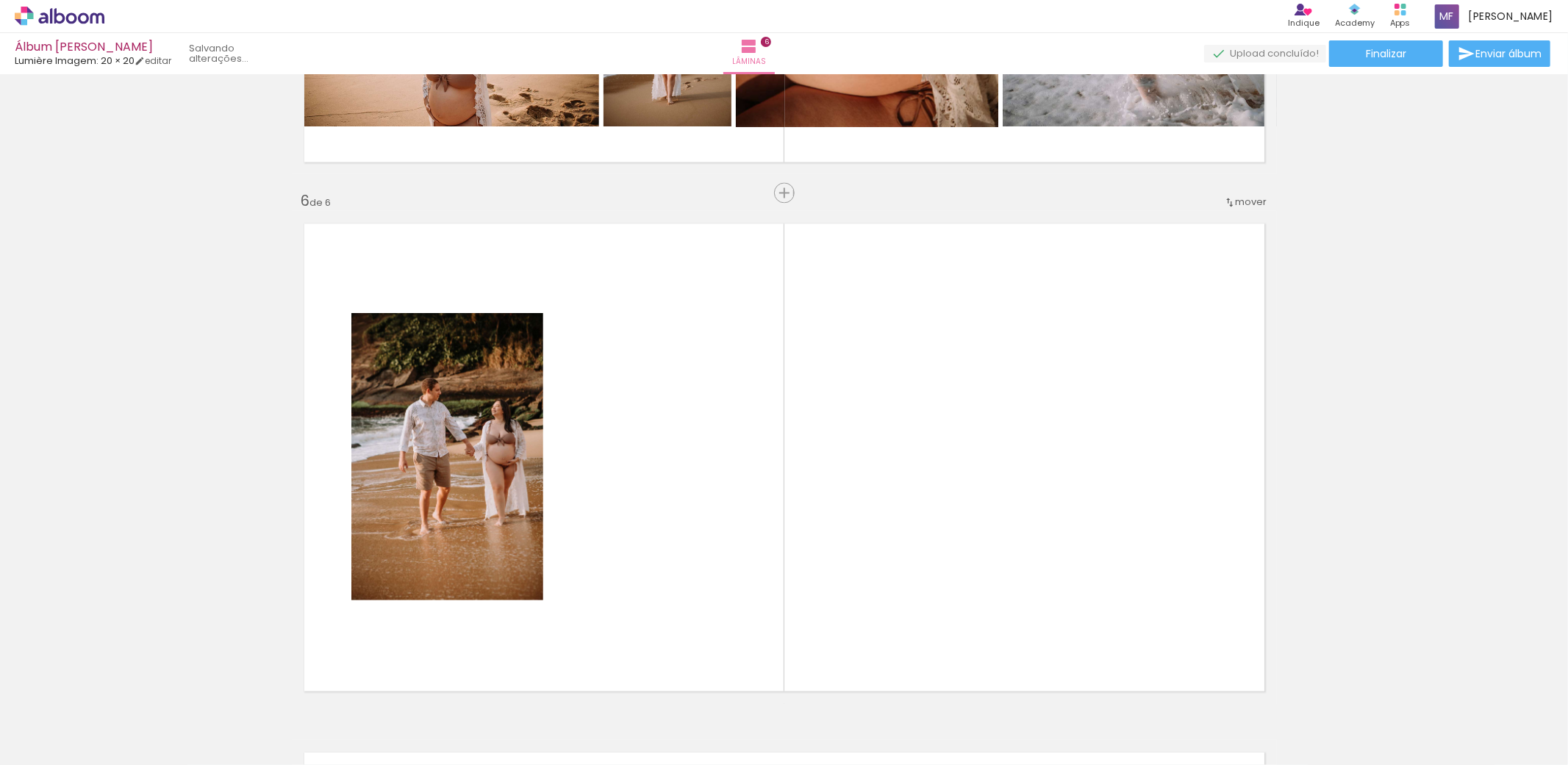
scroll to position [2633, 0]
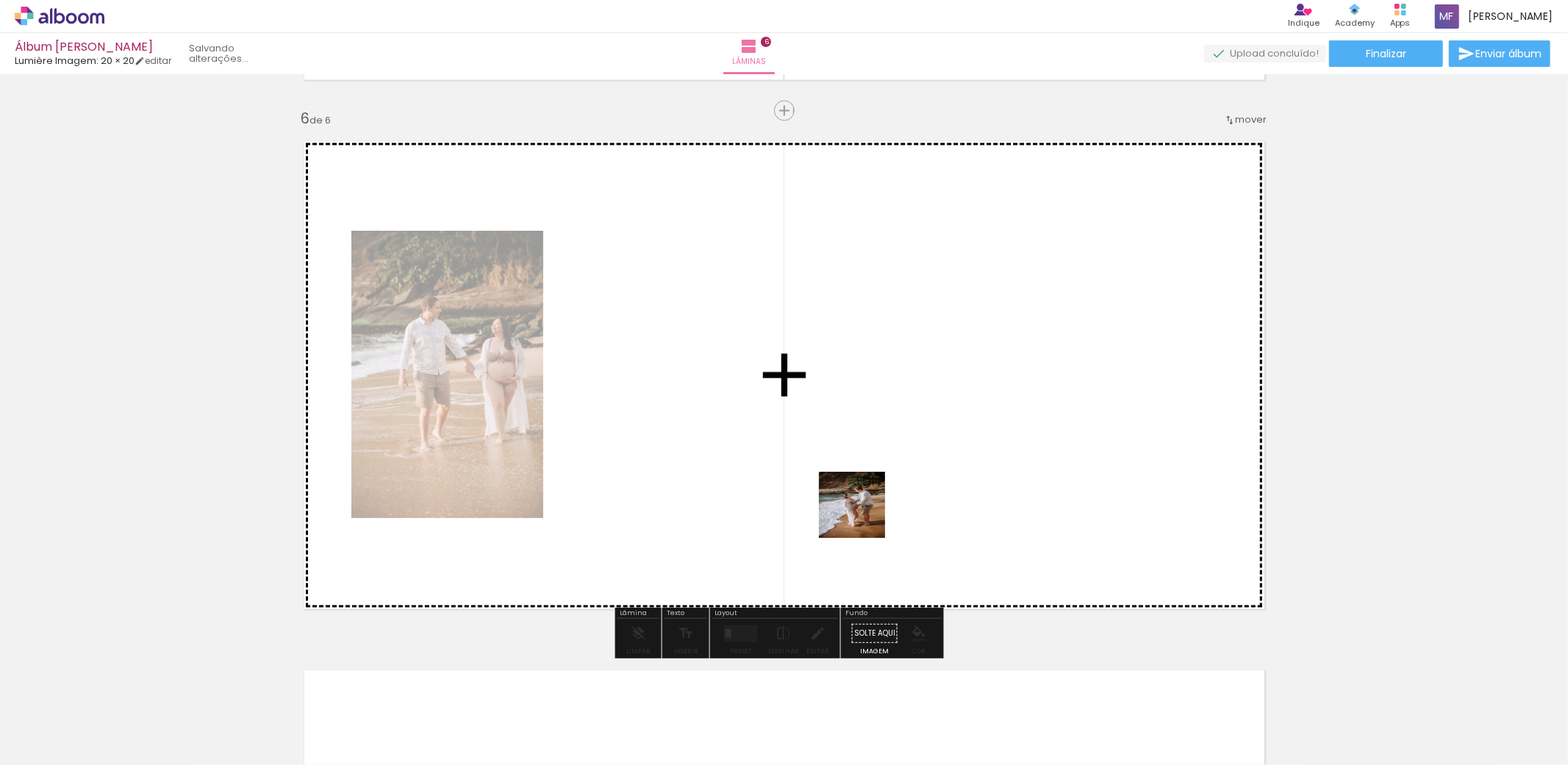
drag, startPoint x: 735, startPoint y: 700, endPoint x: 863, endPoint y: 514, distance: 225.8
click at [863, 514] on quentale-workspace at bounding box center [784, 382] width 1568 height 765
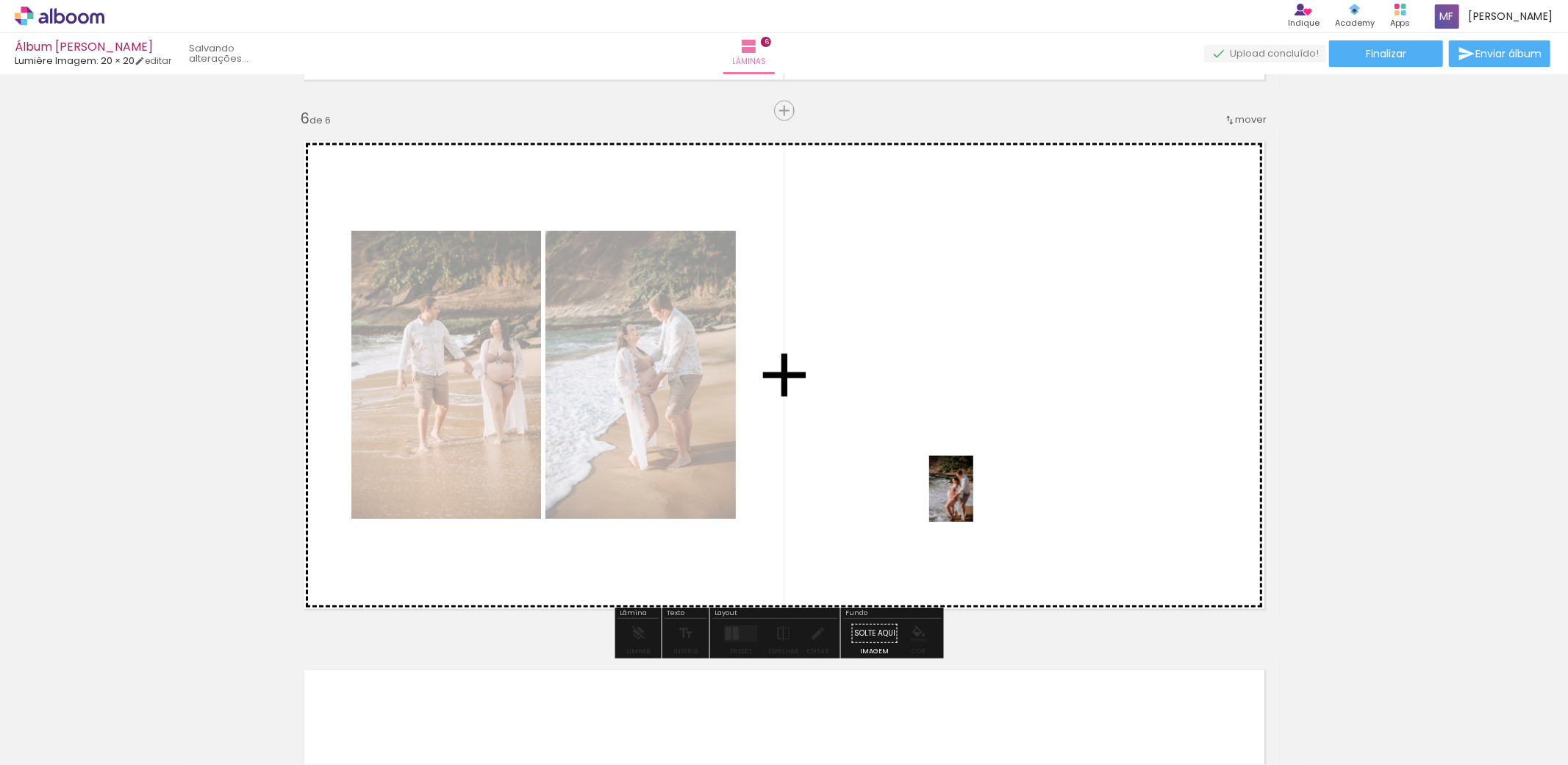
drag, startPoint x: 873, startPoint y: 667, endPoint x: 973, endPoint y: 498, distance: 196.4
click at [973, 498] on quentale-workspace at bounding box center [784, 382] width 1568 height 765
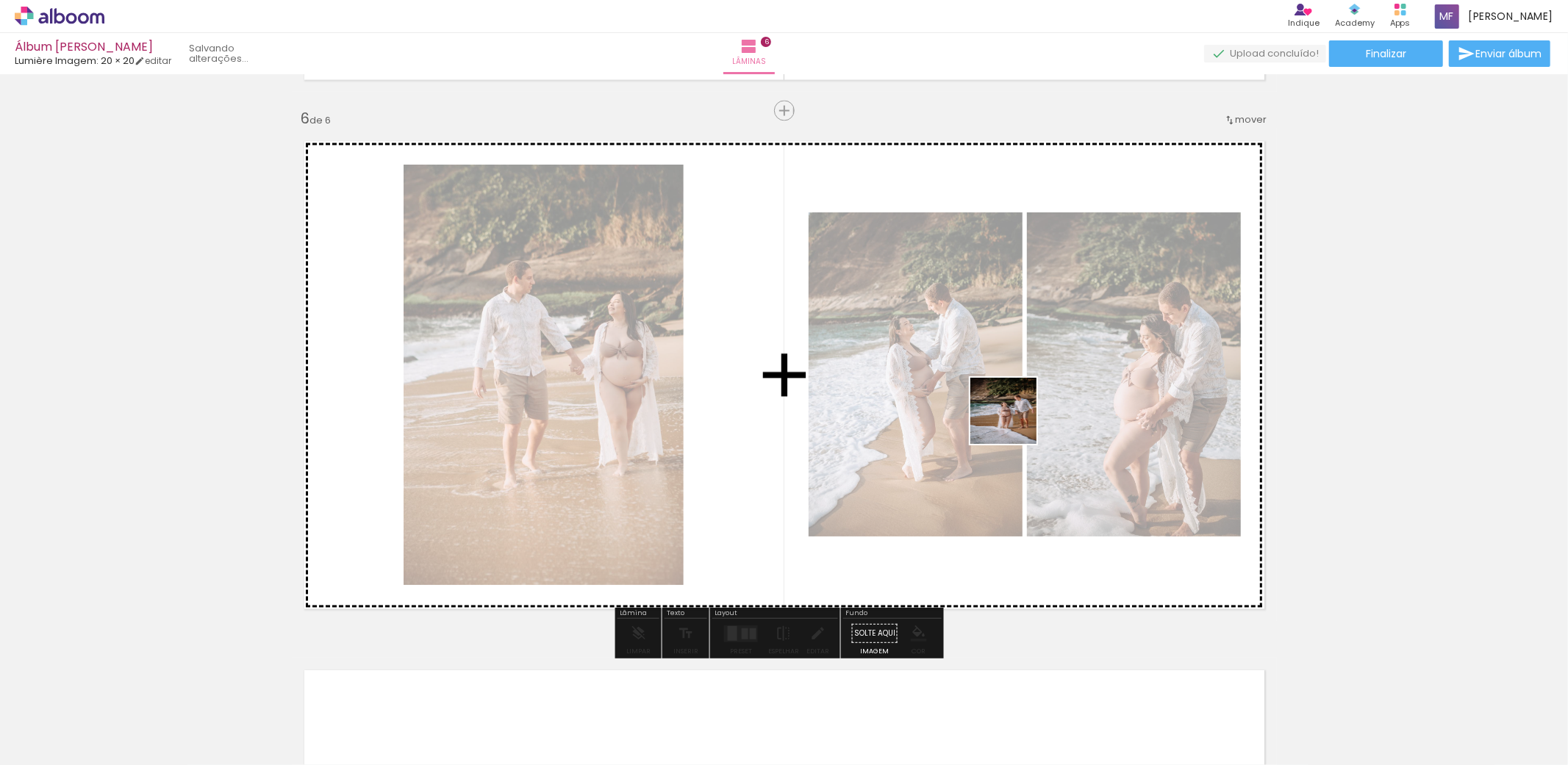
drag, startPoint x: 900, startPoint y: 717, endPoint x: 1014, endPoint y: 422, distance: 316.3
click at [1014, 422] on quentale-workspace at bounding box center [784, 382] width 1568 height 765
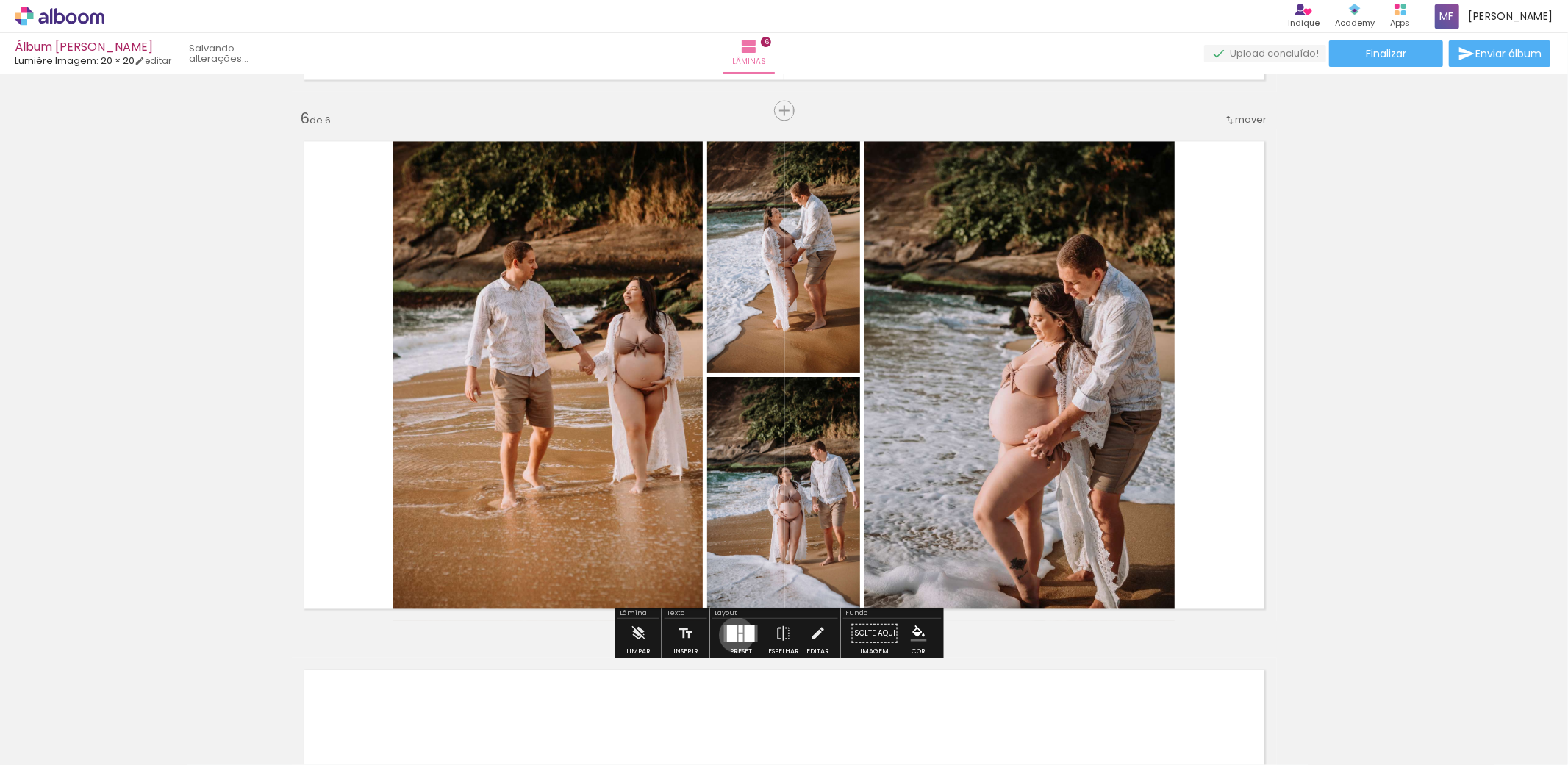
click at [733, 634] on quentale-layouter at bounding box center [741, 633] width 34 height 17
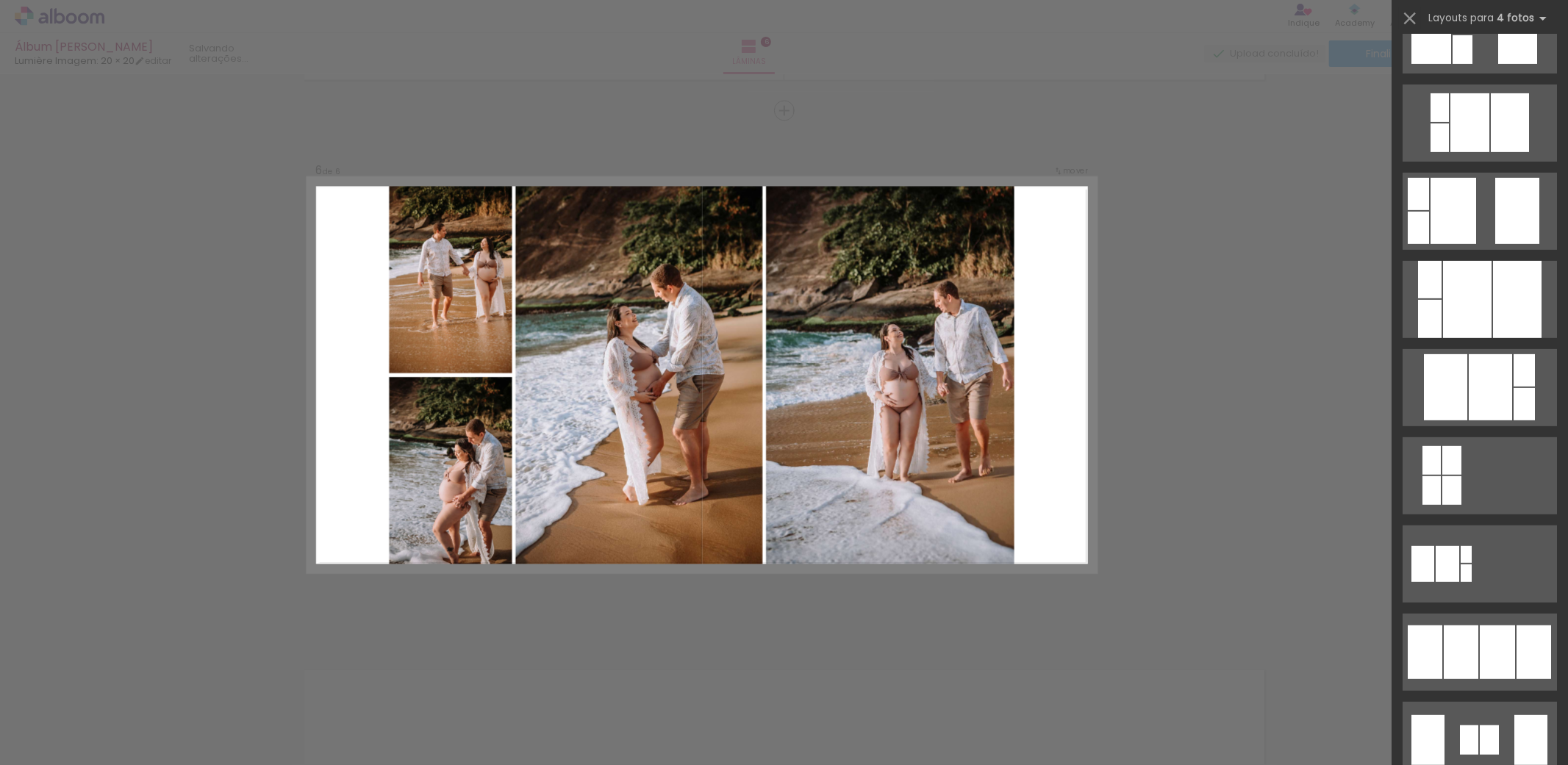
scroll to position [571, 0]
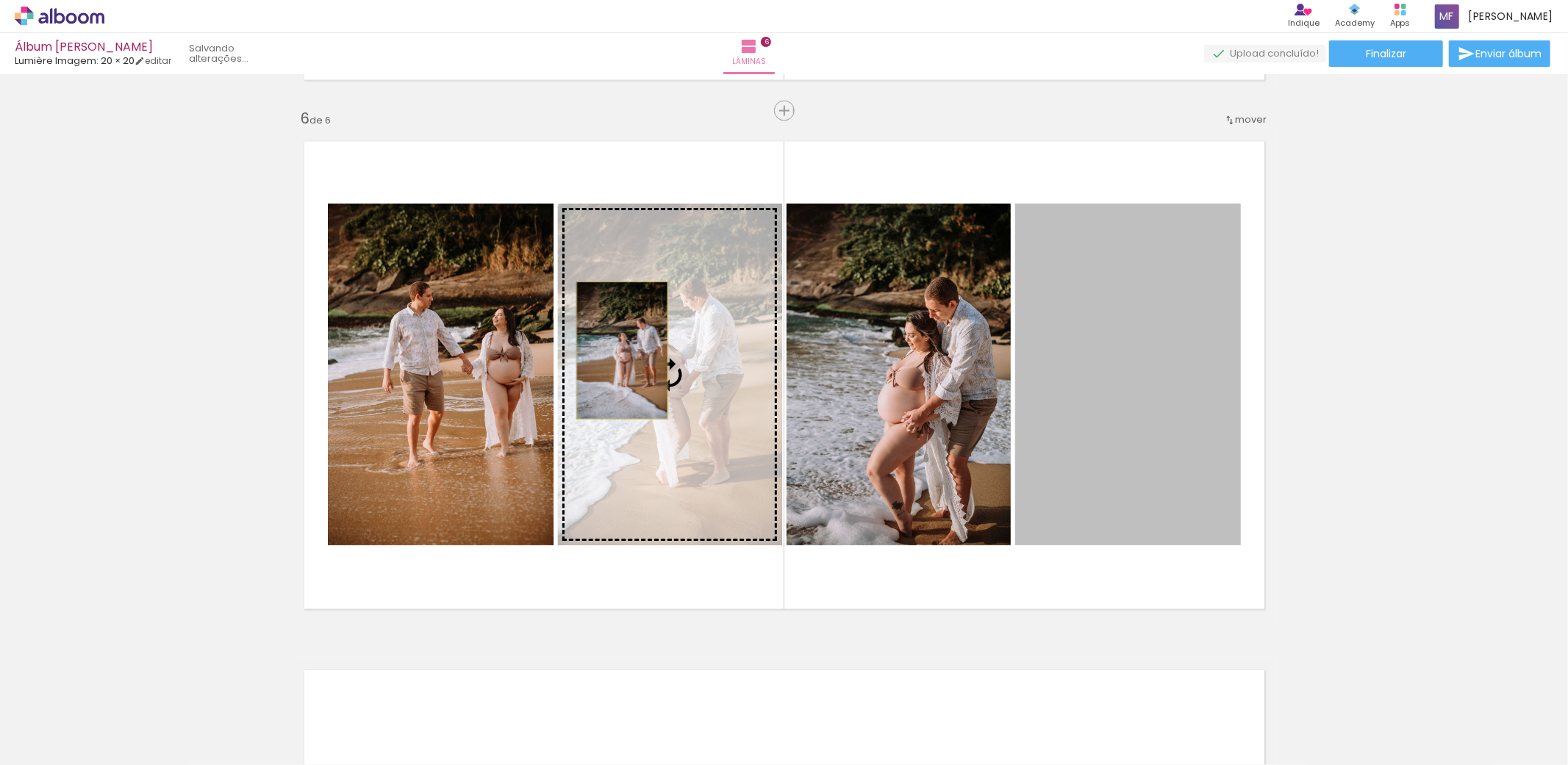
drag, startPoint x: 1162, startPoint y: 371, endPoint x: 615, endPoint y: 350, distance: 547.4
click at [0, 0] on slot at bounding box center [0, 0] width 0 height 0
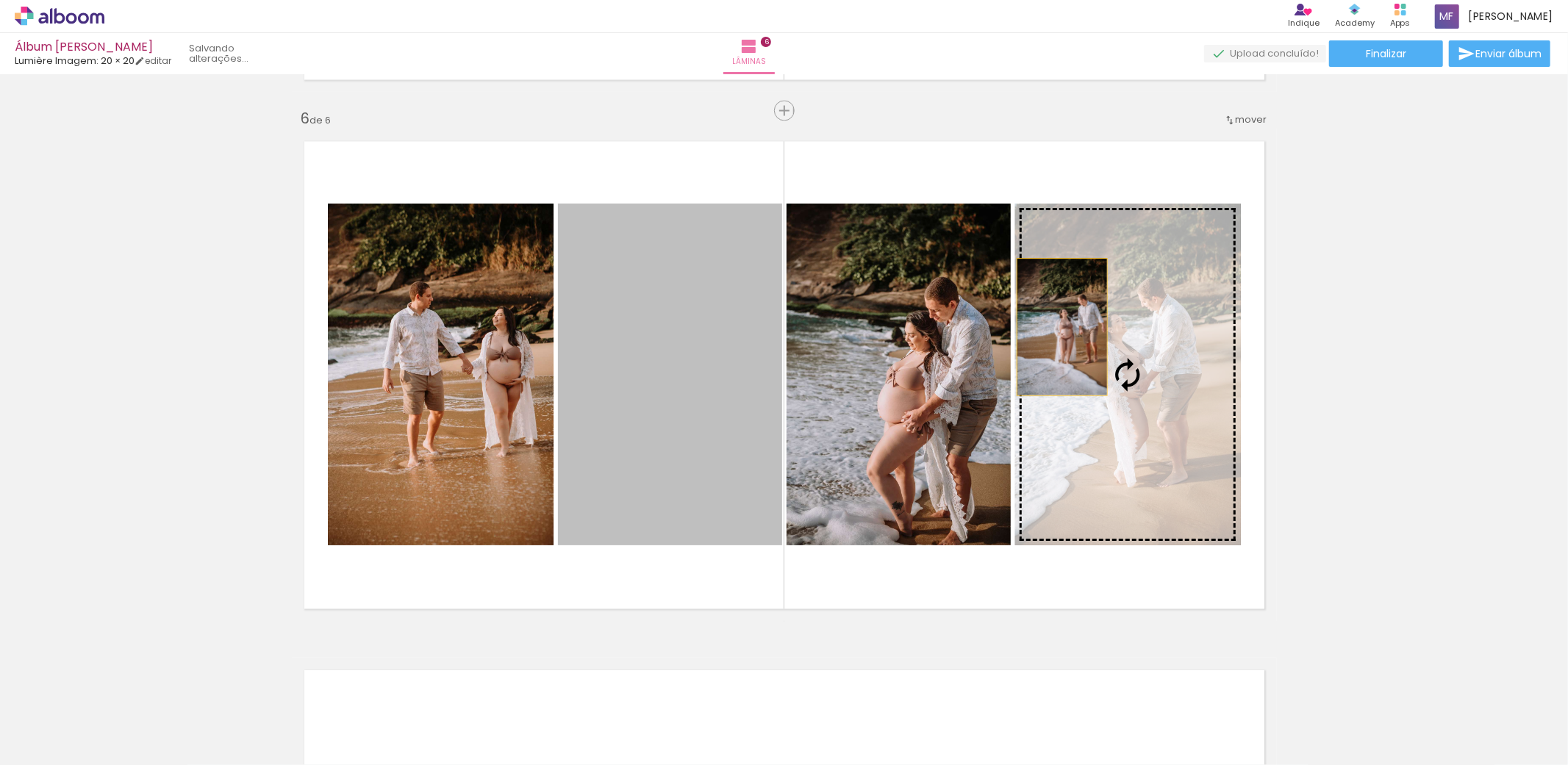
drag, startPoint x: 655, startPoint y: 351, endPoint x: 1055, endPoint y: 326, distance: 400.8
click at [0, 0] on slot at bounding box center [0, 0] width 0 height 0
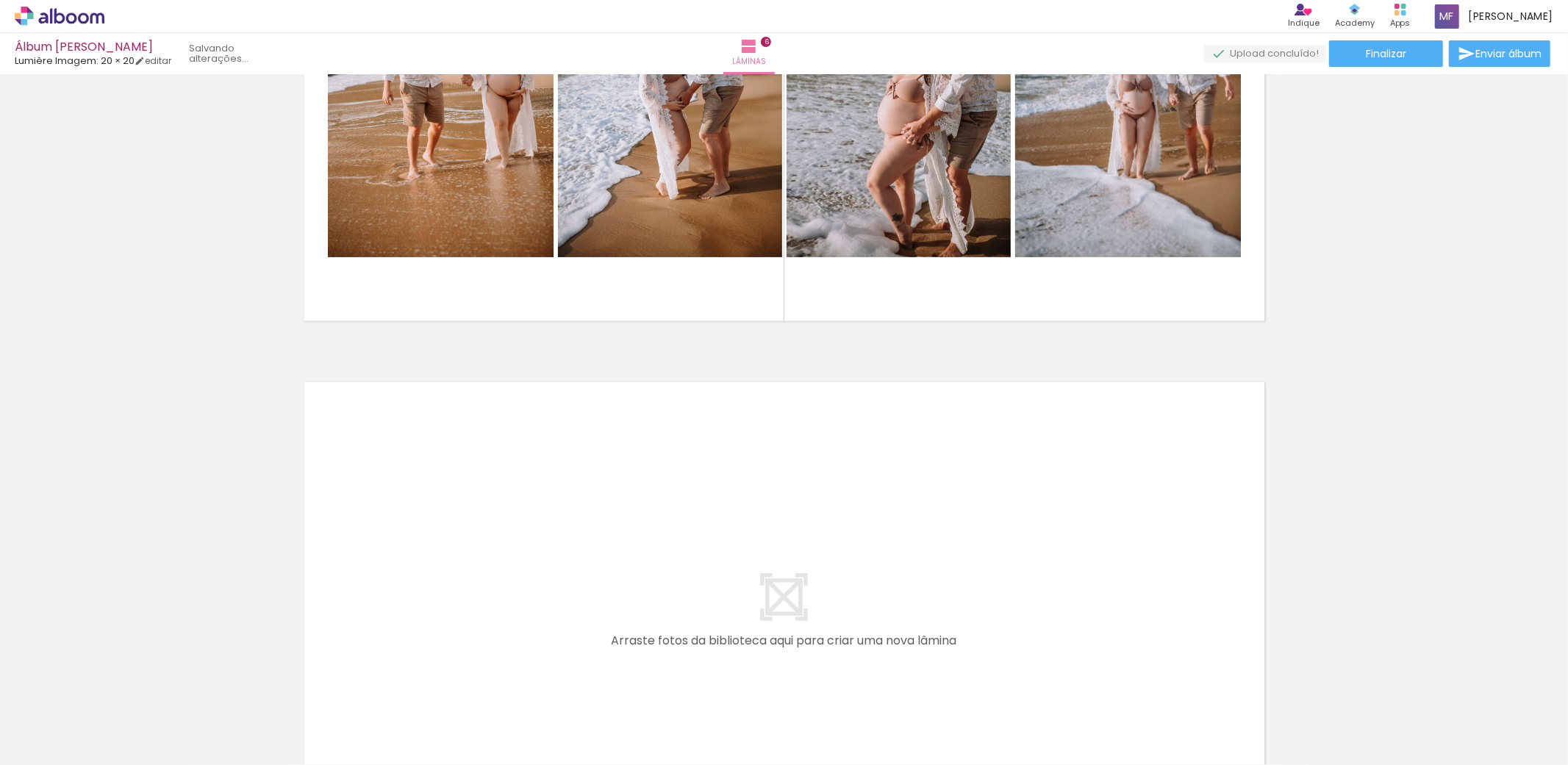
scroll to position [2960, 0]
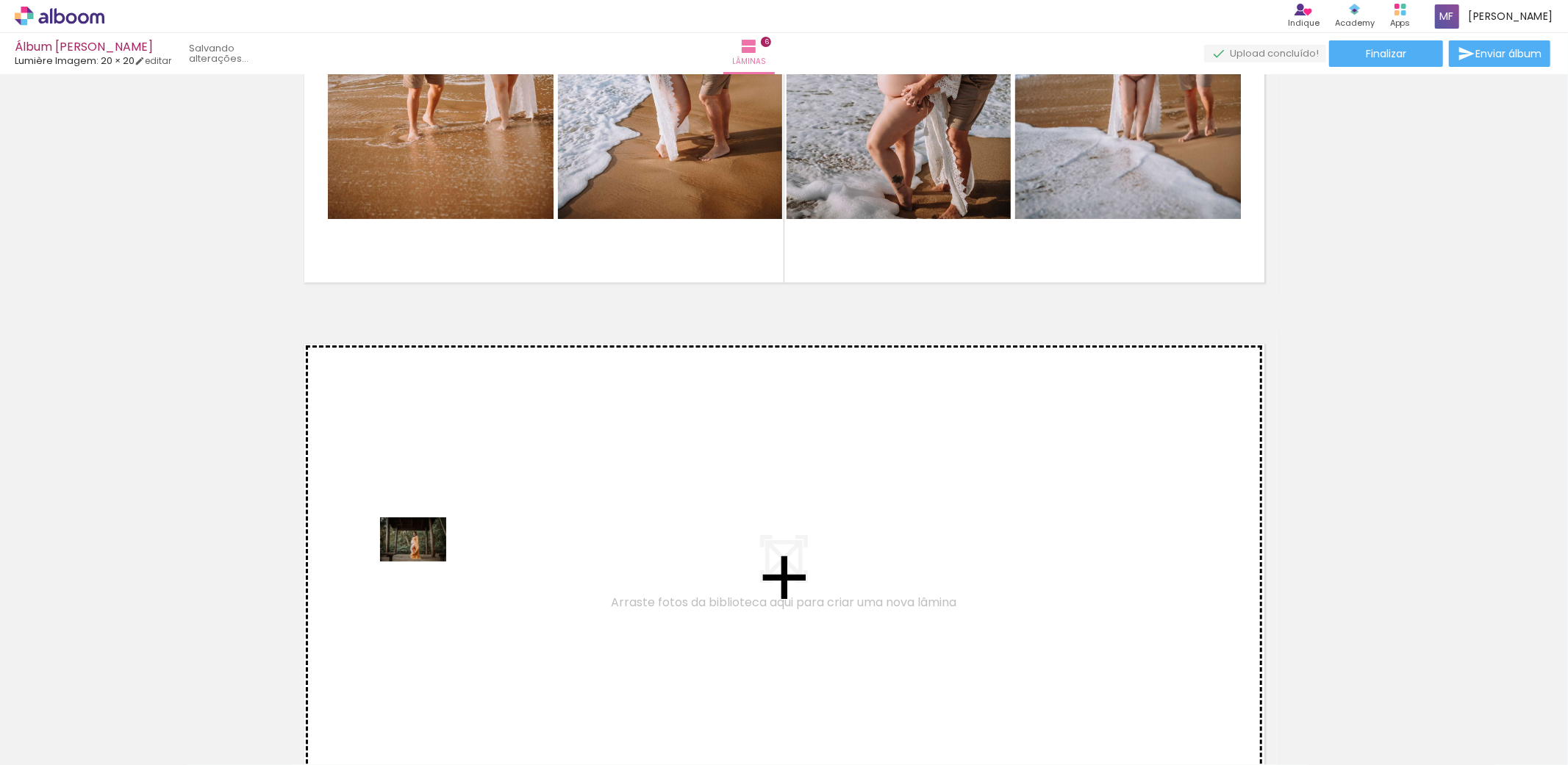
drag, startPoint x: 318, startPoint y: 729, endPoint x: 424, endPoint y: 562, distance: 197.8
click at [424, 562] on quentale-workspace at bounding box center [784, 382] width 1568 height 765
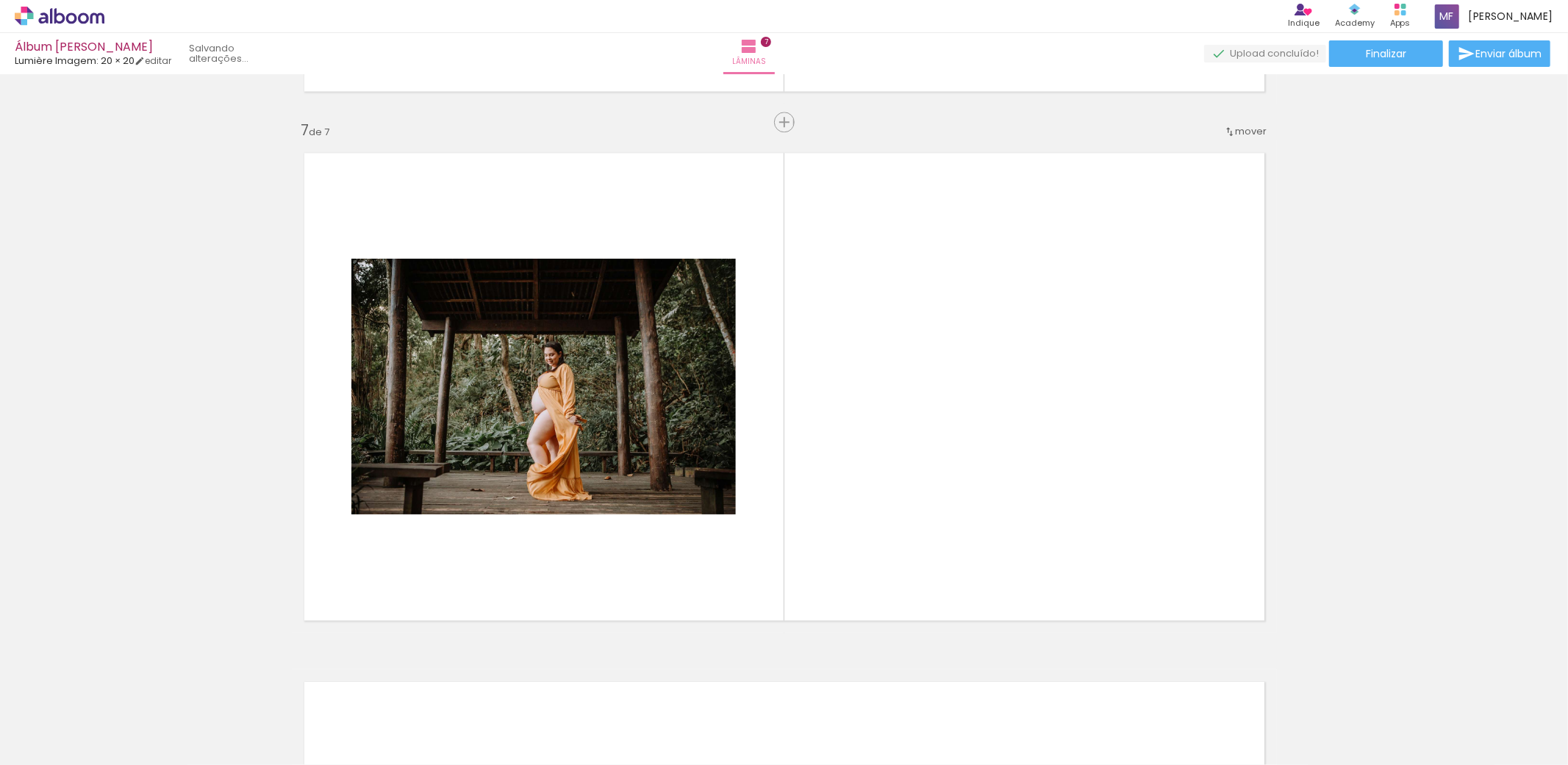
scroll to position [3162, 0]
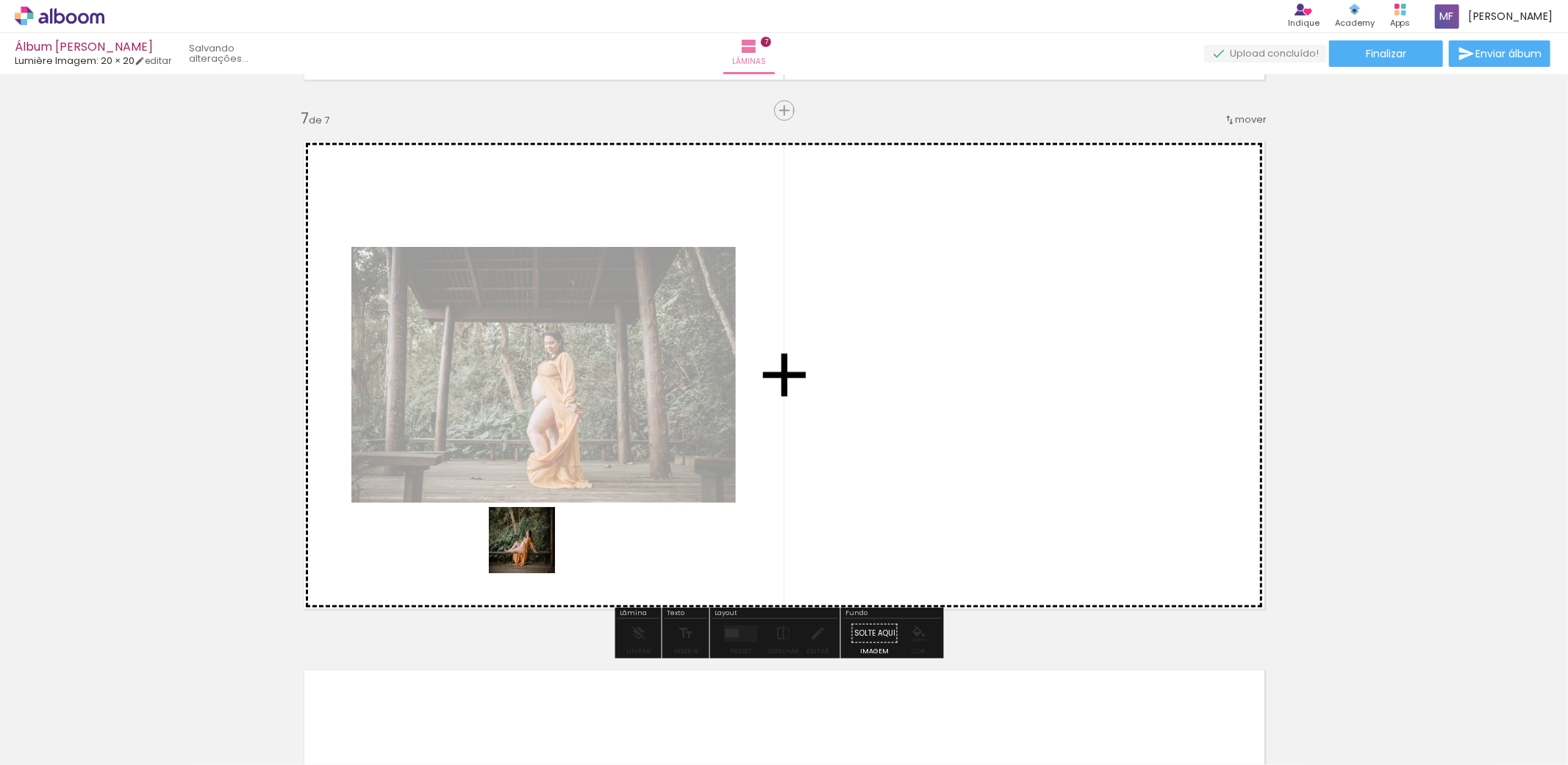
drag, startPoint x: 372, startPoint y: 719, endPoint x: 681, endPoint y: 618, distance: 325.1
click at [555, 526] on quentale-workspace at bounding box center [784, 382] width 1568 height 765
